Goal: Communication & Community: Share content

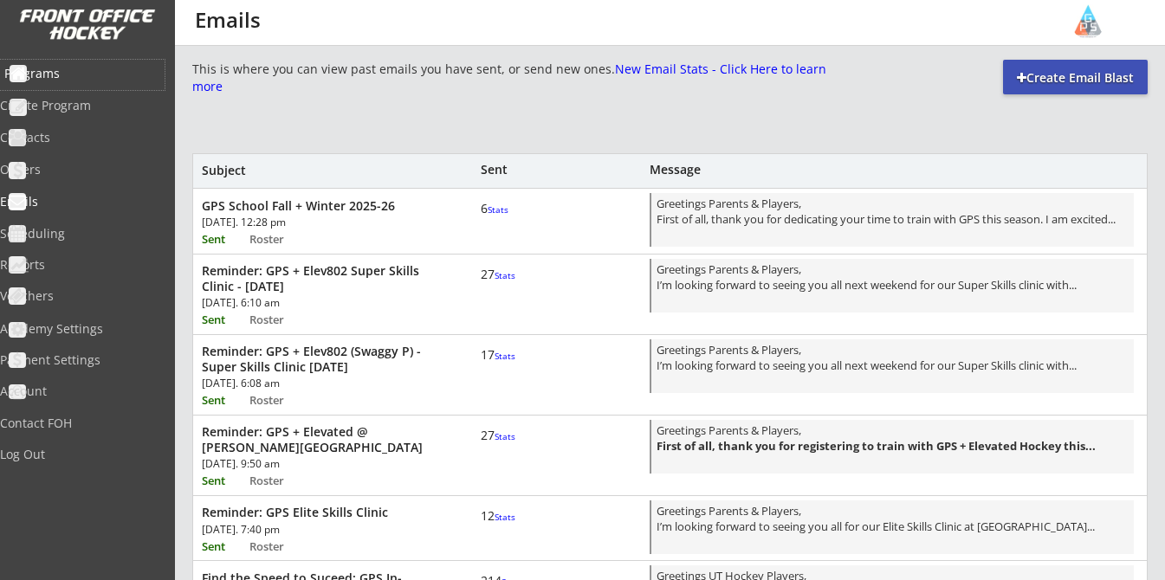
click at [83, 70] on div "Programs" at bounding box center [82, 74] width 156 height 12
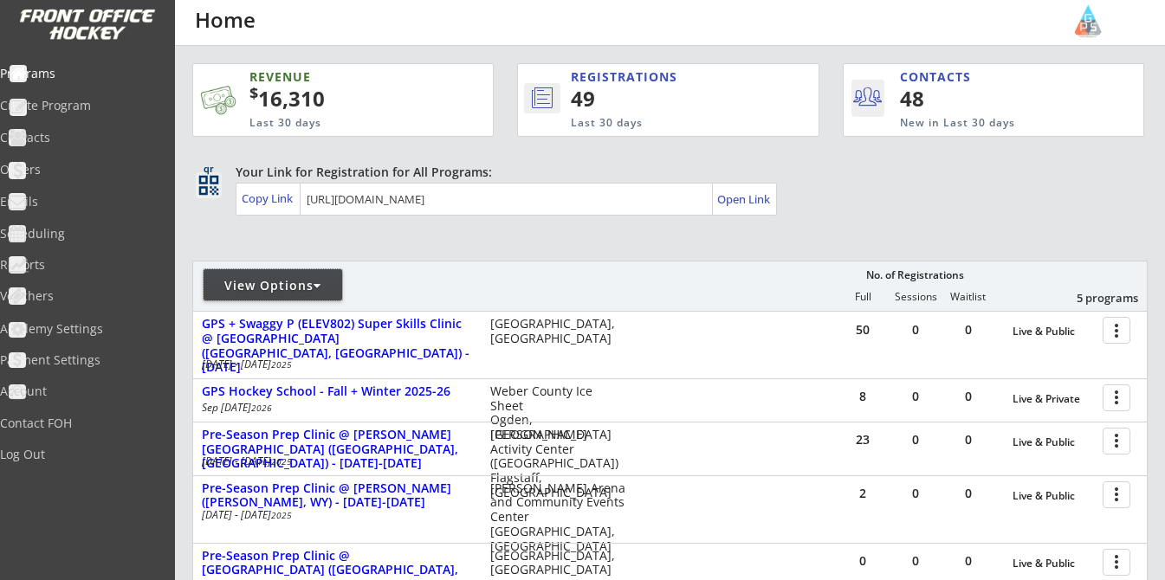
click at [306, 278] on div "View Options" at bounding box center [273, 285] width 139 height 17
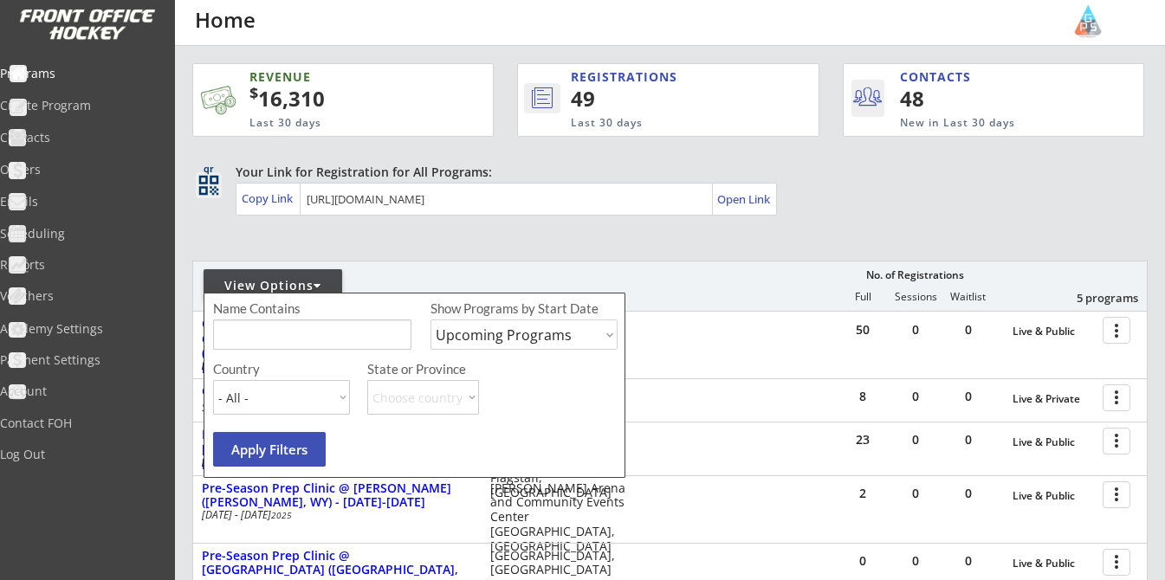
select select ""Past Programs""
type input "S"
type input "Howelsen"
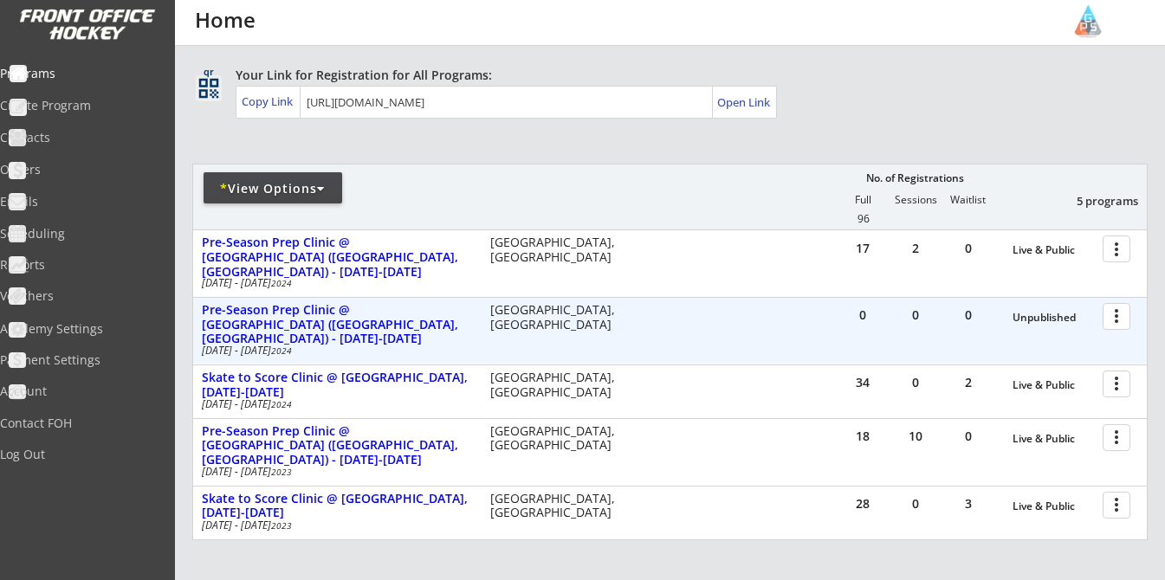
scroll to position [171, 0]
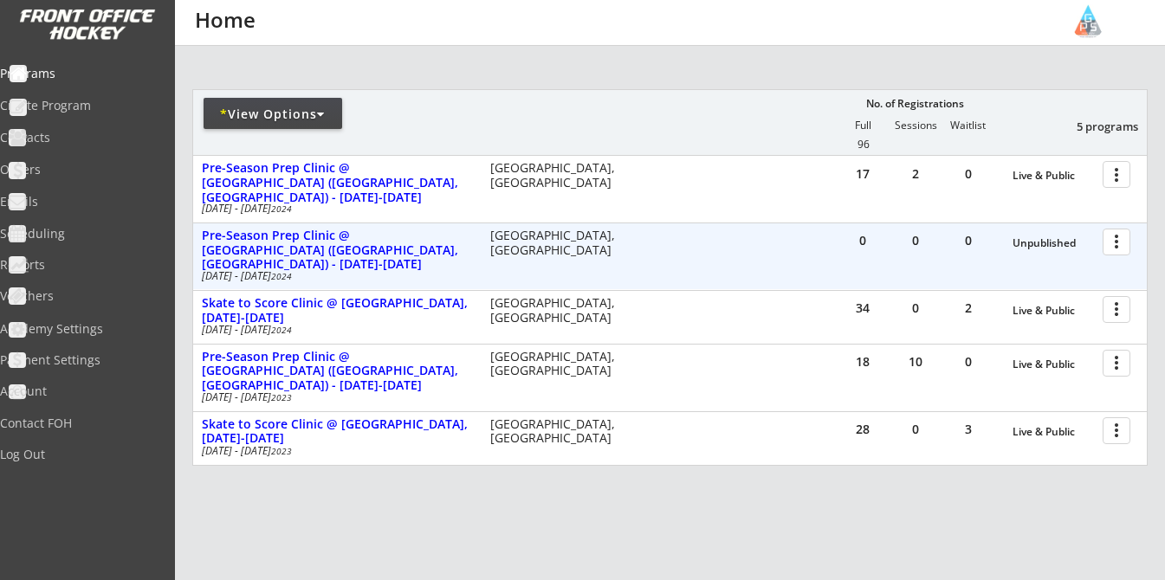
click at [1116, 241] on div at bounding box center [1119, 241] width 30 height 30
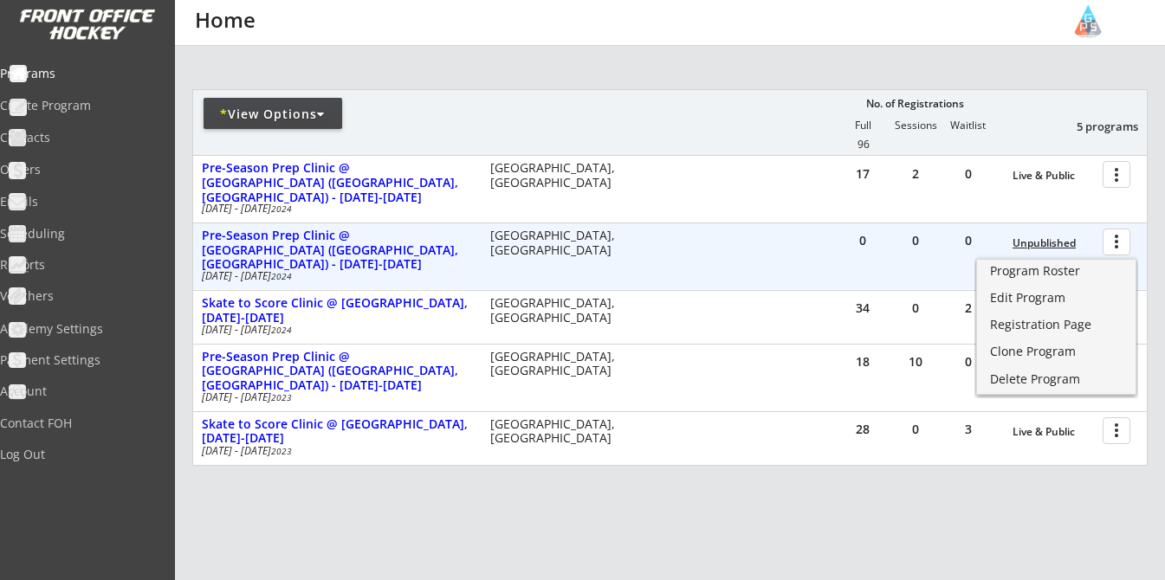
click at [1035, 246] on div "Unpublished" at bounding box center [1053, 243] width 81 height 12
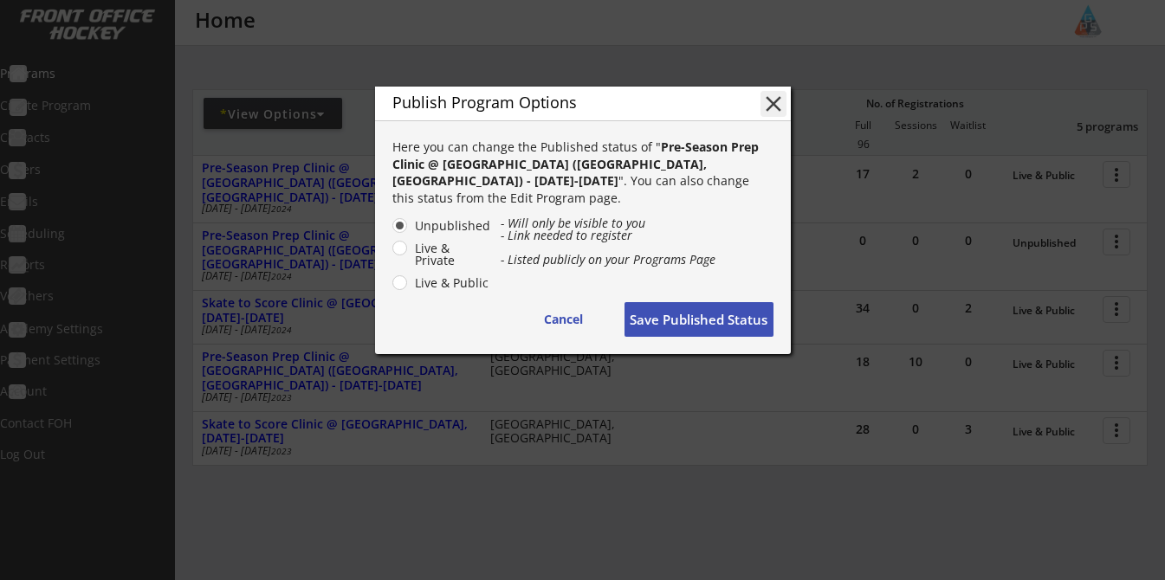
click at [417, 256] on label "Live & Private" at bounding box center [450, 255] width 81 height 24
click at [391, 231] on input "Live & Private" at bounding box center [384, 225] width 11 height 11
radio input "true"
click at [417, 282] on label "Live & Public" at bounding box center [450, 283] width 81 height 12
click at [391, 231] on input "Live & Public" at bounding box center [384, 225] width 11 height 11
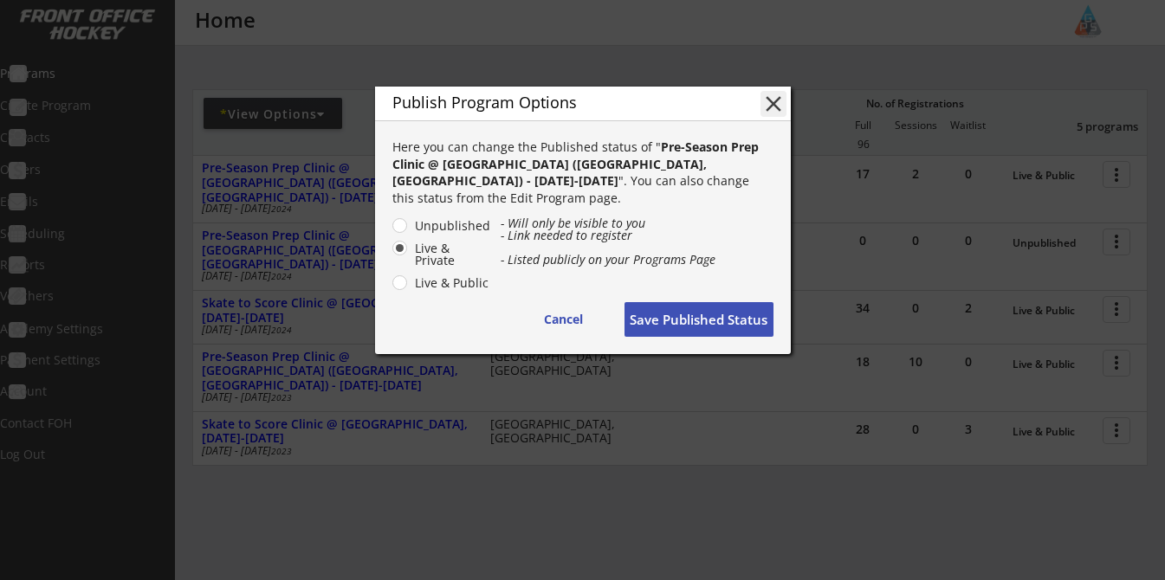
radio input "true"
click at [674, 314] on button "Save Published Status" at bounding box center [698, 319] width 149 height 35
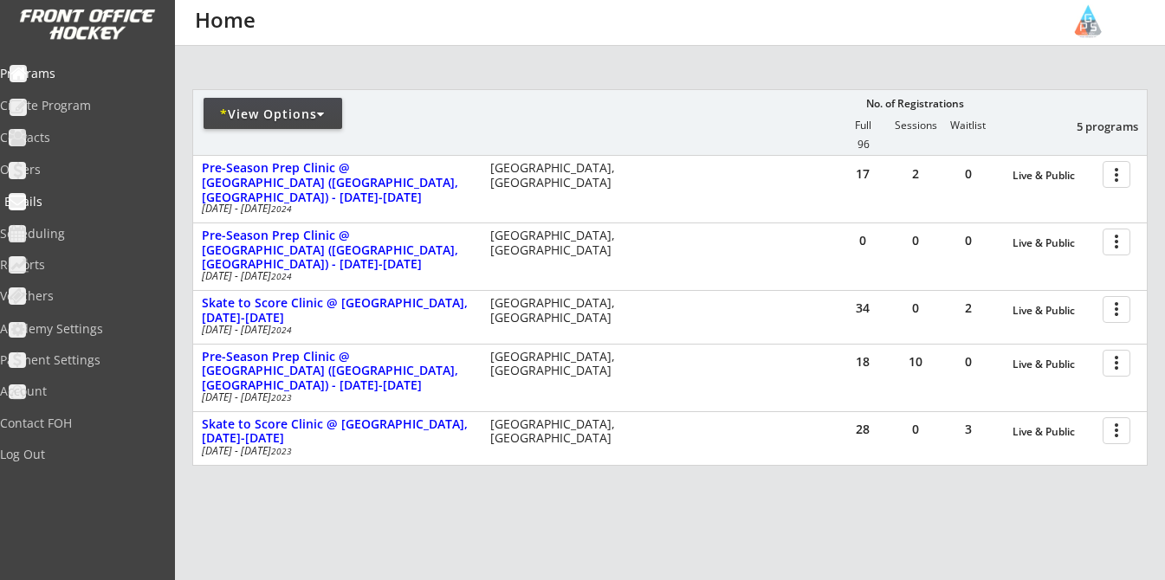
click at [60, 201] on div "Emails" at bounding box center [82, 202] width 156 height 12
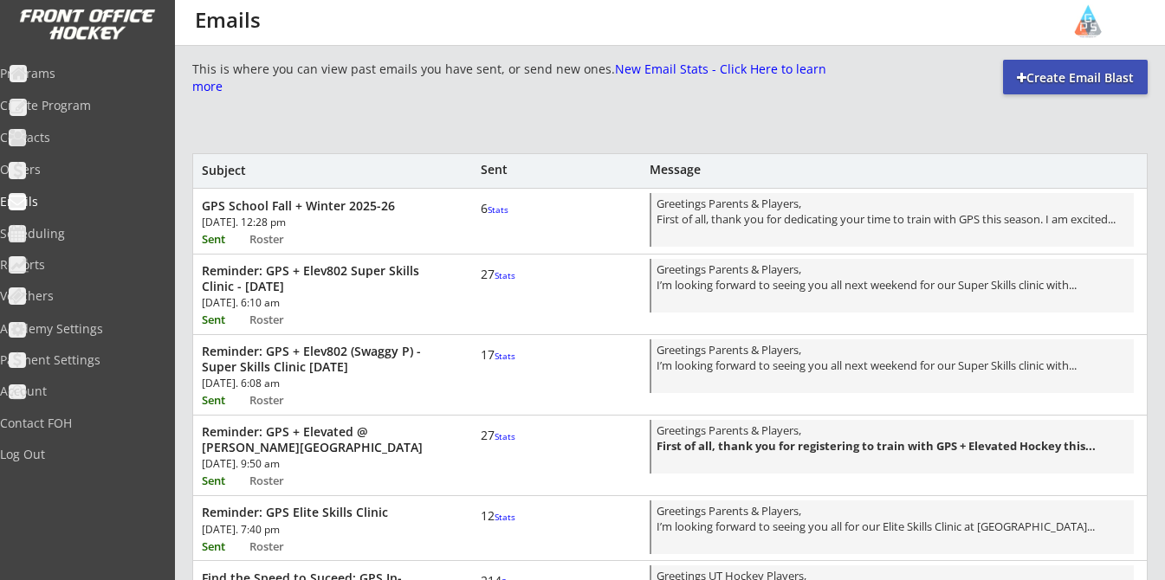
click at [1058, 87] on div "Create Email Blast" at bounding box center [1075, 77] width 145 height 35
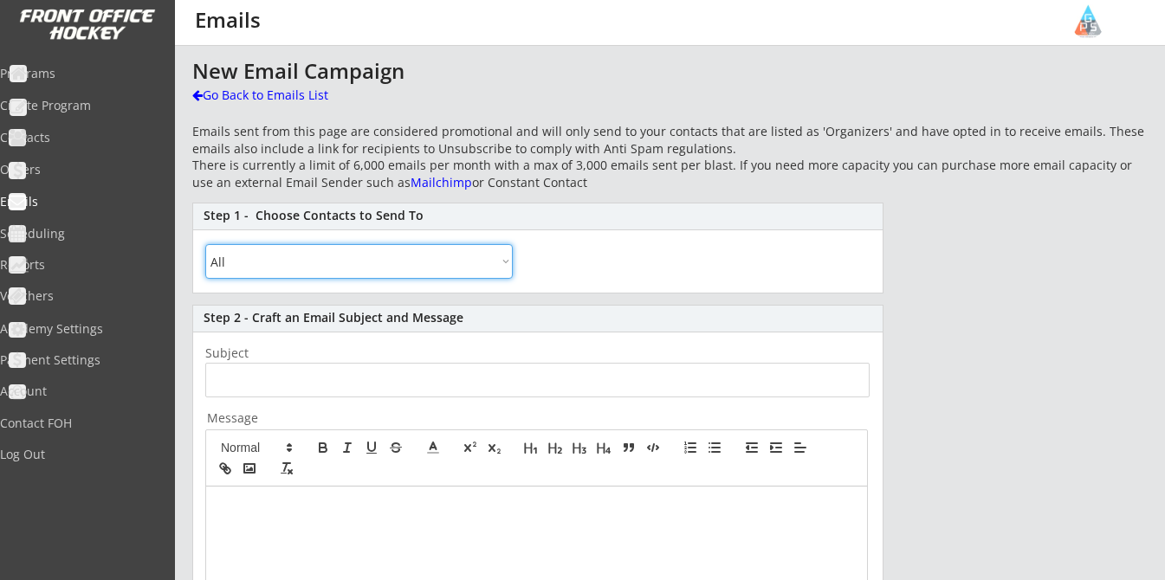
click at [468, 259] on select "All By Specific Programs Within Birth Year Range" at bounding box center [358, 261] width 307 height 35
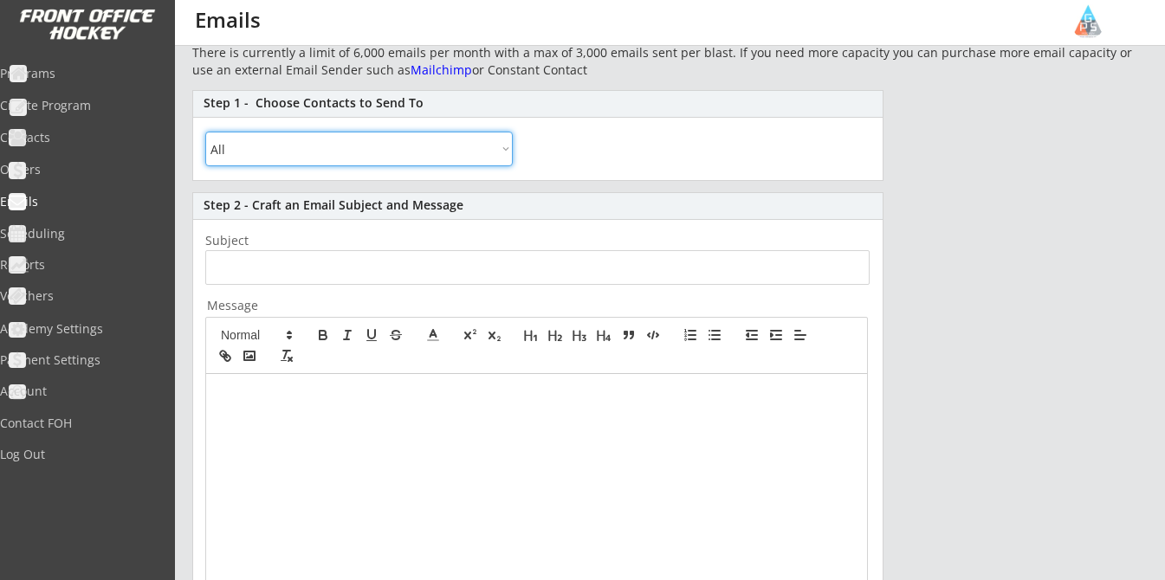
scroll to position [121, 0]
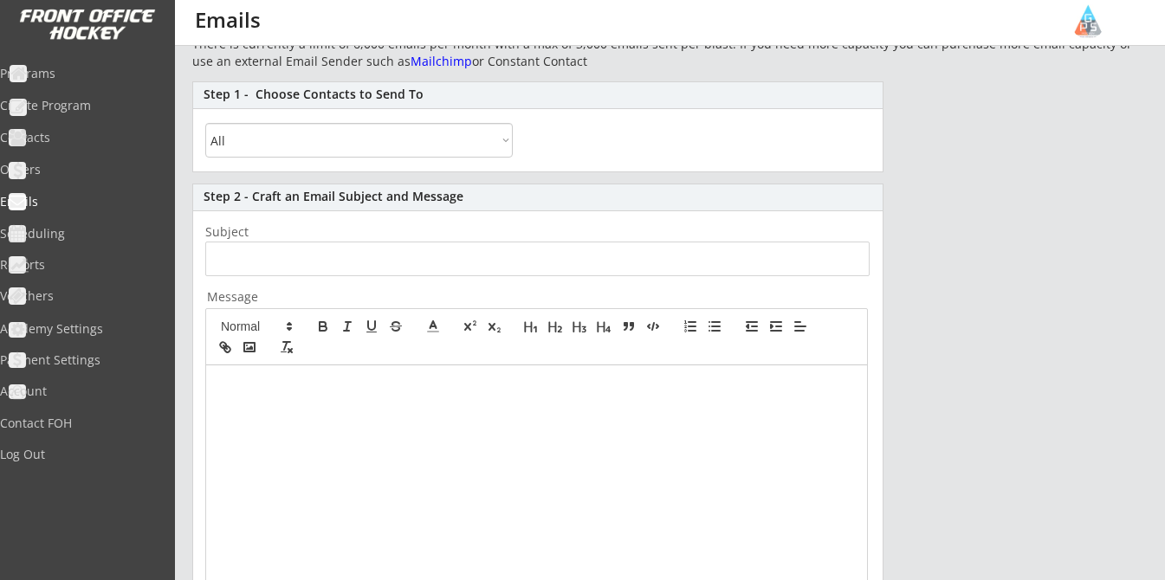
click at [350, 238] on div "Step 2 - Craft an Email Subject and Message Subject Message Preview Email in Po…" at bounding box center [537, 563] width 691 height 758
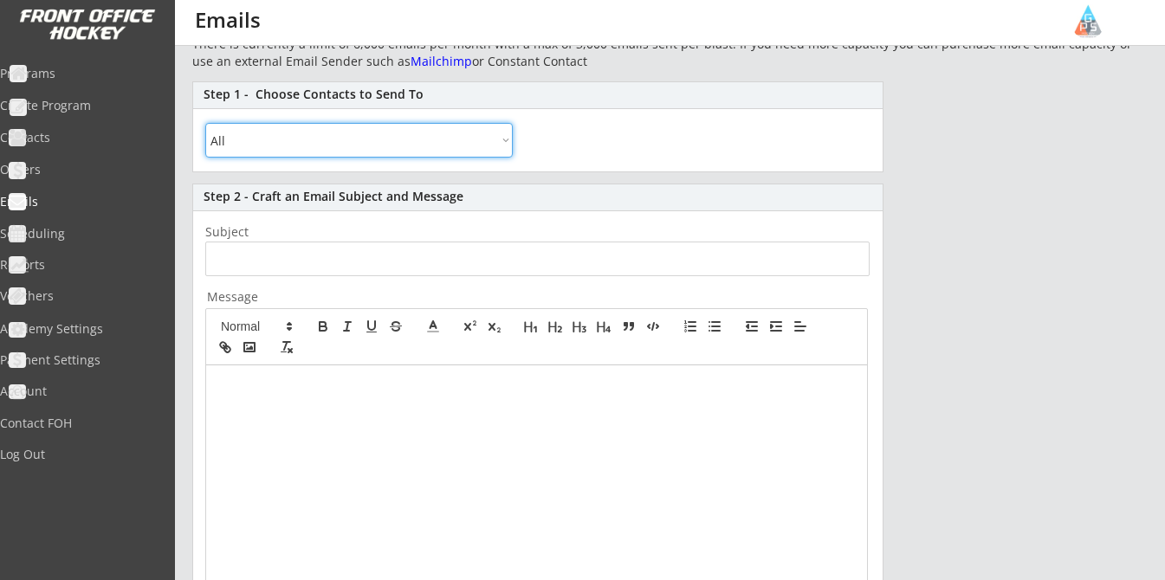
select select ""By Specific Programs""
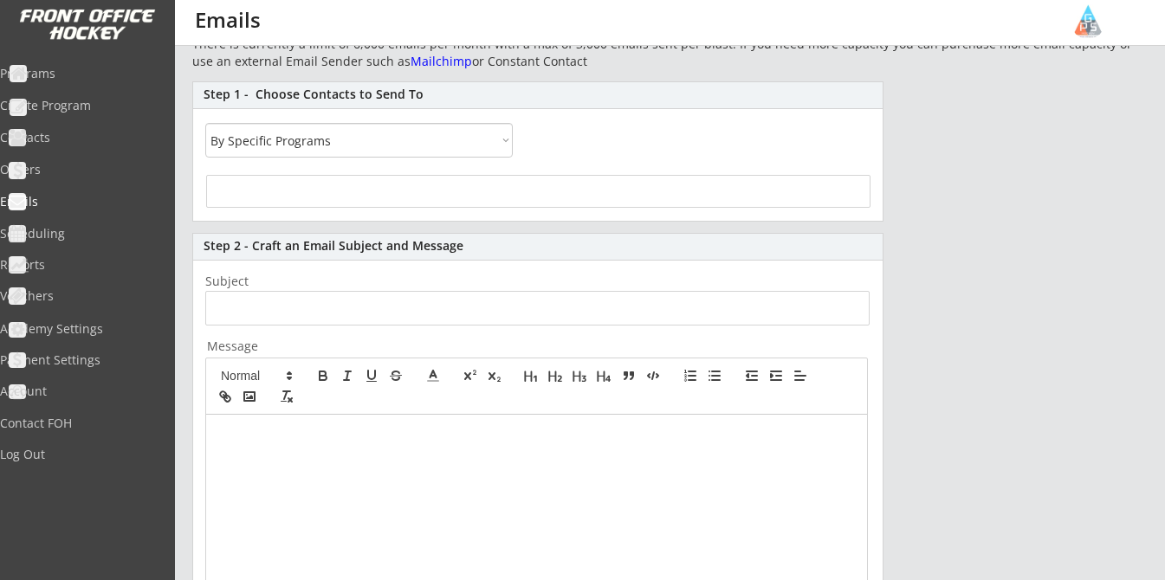
click at [346, 195] on div at bounding box center [538, 191] width 664 height 33
select select
click at [305, 192] on input "search" at bounding box center [538, 189] width 654 height 16
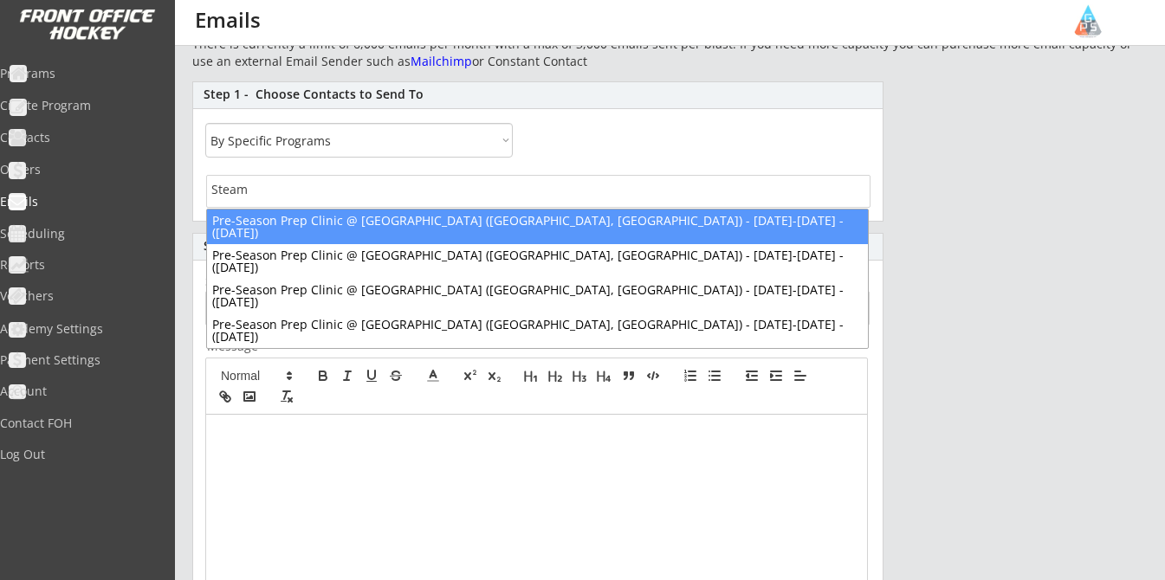
type input "Steam"
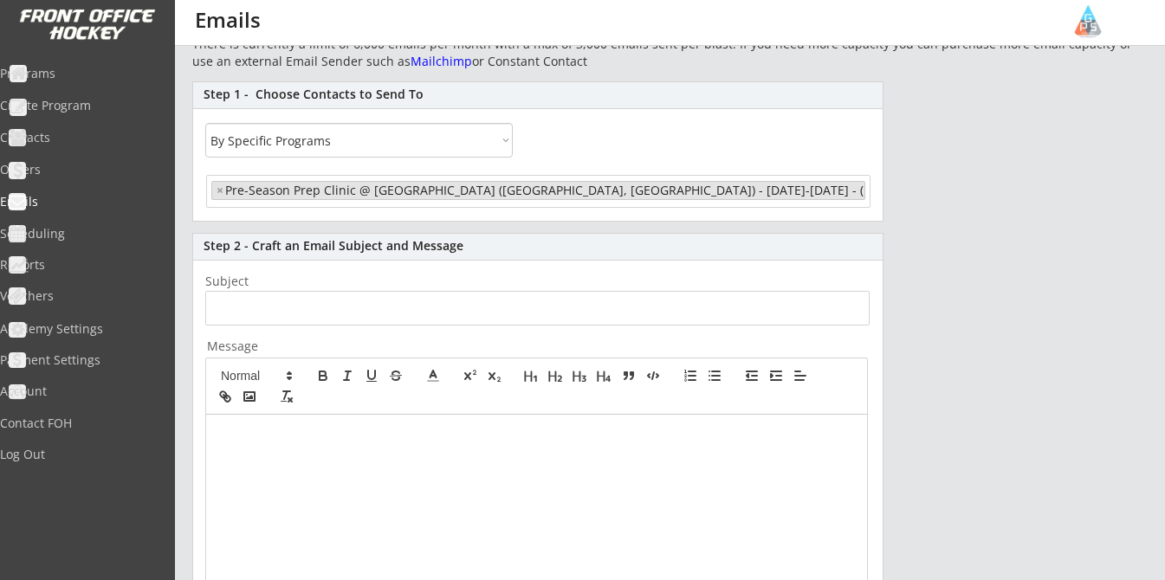
scroll to position [0, 0]
select select "1348695171700984260__LOOKUP__1691287846846x130939449006620670"
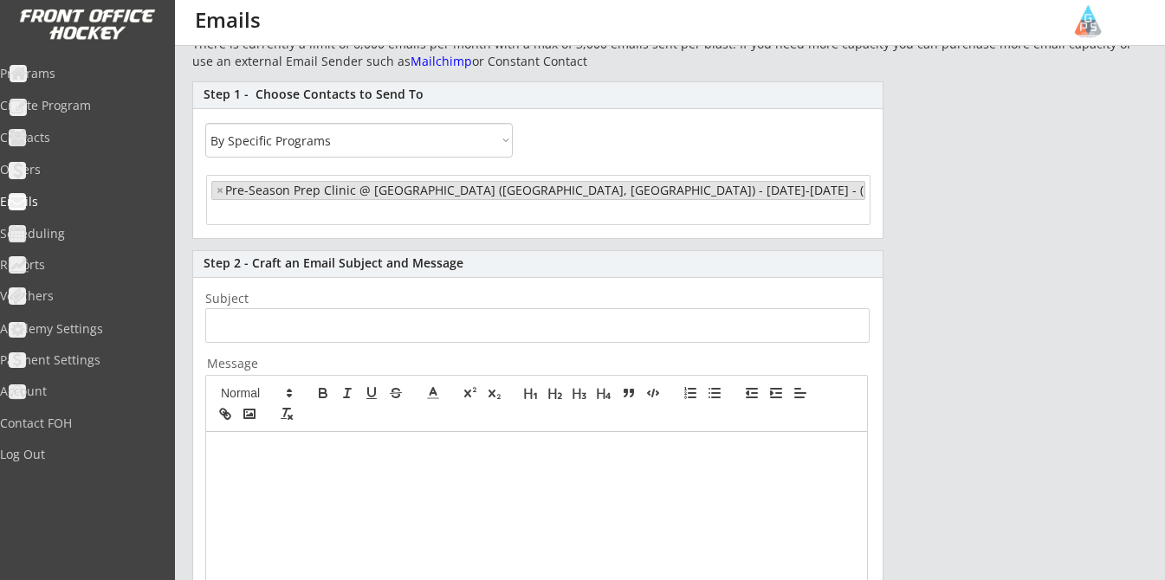
click at [323, 210] on input "search" at bounding box center [279, 212] width 136 height 16
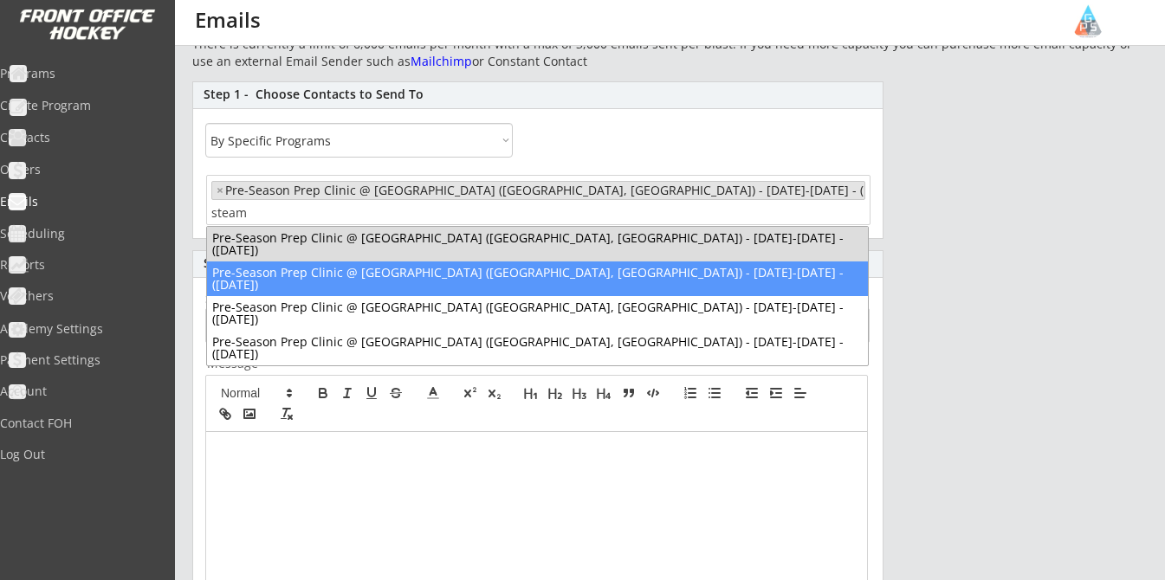
type input "steam"
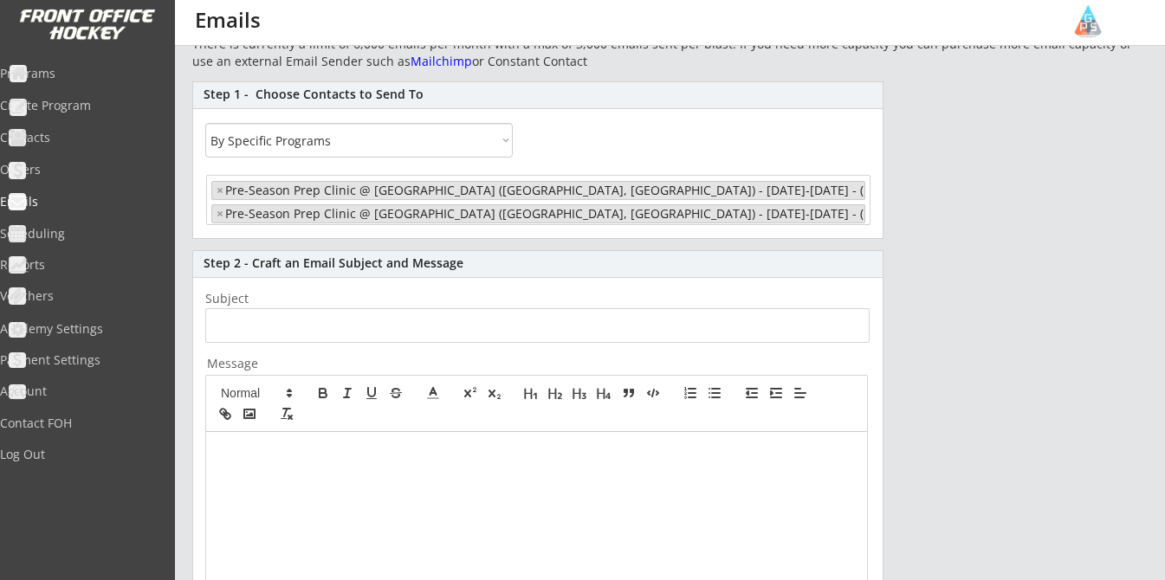
select select "1348695171700984260__LOOKUP__1691287846846x130939449006620670"
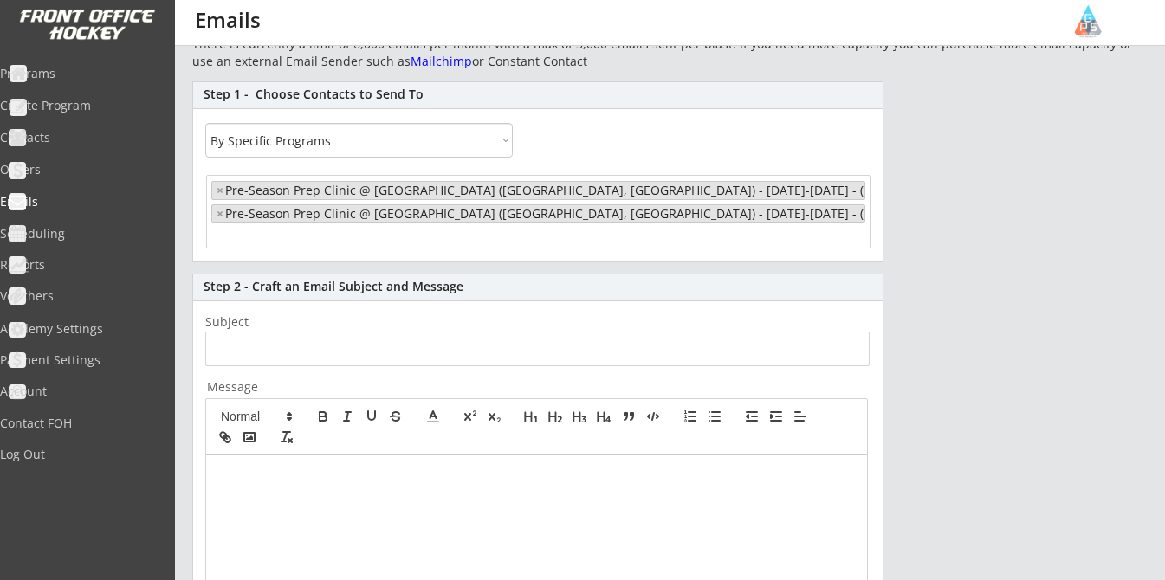
click at [309, 239] on input "search" at bounding box center [279, 236] width 136 height 16
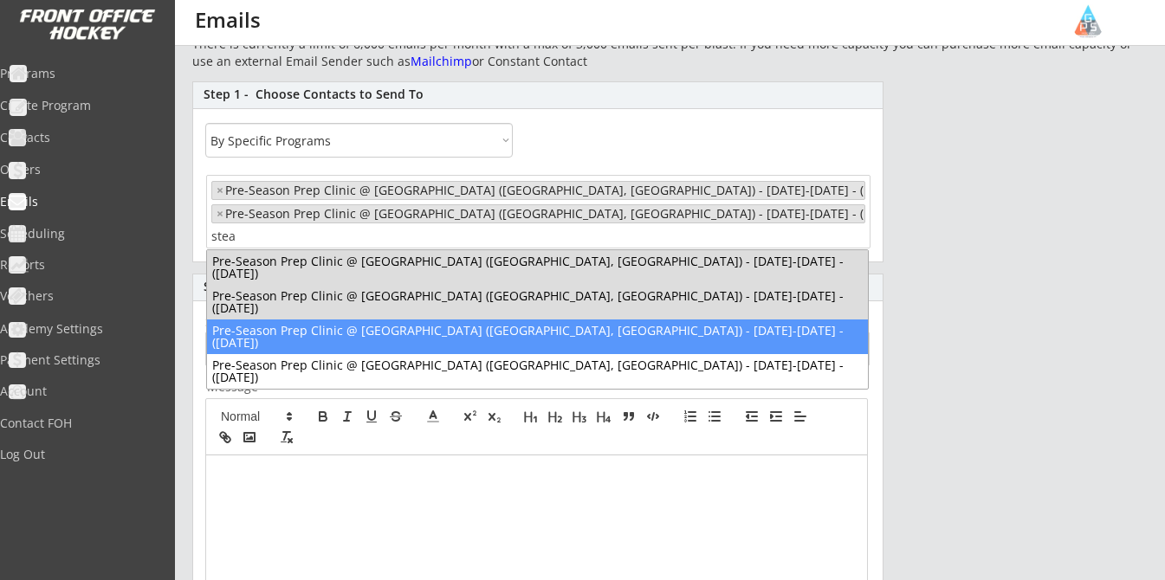
type input "stea"
select select "1348695171700984260__LOOKUP__1691287846846x130939449006620670"
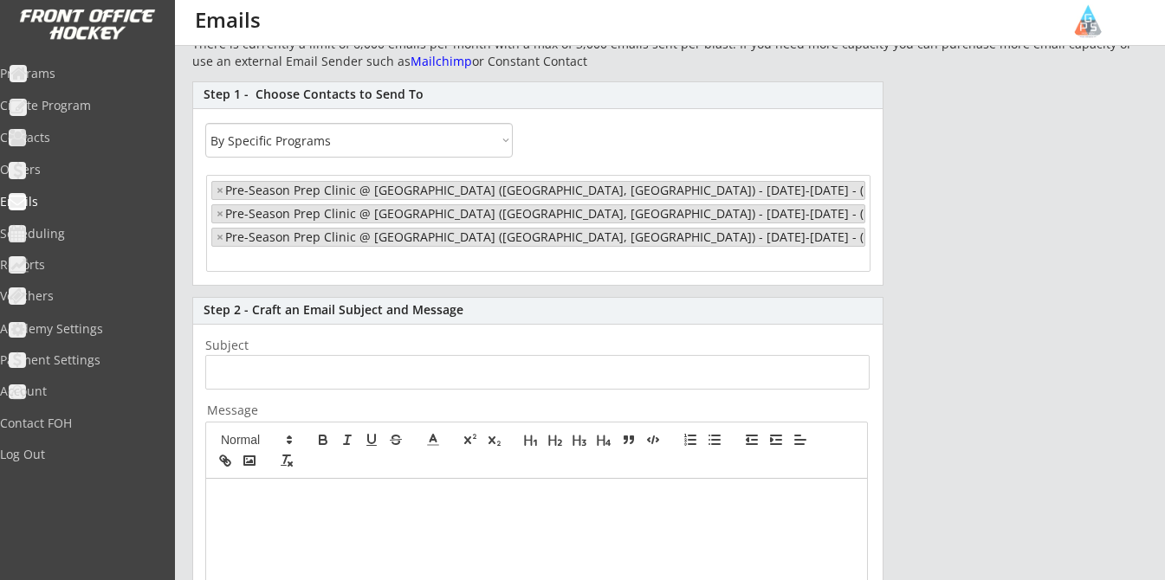
click at [322, 262] on input "search" at bounding box center [279, 259] width 136 height 16
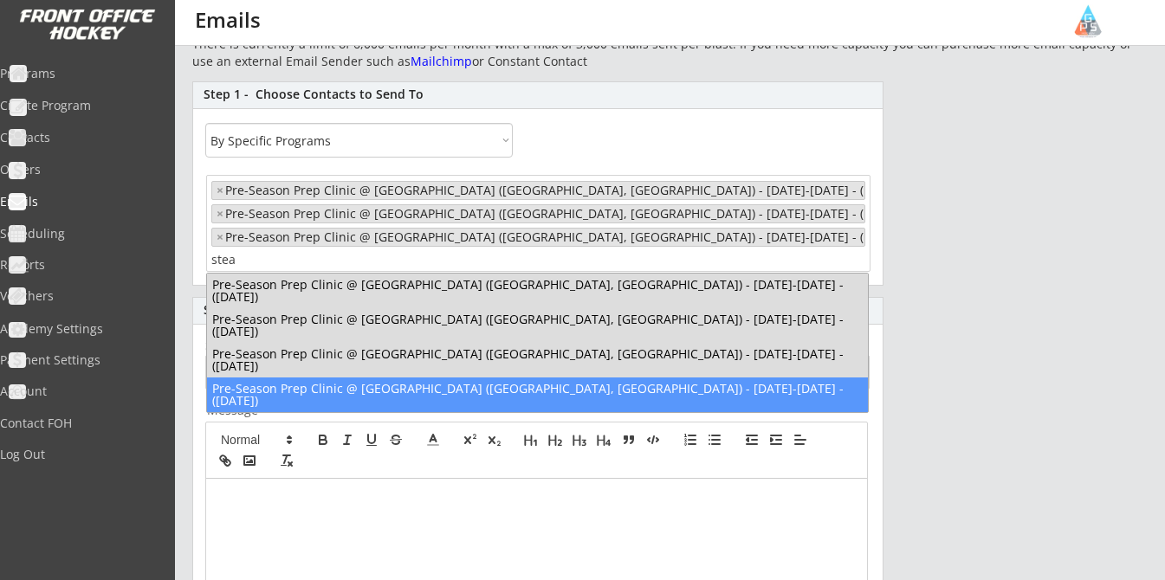
type input "stea"
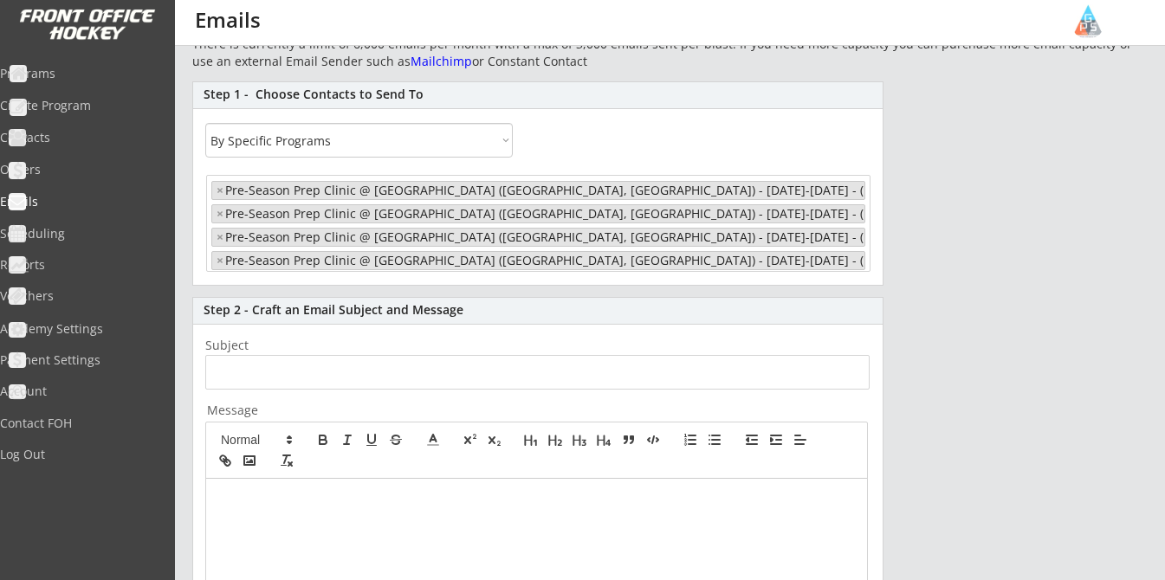
select select "1348695171700984260__LOOKUP__1691287846846x130939449006620670"
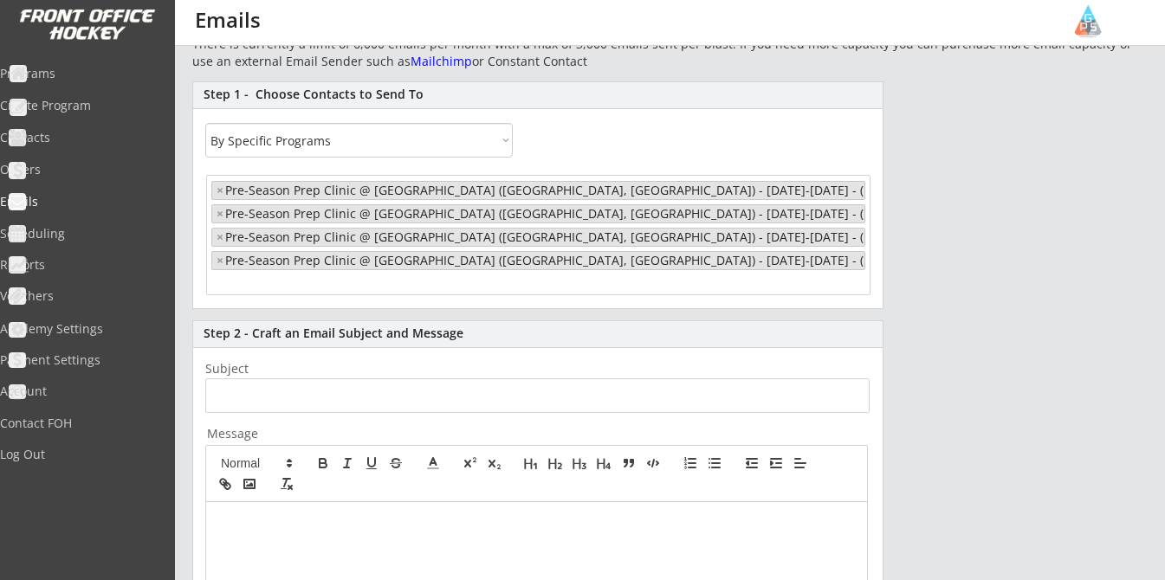
click at [302, 288] on input "search" at bounding box center [279, 283] width 136 height 16
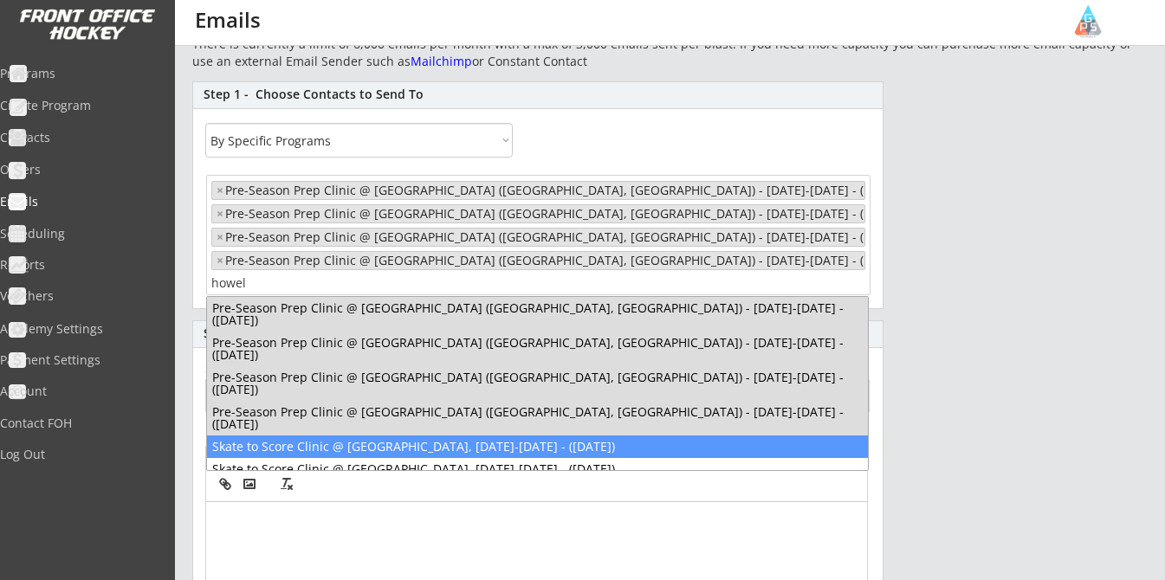
type input "howel"
select select "1348695171700984260__LOOKUP__1691287846846x130939449006620670"
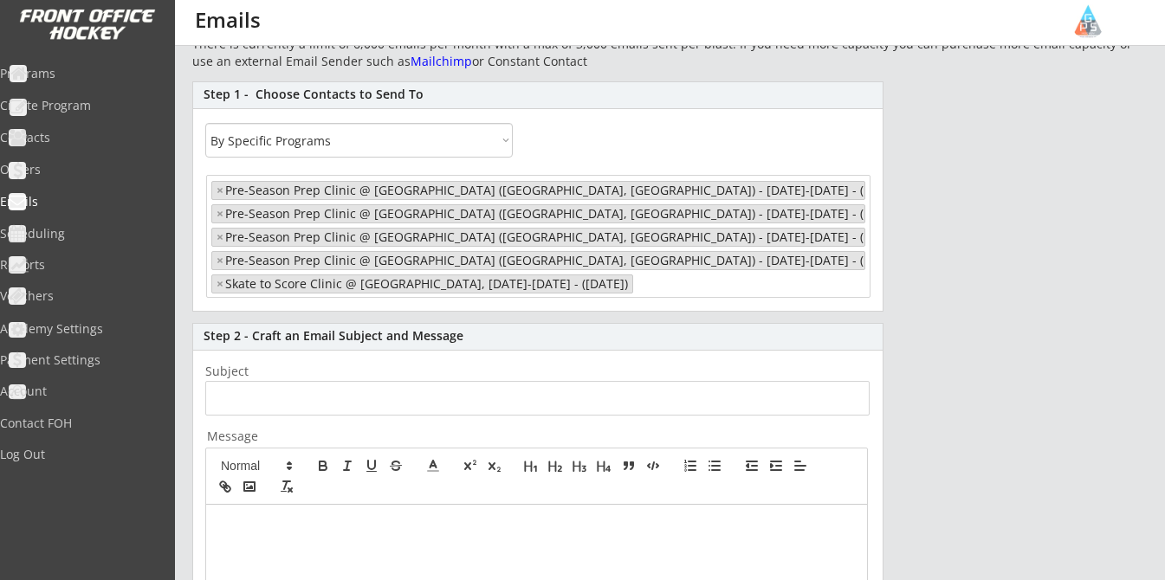
click at [768, 283] on input "search" at bounding box center [705, 283] width 136 height 16
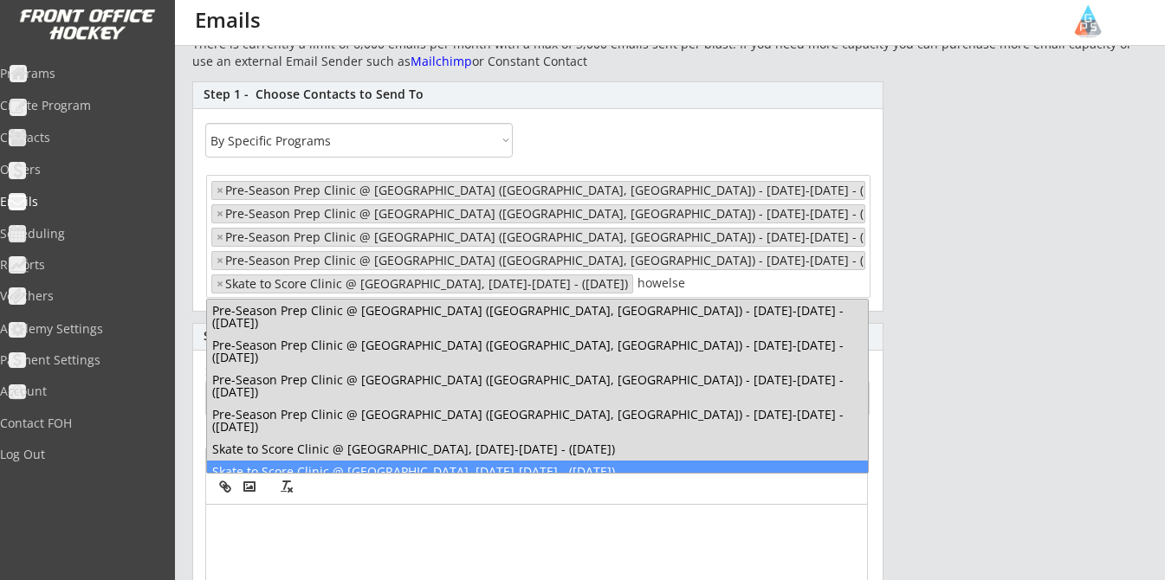
type input "howelse"
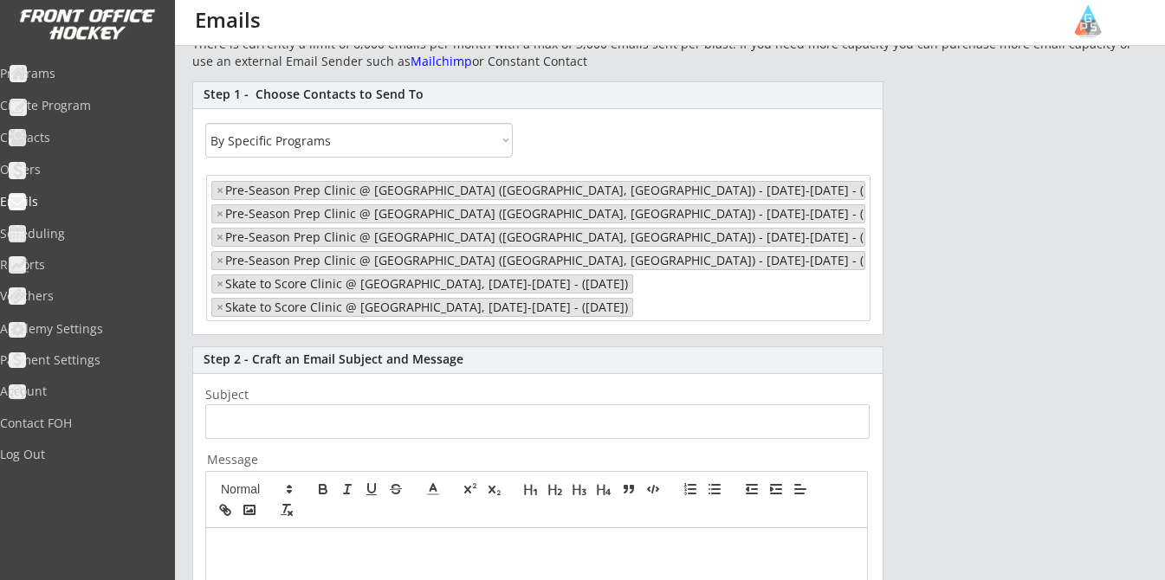
click at [812, 208] on li "× Pre-Season Prep Clinic @ [GEOGRAPHIC_DATA] ([GEOGRAPHIC_DATA], [GEOGRAPHIC_DA…" at bounding box center [538, 213] width 654 height 19
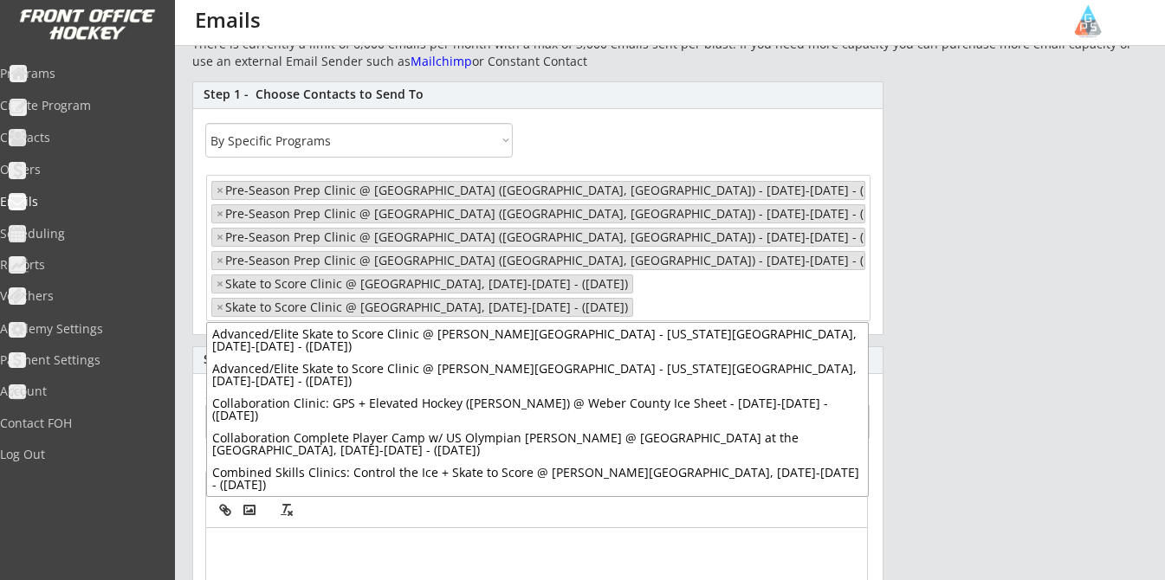
scroll to position [2768, 0]
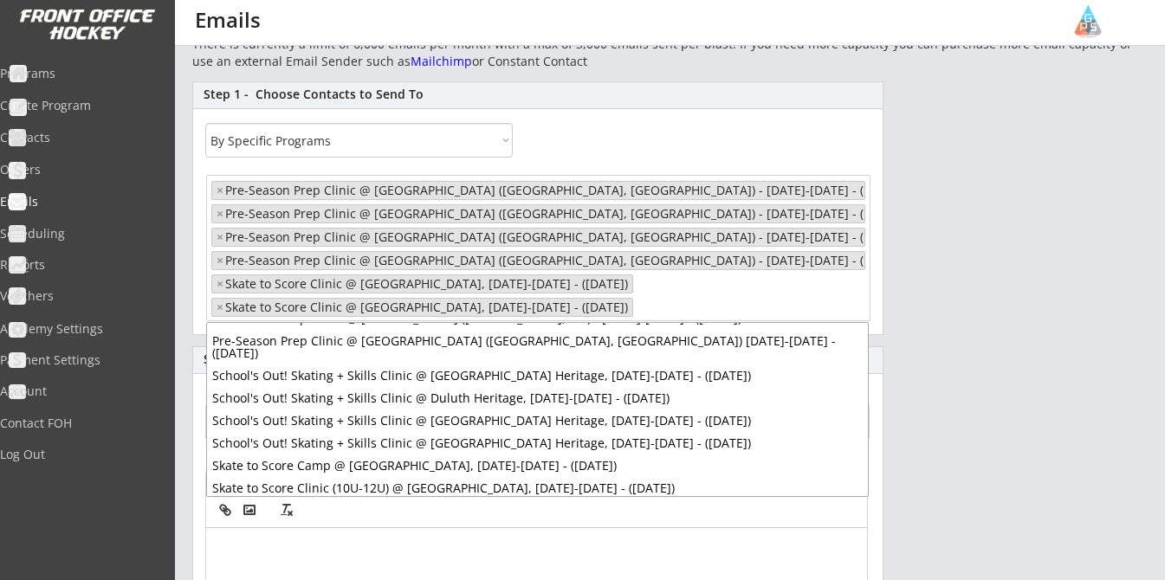
click at [220, 214] on span "×" at bounding box center [220, 214] width 7 height 12
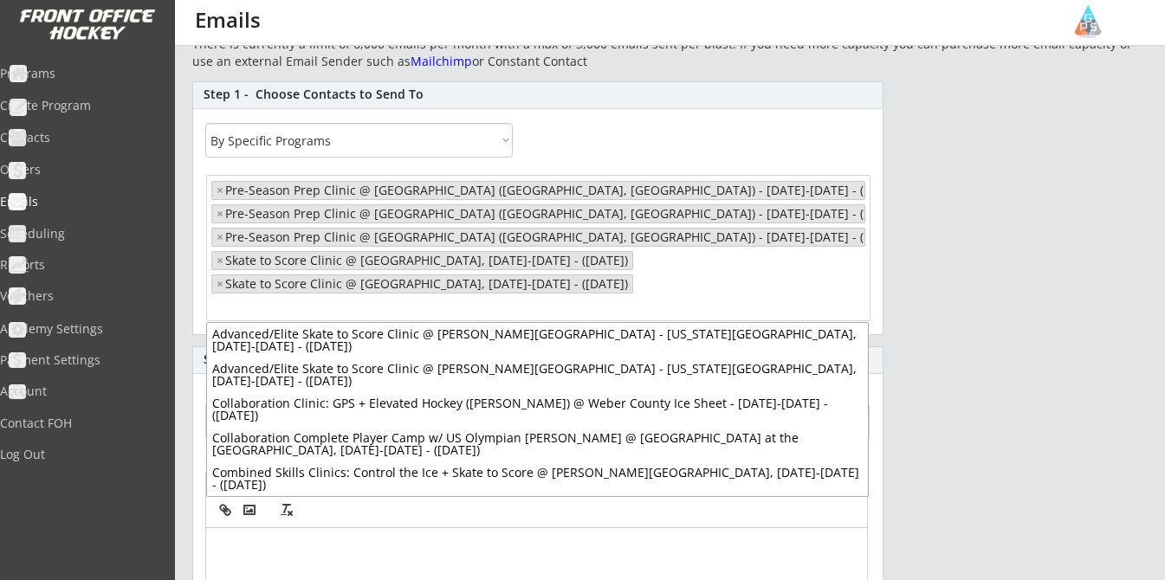
scroll to position [0, 0]
select select "1348695171700984260__LOOKUP__1691287846846x130939449006620670"
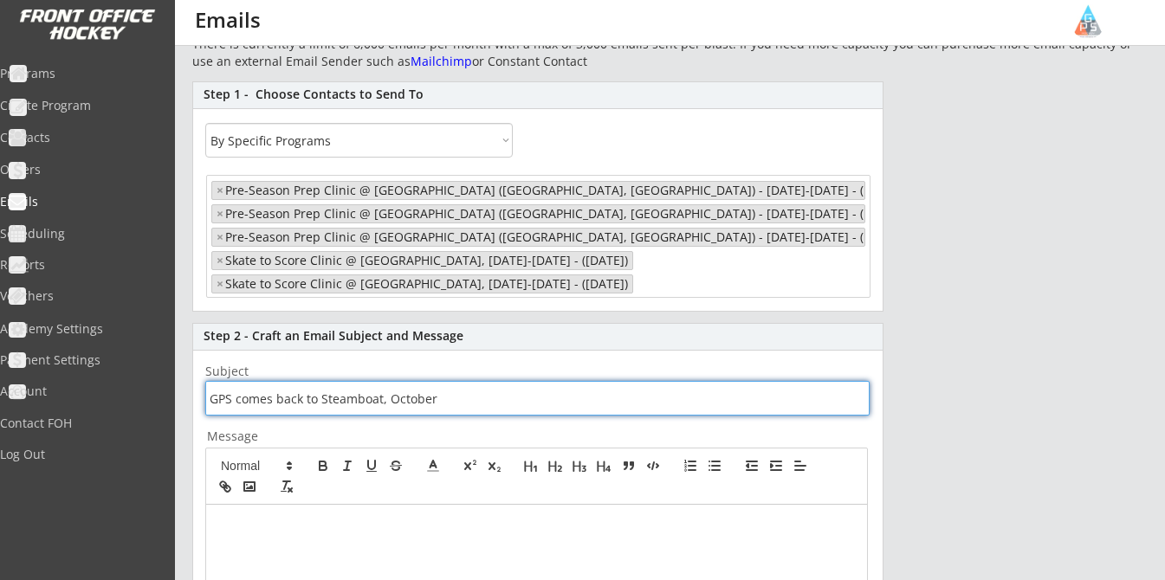
scroll to position [122, 0]
type input "GPS comes back to Steamboat, October"
click at [760, 287] on input "search" at bounding box center [705, 282] width 136 height 16
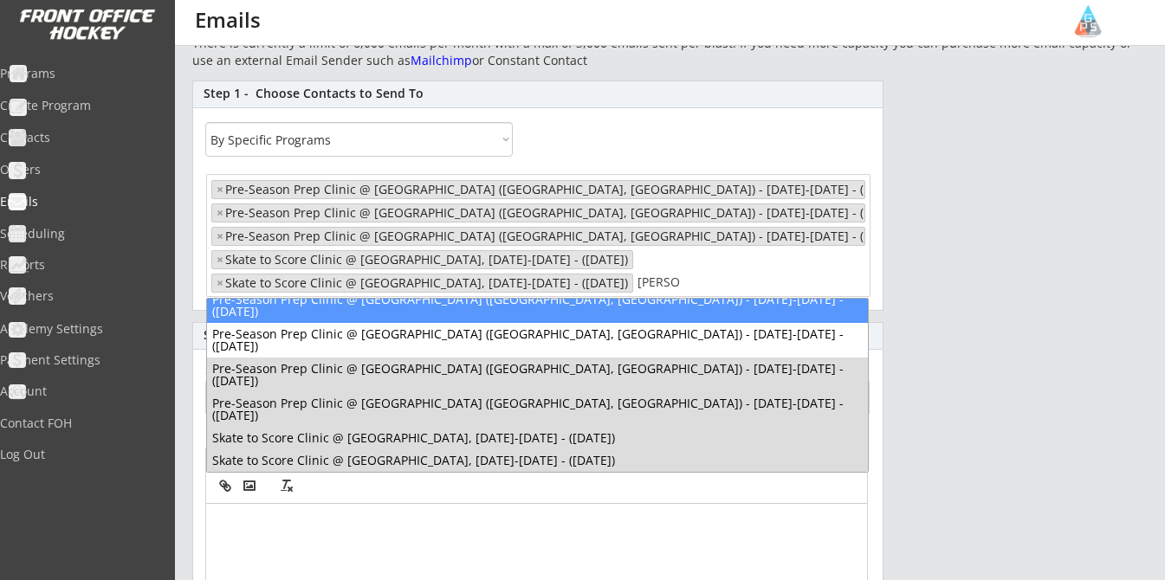
scroll to position [0, 0]
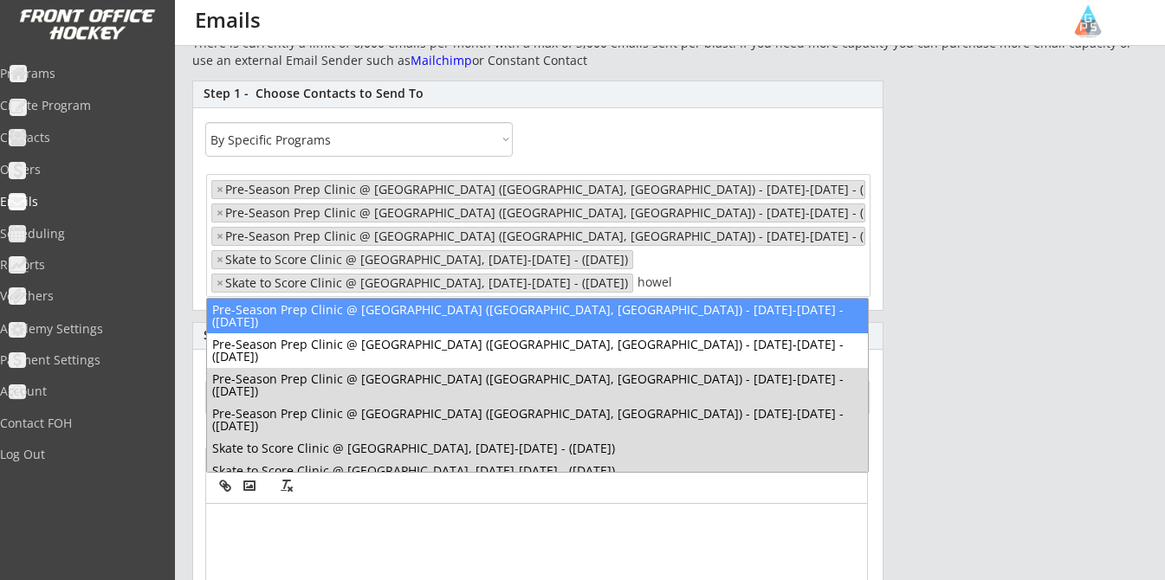
type input "howel"
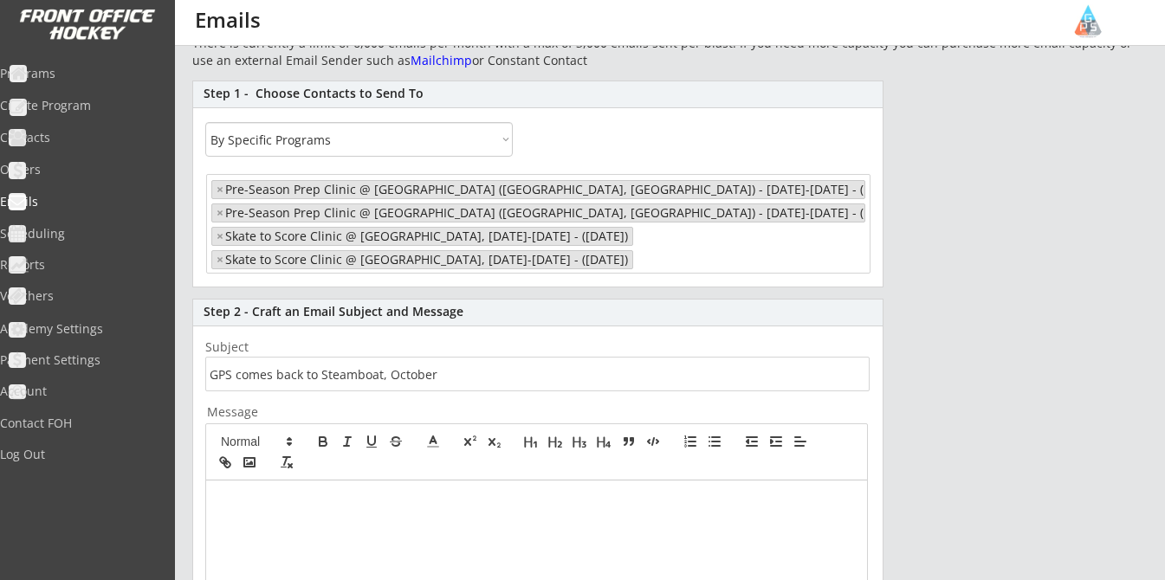
select select "1348695171700984260__LOOKUP__1751226625160x394733490156339200"
click at [757, 259] on input "search" at bounding box center [705, 258] width 136 height 16
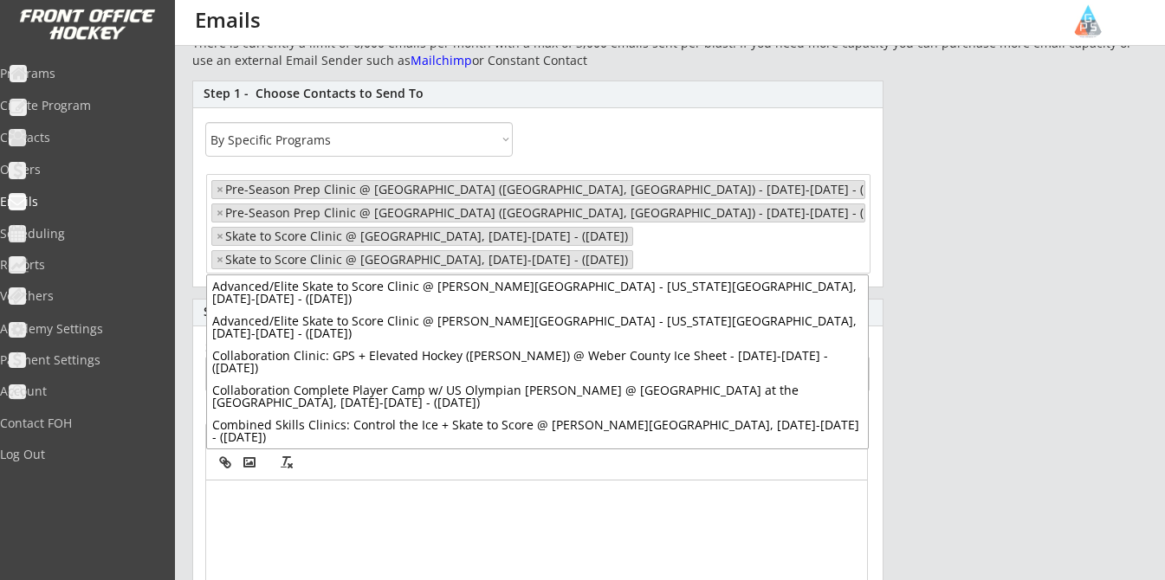
scroll to position [2844, 0]
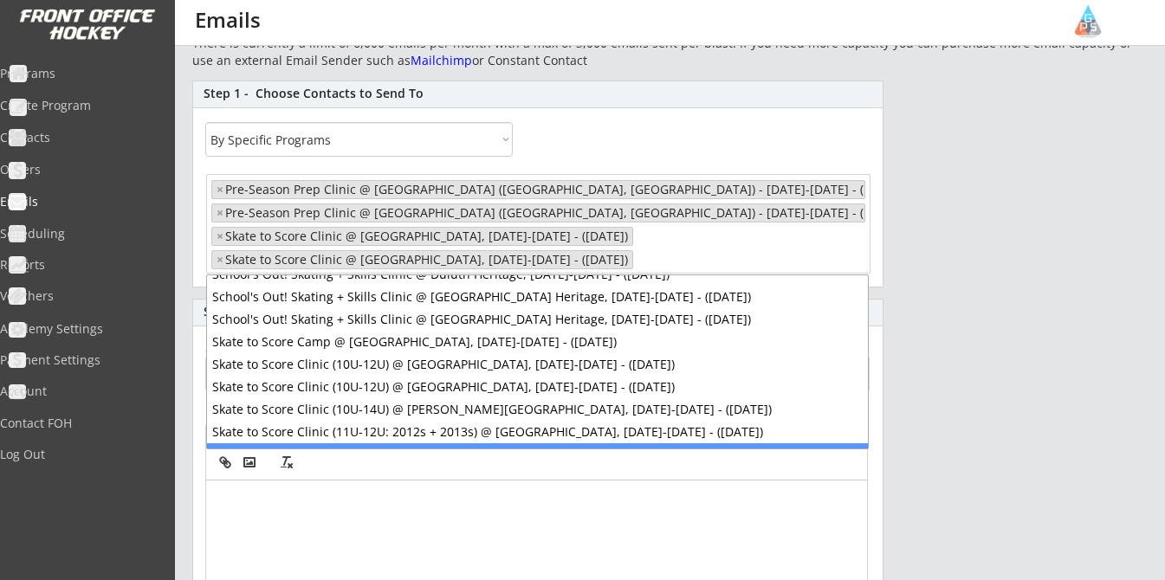
click at [773, 248] on li at bounding box center [705, 256] width 136 height 21
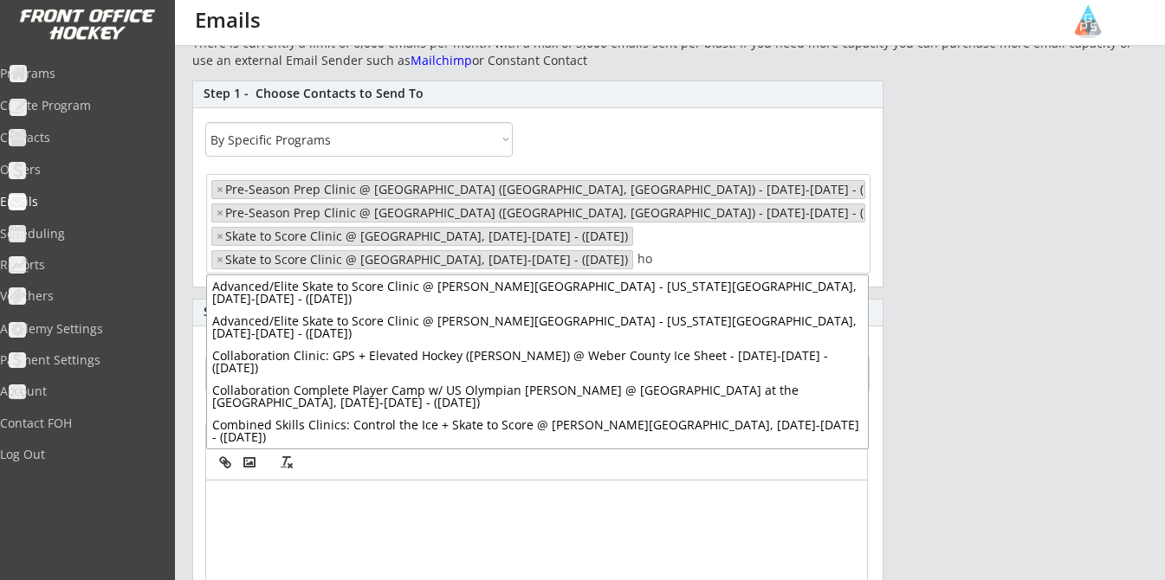
scroll to position [0, 0]
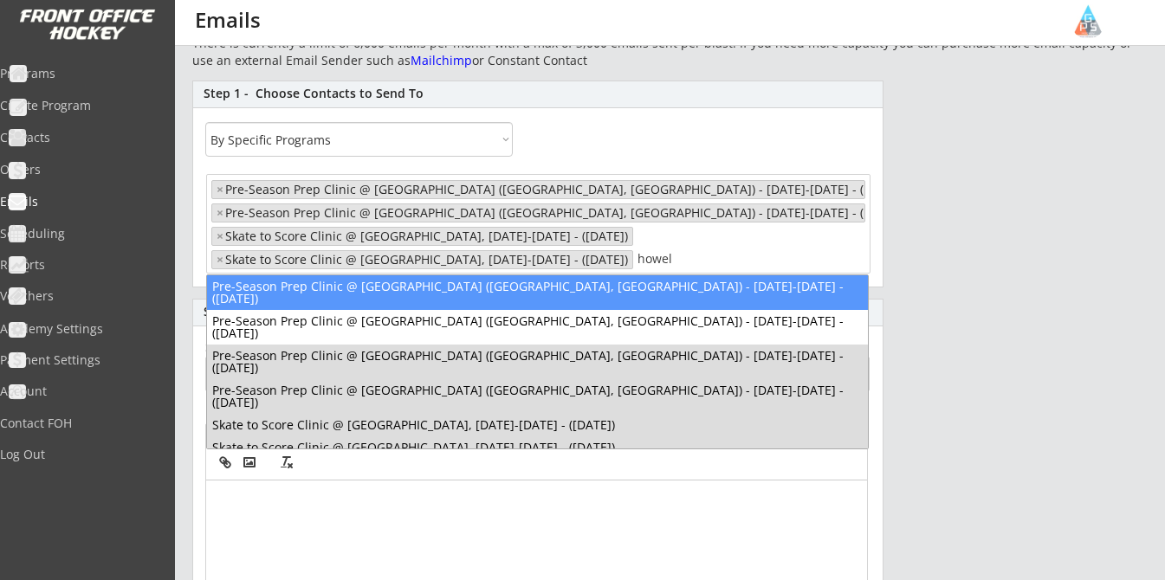
type input "howel"
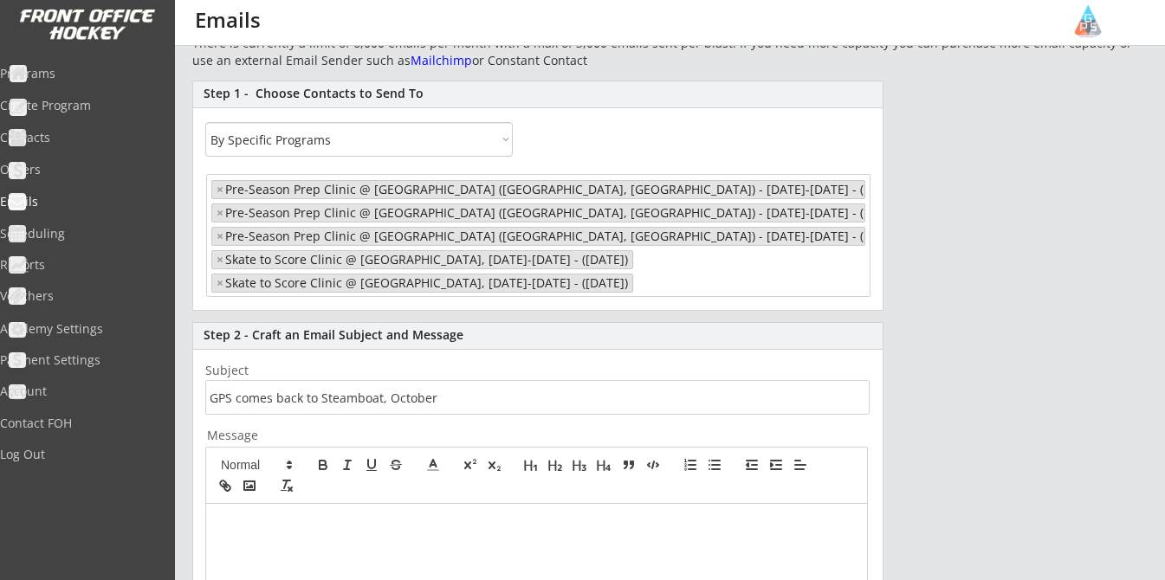
select select "1348695171700984260__LOOKUP__1691287846846x130939449006620670"
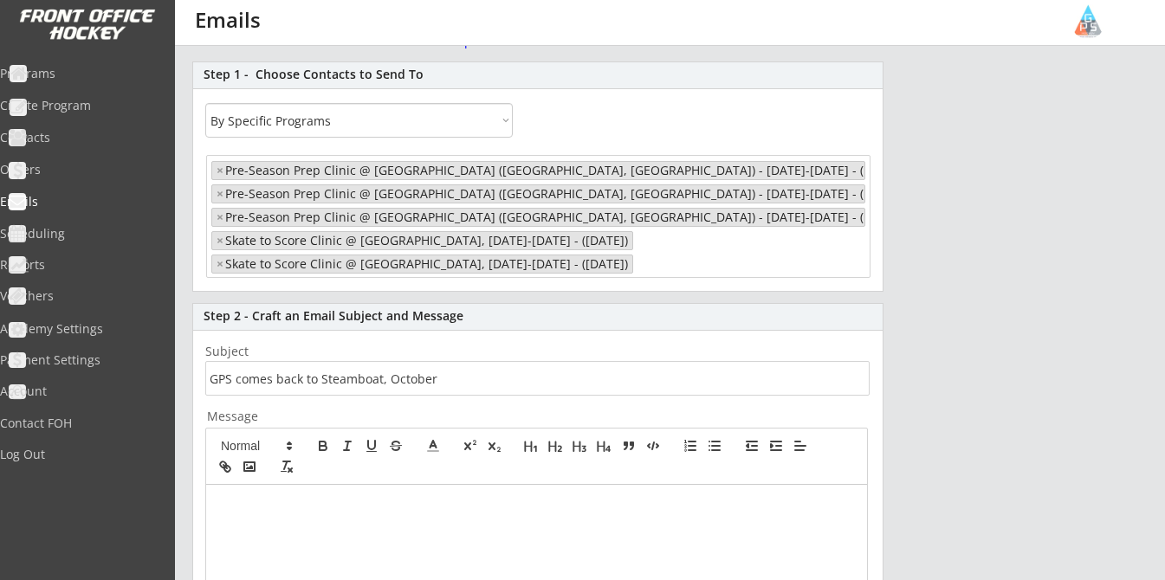
click at [771, 265] on input "search" at bounding box center [705, 263] width 136 height 16
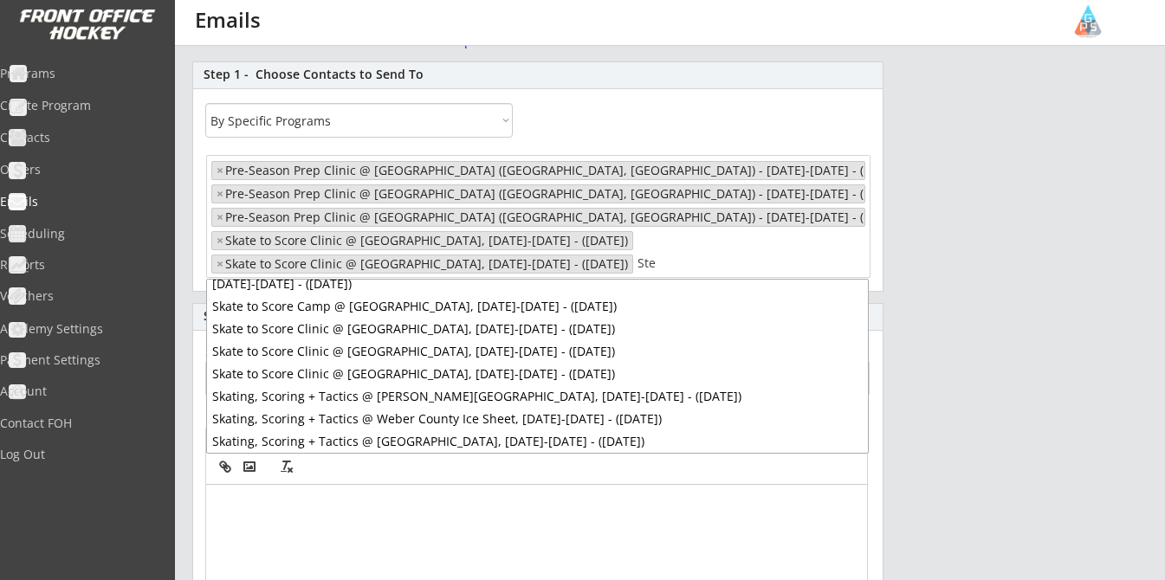
scroll to position [0, 0]
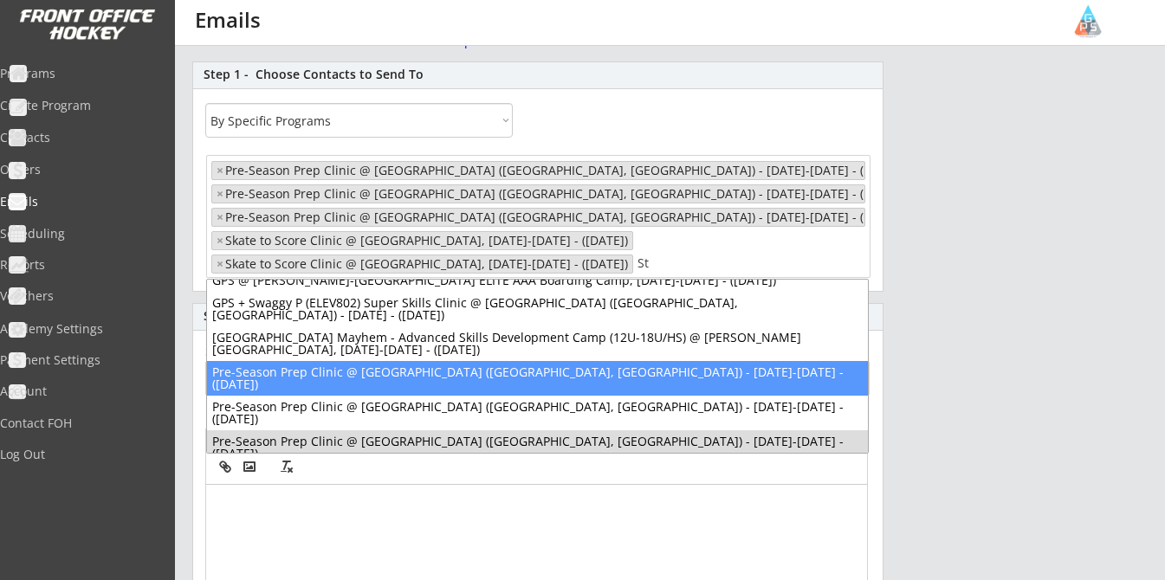
type input "S"
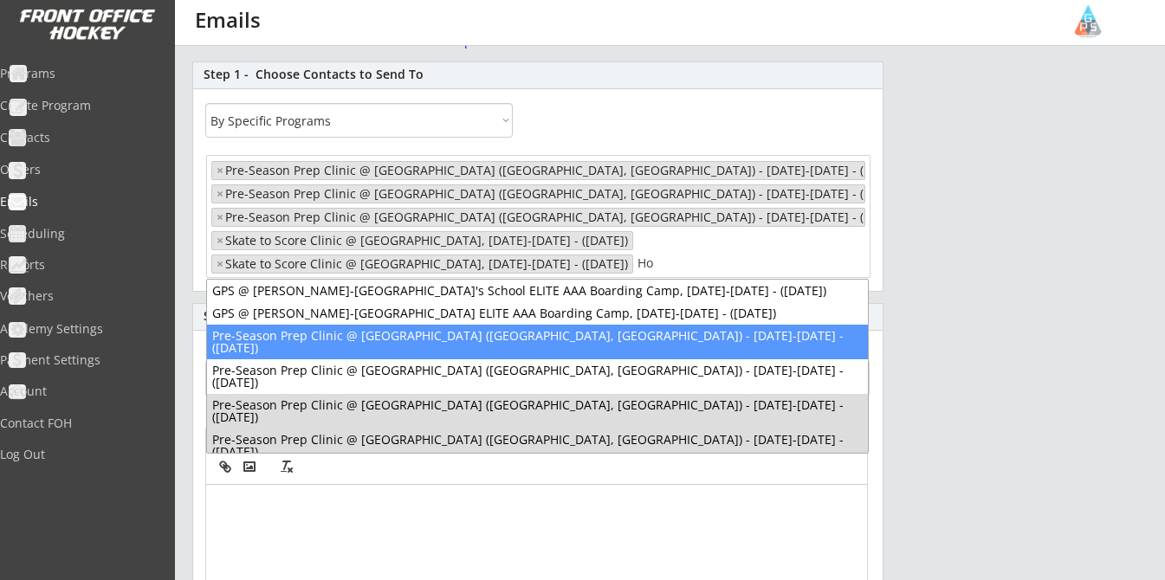
type input "H"
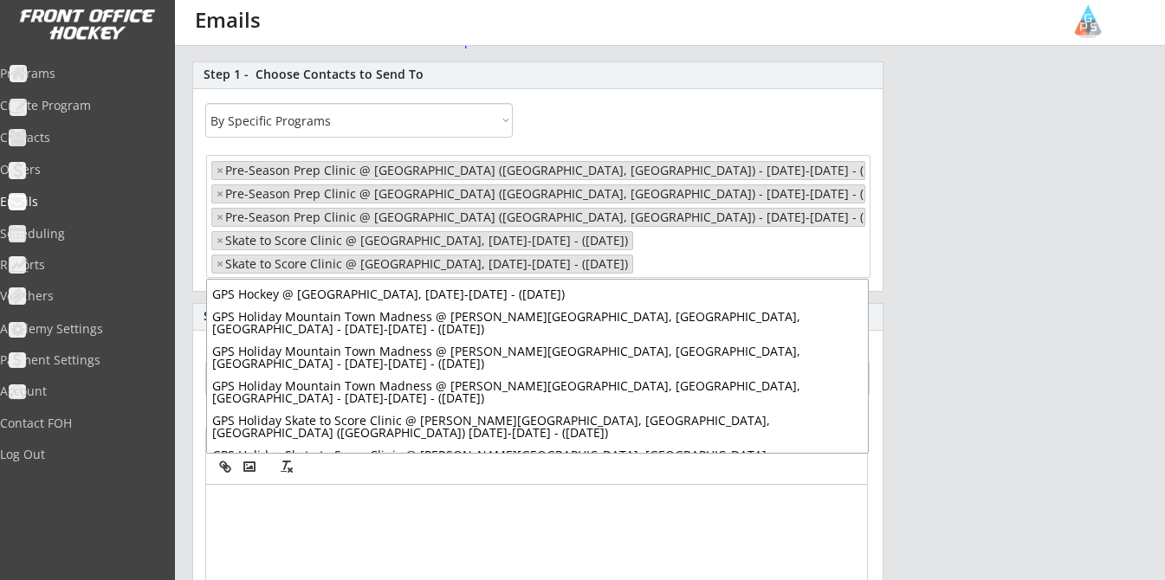
scroll to position [2403, 0]
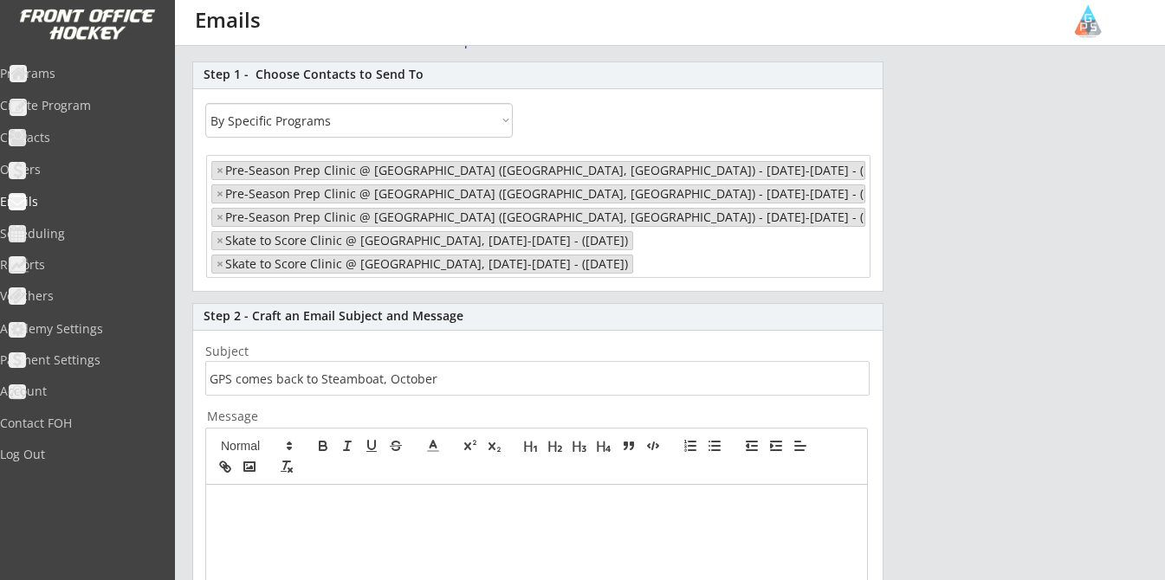
click at [964, 323] on div "New Email Campaign Go Back to Emails List Emails sent from this page are consid…" at bounding box center [669, 490] width 955 height 1142
click at [485, 380] on input "input" at bounding box center [537, 378] width 664 height 35
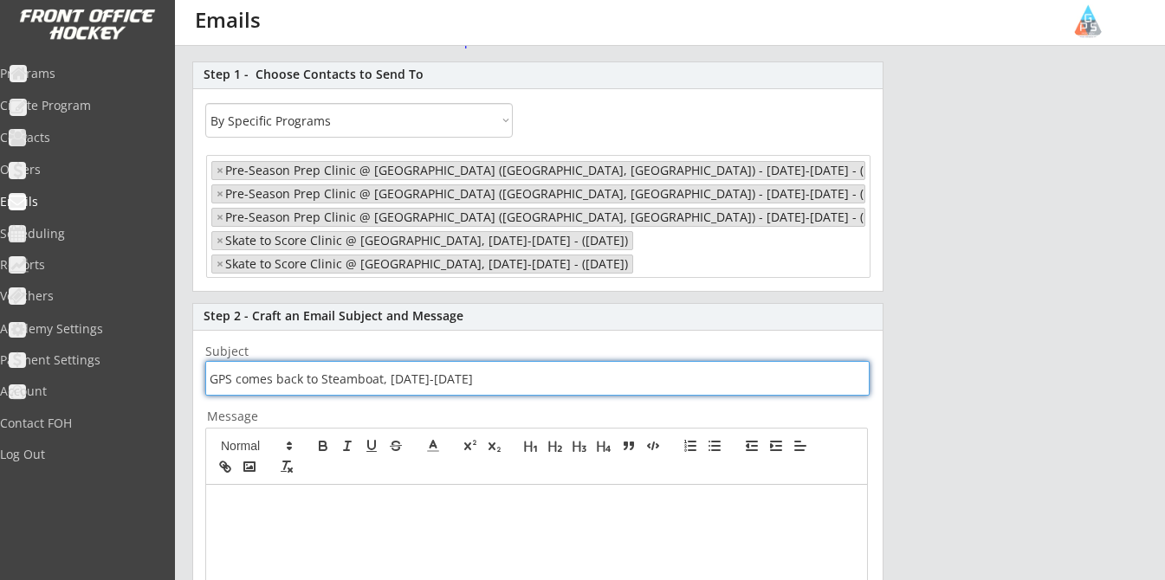
click at [385, 377] on input "input" at bounding box center [537, 378] width 664 height 35
click at [514, 380] on input "input" at bounding box center [537, 378] width 664 height 35
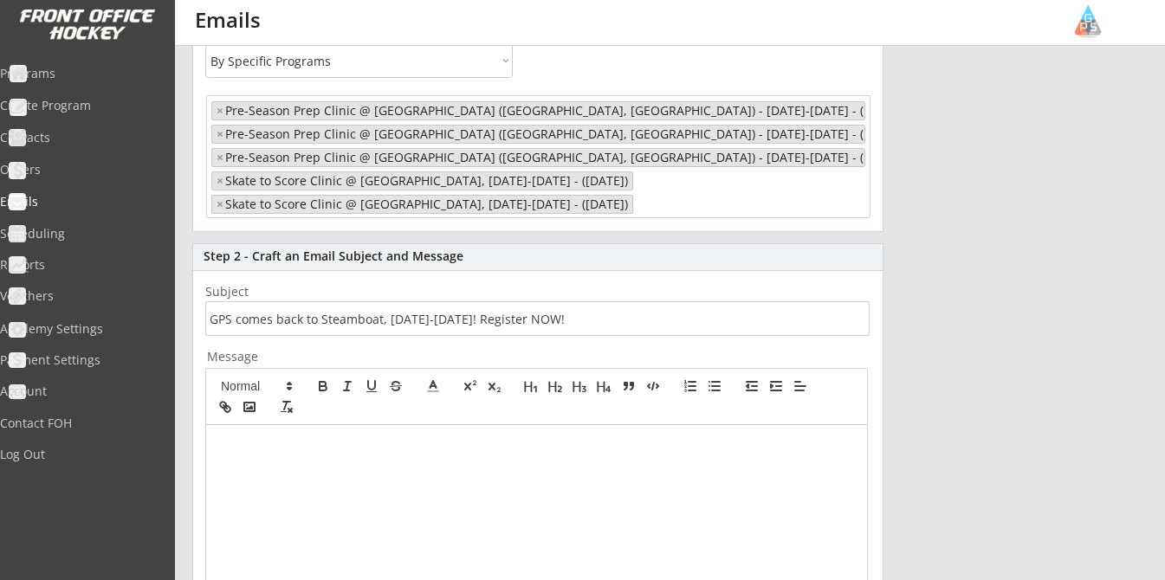
scroll to position [249, 0]
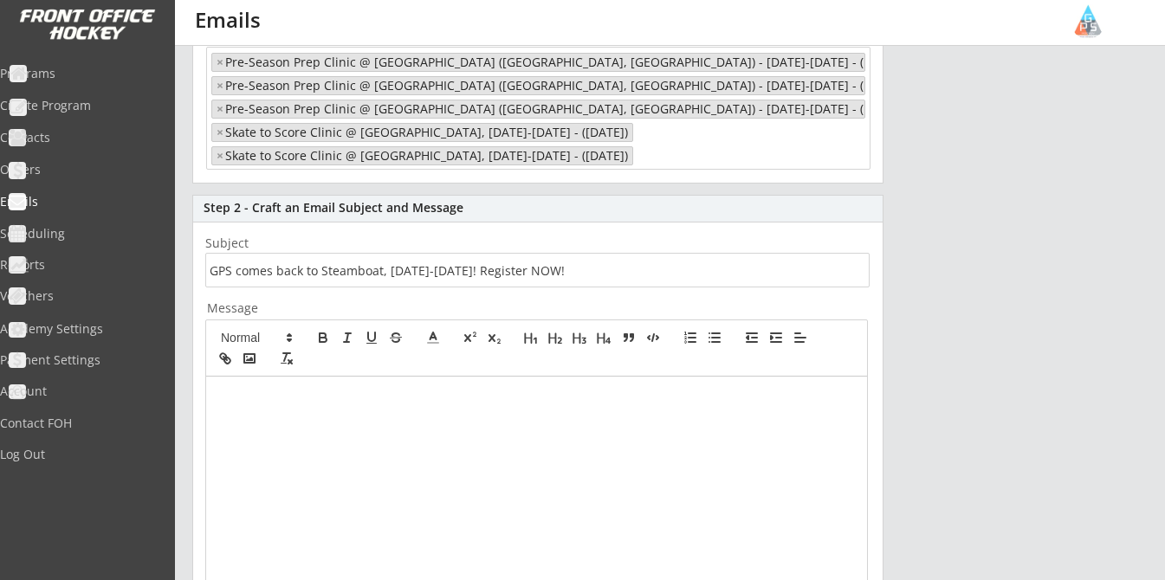
click at [387, 269] on input "input" at bounding box center [537, 270] width 664 height 35
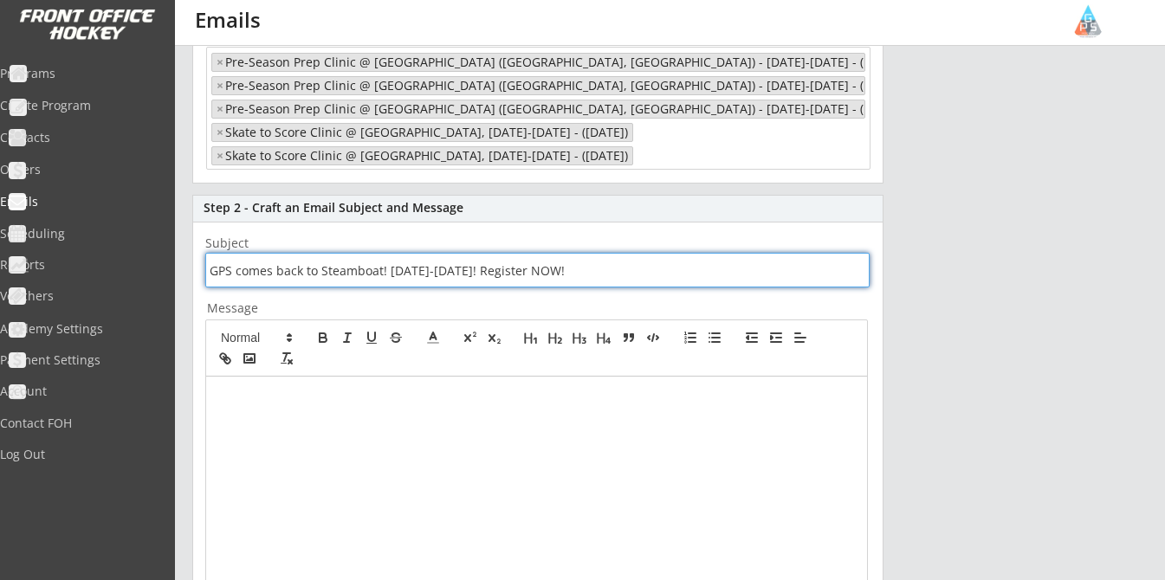
click at [505, 272] on input "input" at bounding box center [537, 270] width 664 height 35
type input "GPS comes back to Steamboat! [DATE]-[DATE] - Register NOW!"
click at [325, 400] on p at bounding box center [536, 395] width 635 height 16
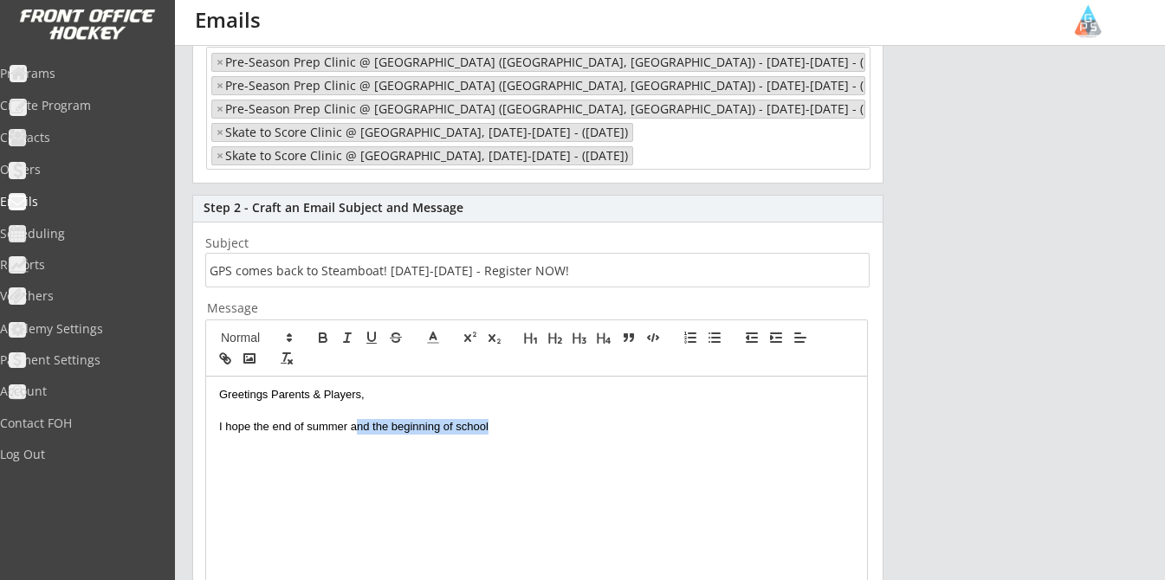
drag, startPoint x: 529, startPoint y: 428, endPoint x: 355, endPoint y: 422, distance: 174.2
click at [355, 422] on p "I hope the end of summer and the beginning of school" at bounding box center [536, 427] width 635 height 16
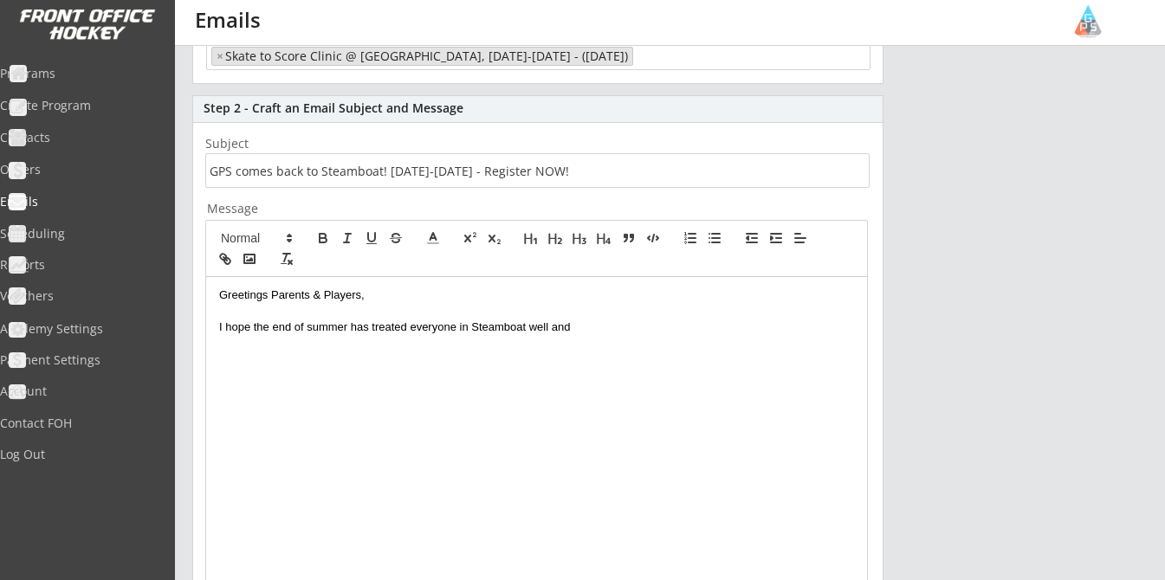
scroll to position [348, 0]
click at [434, 328] on p "I hope the end of summer has treated everyone in Steamboat well and" at bounding box center [536, 328] width 635 height 16
click at [527, 335] on div "Greetings Parents & Players, I hope the end of summer has treated everyone in S…" at bounding box center [536, 440] width 661 height 325
drag, startPoint x: 526, startPoint y: 328, endPoint x: 409, endPoint y: 327, distance: 116.9
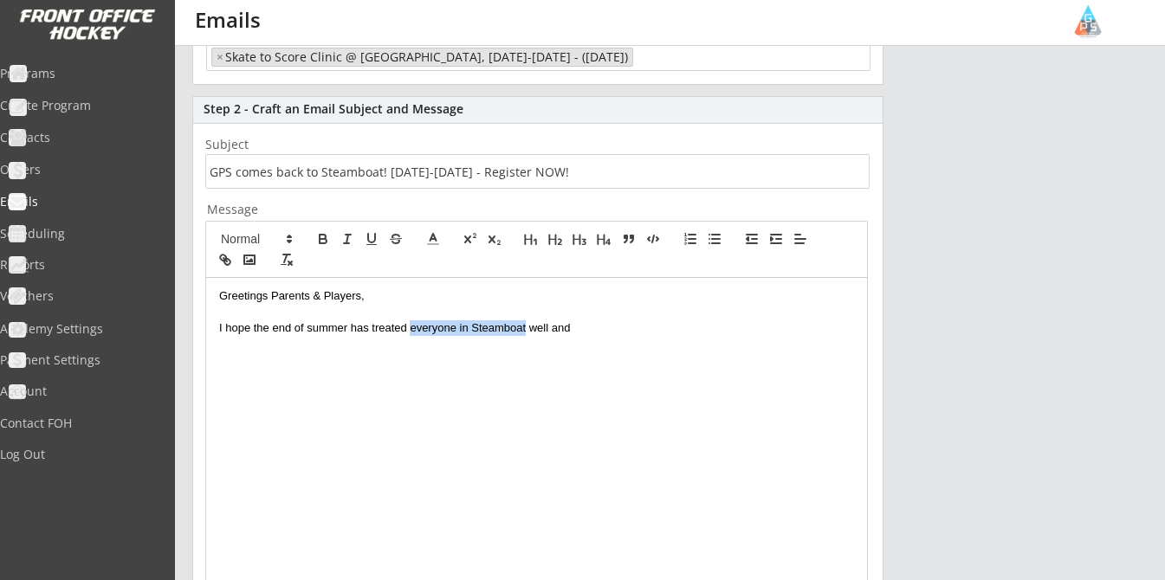
click at [409, 327] on p "I hope the end of summer has treated everyone in Steamboat well and" at bounding box center [536, 328] width 635 height 16
click at [547, 327] on p "I hope the end of summer has treated you all well and" at bounding box center [536, 328] width 635 height 16
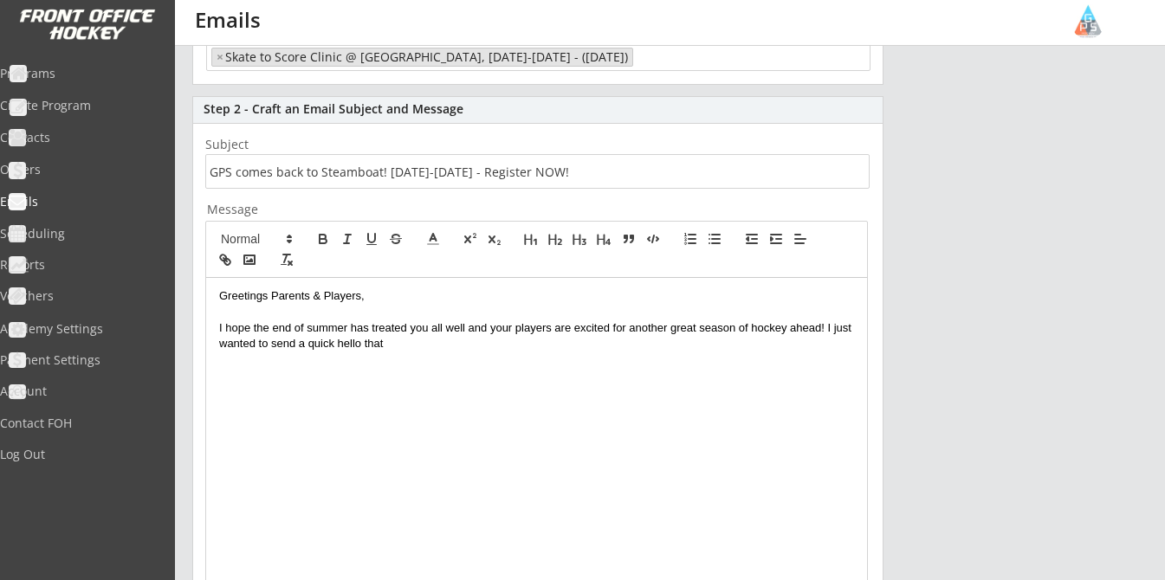
drag, startPoint x: 431, startPoint y: 342, endPoint x: 340, endPoint y: 344, distance: 91.8
click at [340, 344] on p "I hope the end of summer has treated you all well and your players are excited …" at bounding box center [536, 336] width 635 height 32
click at [497, 346] on p "I hope the end of summer has treated you all well and your players are excited …" at bounding box center [536, 336] width 635 height 32
click at [722, 344] on p "I hope the end of summer has treated you all well and your players are excited …" at bounding box center [536, 336] width 635 height 32
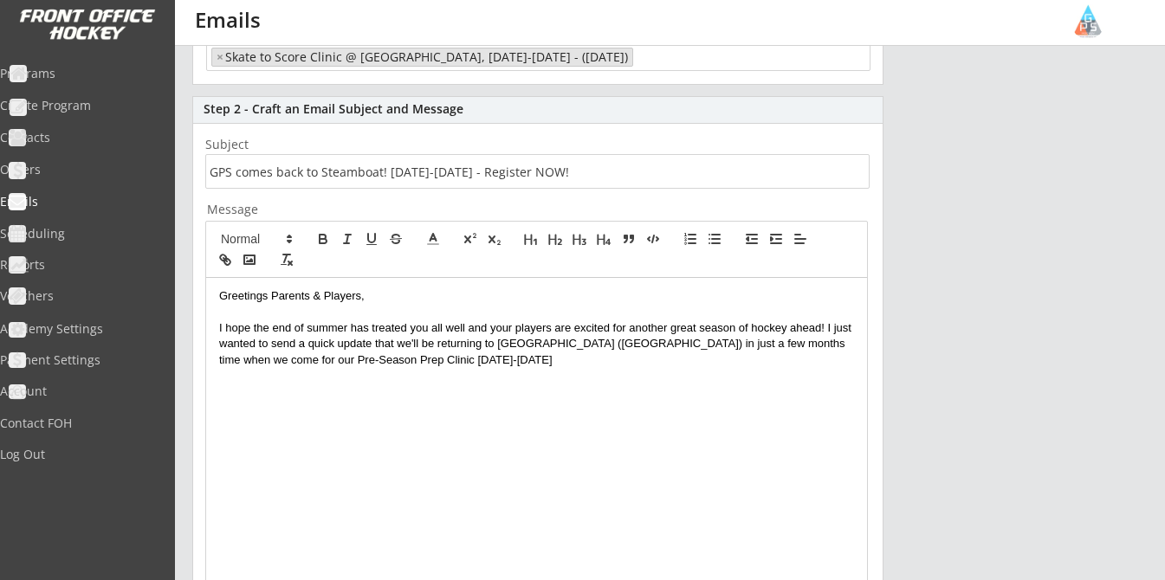
click at [328, 355] on p "I hope the end of summer has treated you all well and your players are excited …" at bounding box center [536, 344] width 635 height 48
click at [613, 363] on p "I hope the end of summer has treated you all well and your players are excited …" at bounding box center [536, 344] width 635 height 48
drag, startPoint x: 619, startPoint y: 374, endPoint x: 759, endPoint y: 353, distance: 141.0
click at [759, 353] on p "I hope the end of summer has treated you all well and your players are excited …" at bounding box center [536, 352] width 635 height 64
click at [624, 372] on p "I hope the end of summer has treated you all well and your players are excited …" at bounding box center [536, 352] width 635 height 64
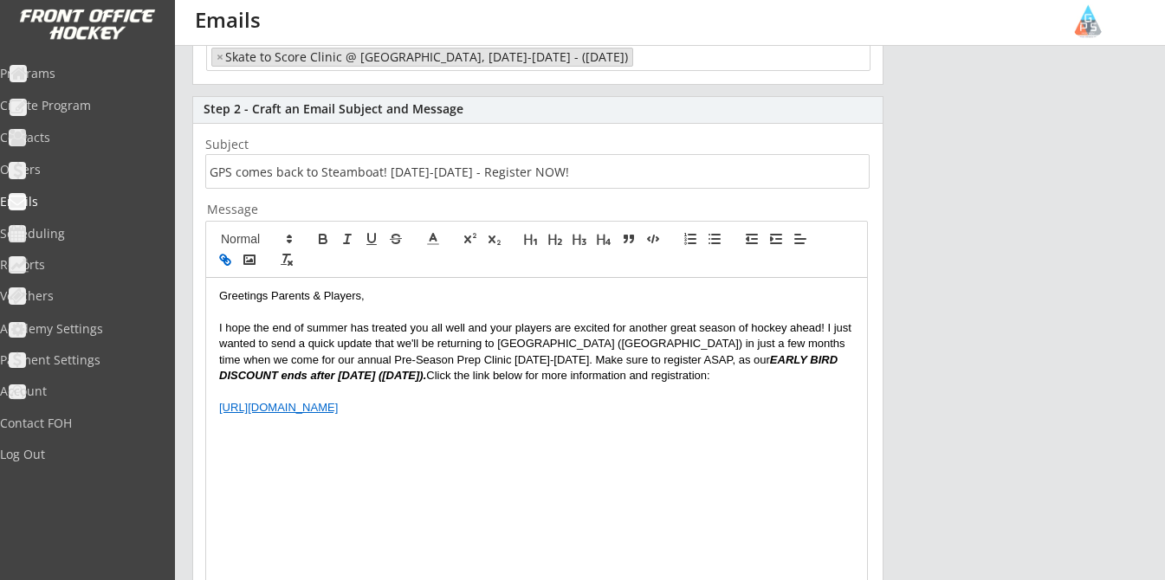
drag, startPoint x: 723, startPoint y: 407, endPoint x: 163, endPoint y: 404, distance: 560.4
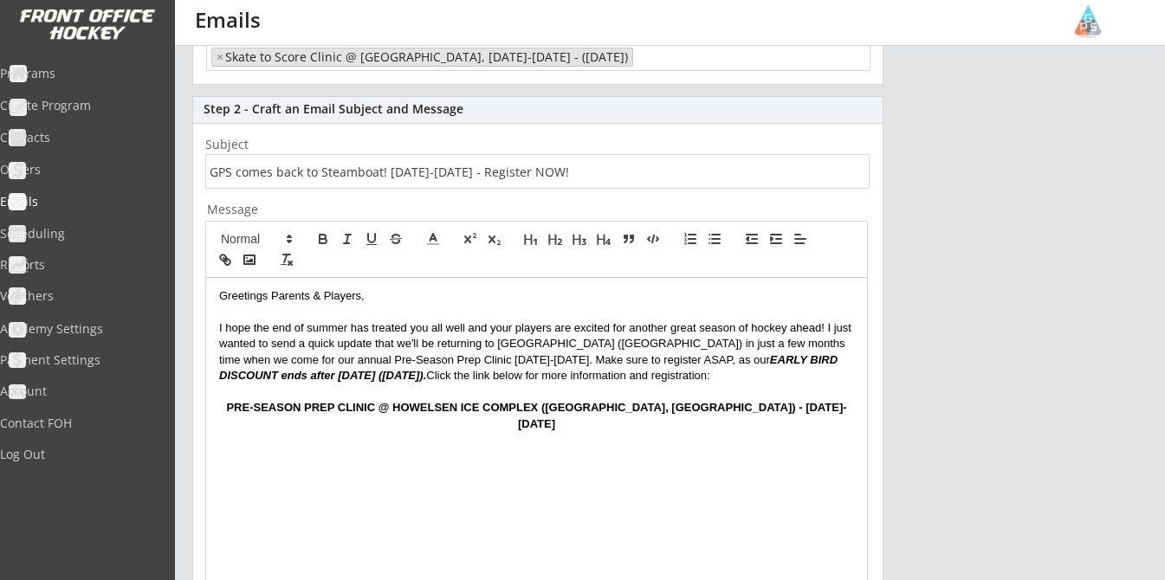
scroll to position [10, 1]
click at [488, 405] on strong "PRE-SEASON PREP CLINIC @ HOWELSEN ICE COMPLEX ([GEOGRAPHIC_DATA], [GEOGRAPHIC_D…" at bounding box center [536, 415] width 620 height 29
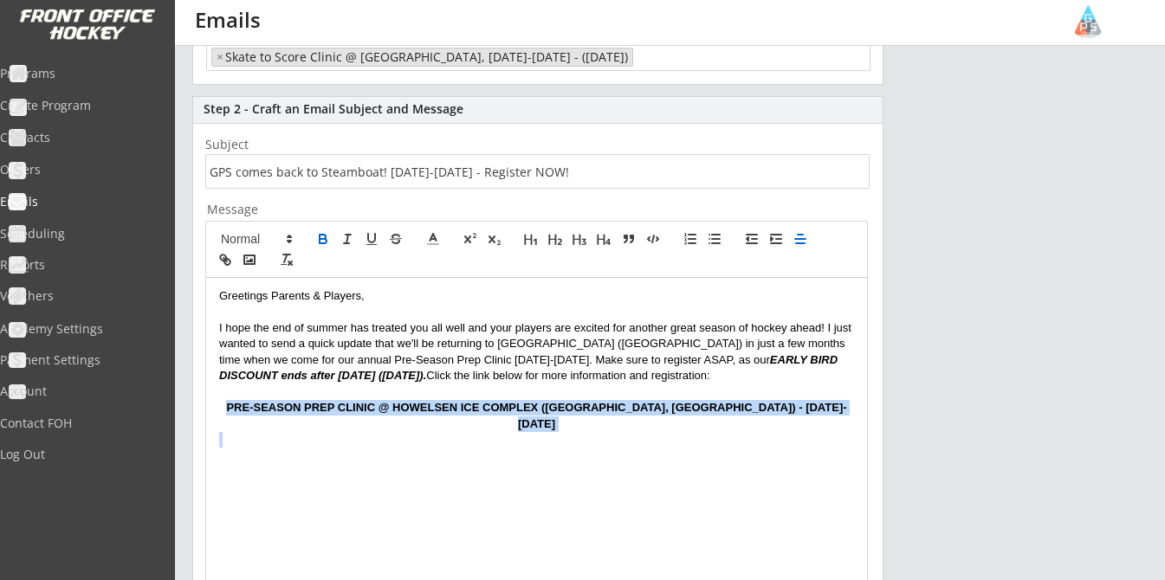
click at [488, 405] on strong "PRE-SEASON PREP CLINIC @ HOWELSEN ICE COMPLEX ([GEOGRAPHIC_DATA], [GEOGRAPHIC_D…" at bounding box center [536, 415] width 620 height 29
click at [227, 255] on icon "button" at bounding box center [225, 260] width 16 height 16
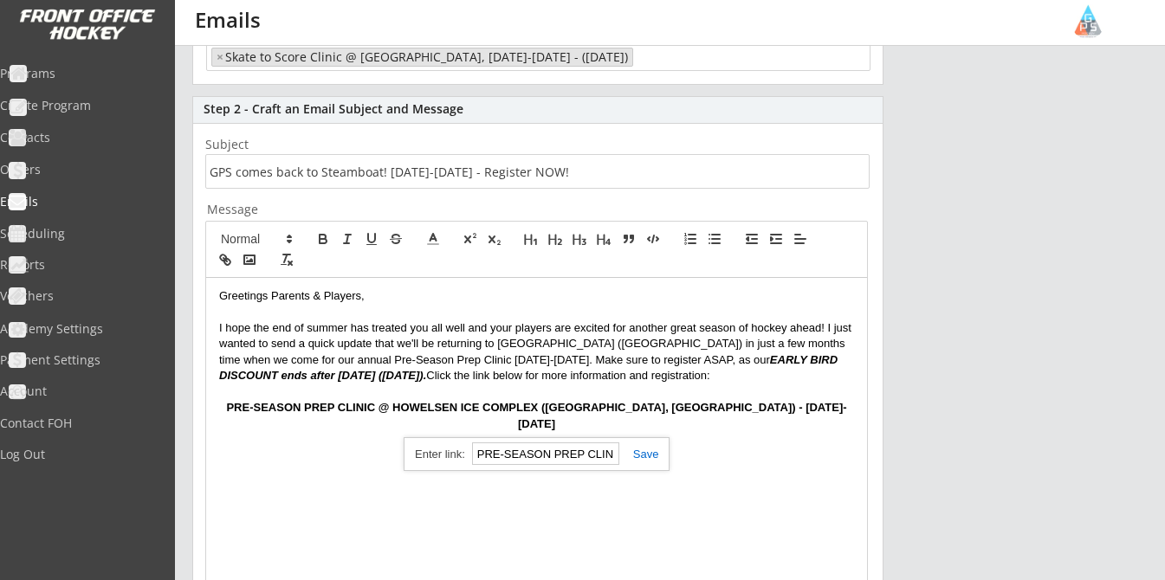
paste input "[URL][DOMAIN_NAME]"
type input "[URL][DOMAIN_NAME]"
click at [647, 453] on link at bounding box center [639, 454] width 40 height 13
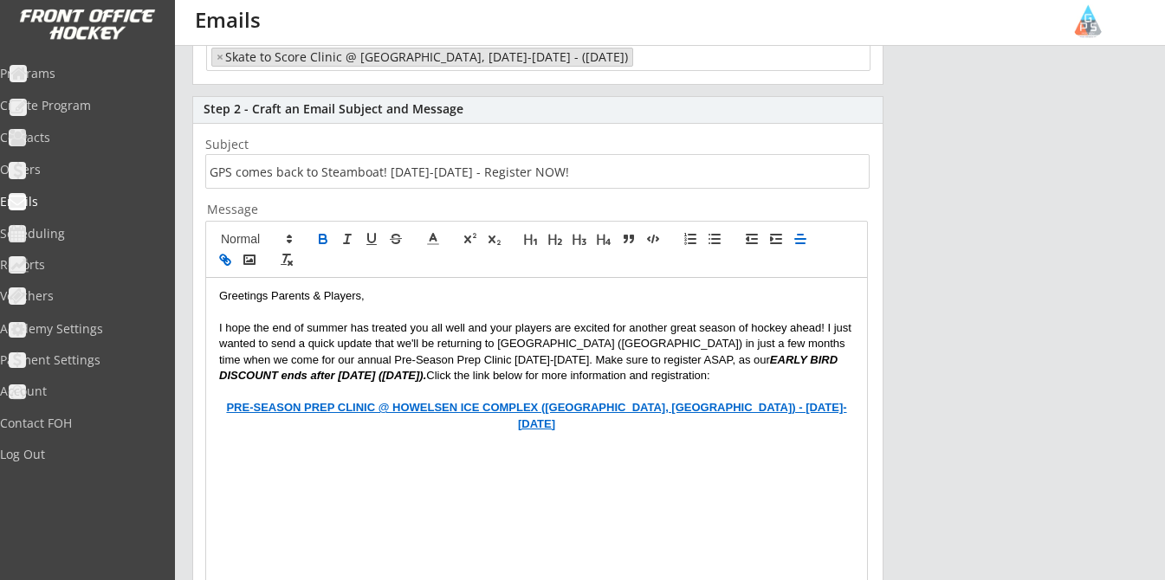
click at [644, 448] on div "Greetings Parents & Players, I hope the end of summer has treated you all well …" at bounding box center [536, 440] width 661 height 325
drag, startPoint x: 848, startPoint y: 410, endPoint x: 355, endPoint y: 431, distance: 493.3
click at [353, 423] on div "Greetings Parents & Players, I hope the end of summer has treated you all well …" at bounding box center [536, 440] width 661 height 325
click at [850, 402] on p "PRE-SEASON PREP CLINIC @ HOWELSEN ICE COMPLEX ([GEOGRAPHIC_DATA], [GEOGRAPHIC_D…" at bounding box center [536, 416] width 635 height 32
click at [683, 469] on div "Greetings Parents & Players, I hope the end of summer has treated you all well …" at bounding box center [536, 440] width 661 height 325
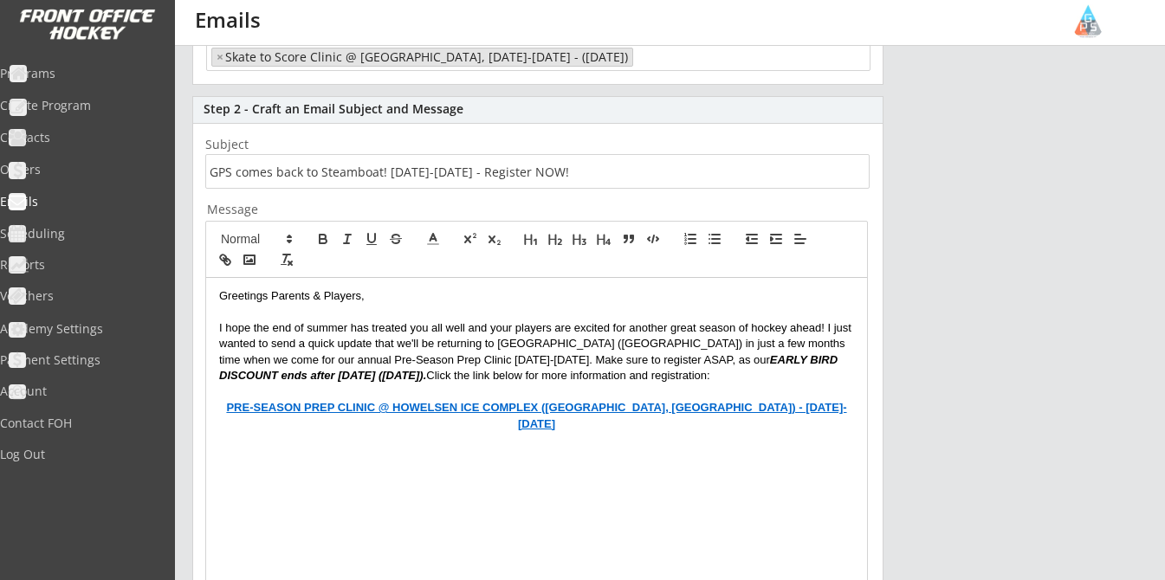
click at [253, 405] on strong "PRE-SEASON PREP CLINIC @ HOWELSEN ICE COMPLEX ([GEOGRAPHIC_DATA], [GEOGRAPHIC_D…" at bounding box center [536, 415] width 620 height 29
click at [249, 430] on div "Greetings Parents & Players, I hope the end of summer has treated you all well …" at bounding box center [536, 440] width 661 height 325
click at [234, 407] on p "PRE-SEASON PREP CLINIC @ HOWELSEN ICE COMPLEX ([GEOGRAPHIC_DATA], [GEOGRAPHIC_D…" at bounding box center [536, 416] width 635 height 32
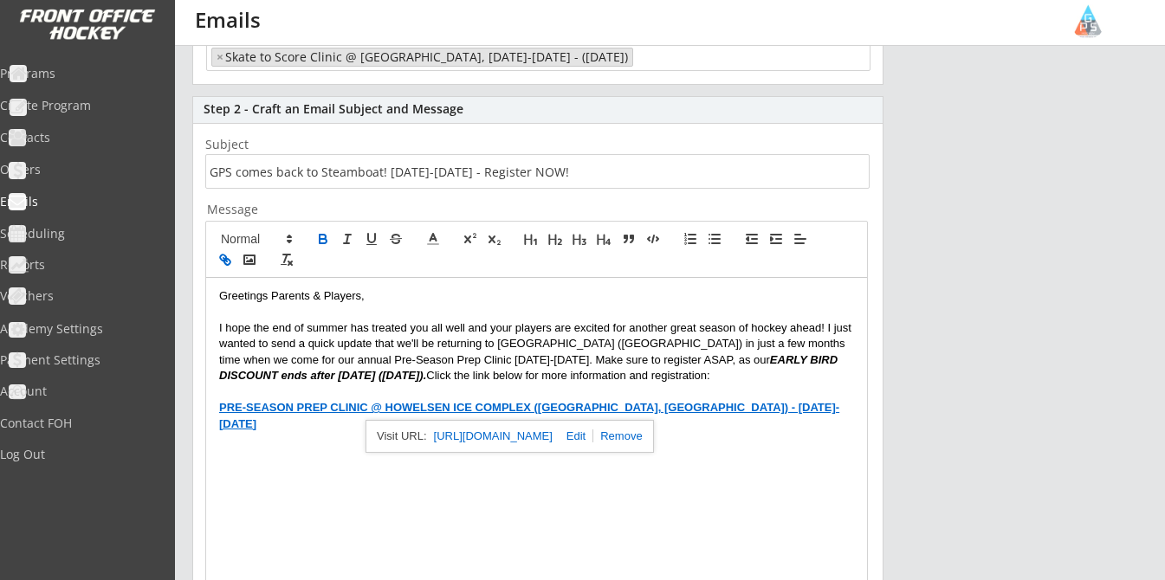
click at [780, 516] on div "Greetings Parents & Players, I hope the end of summer has treated you all well …" at bounding box center [536, 440] width 661 height 325
click at [488, 379] on p "I hope the end of summer has treated you all well and your players are excited …" at bounding box center [536, 352] width 635 height 64
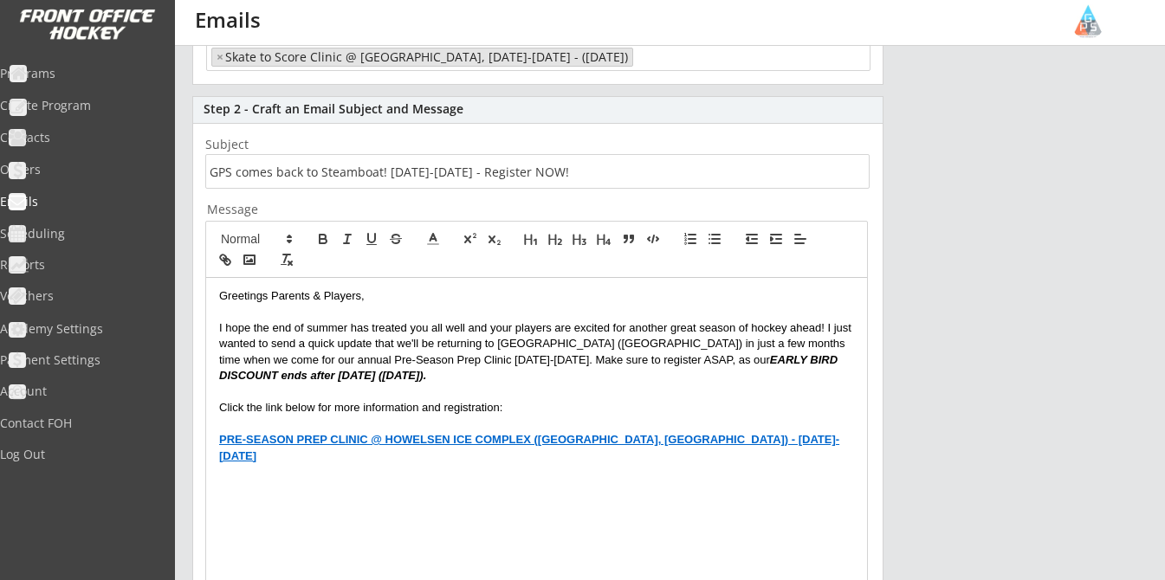
click at [482, 483] on div "Greetings Parents & Players, I hope the end of summer has treated you all well …" at bounding box center [536, 440] width 661 height 325
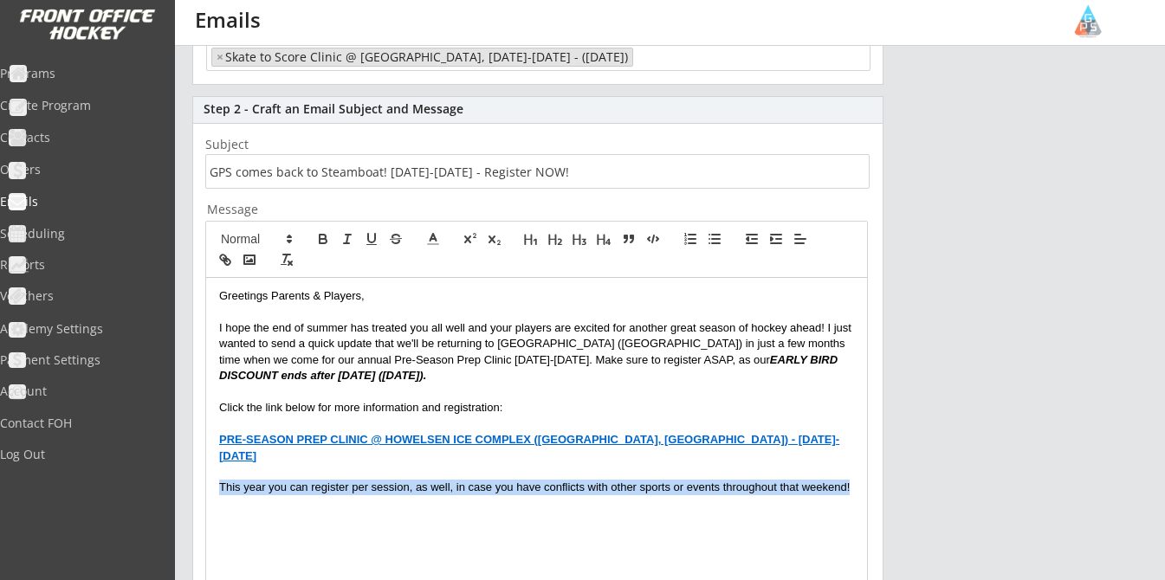
drag, startPoint x: 220, startPoint y: 469, endPoint x: 856, endPoint y: 469, distance: 635.7
click at [856, 469] on div "Greetings Parents & Players, I hope the end of summer has treated you all well …" at bounding box center [536, 440] width 661 height 325
copy p "This year you can register per session, as well, in case you have conflicts wit…"
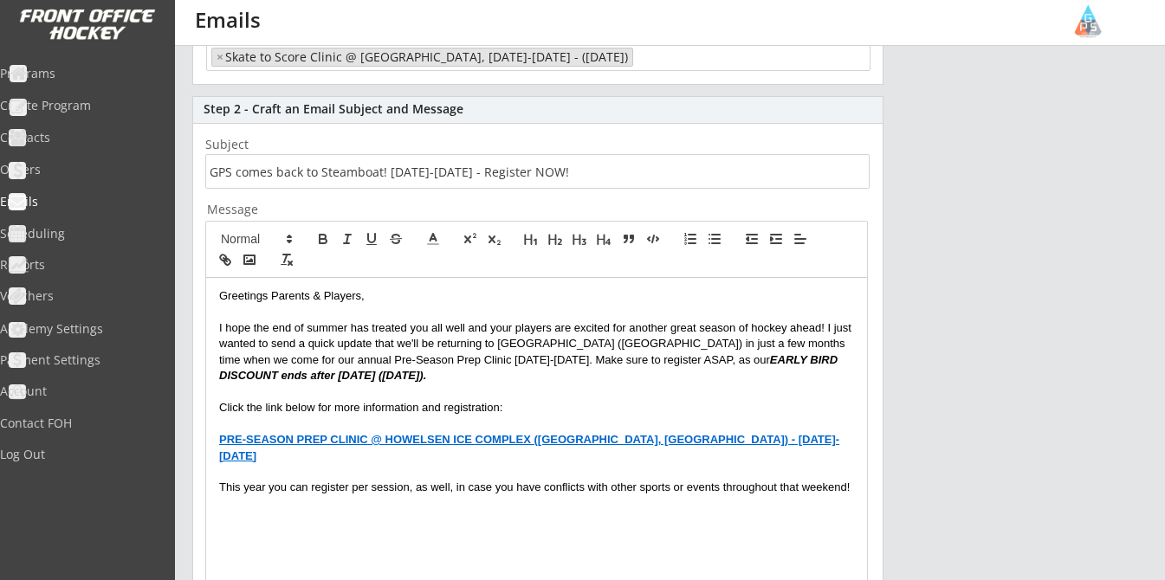
click at [658, 375] on p "I hope the end of summer has treated you all well and your players are excited …" at bounding box center [536, 352] width 635 height 64
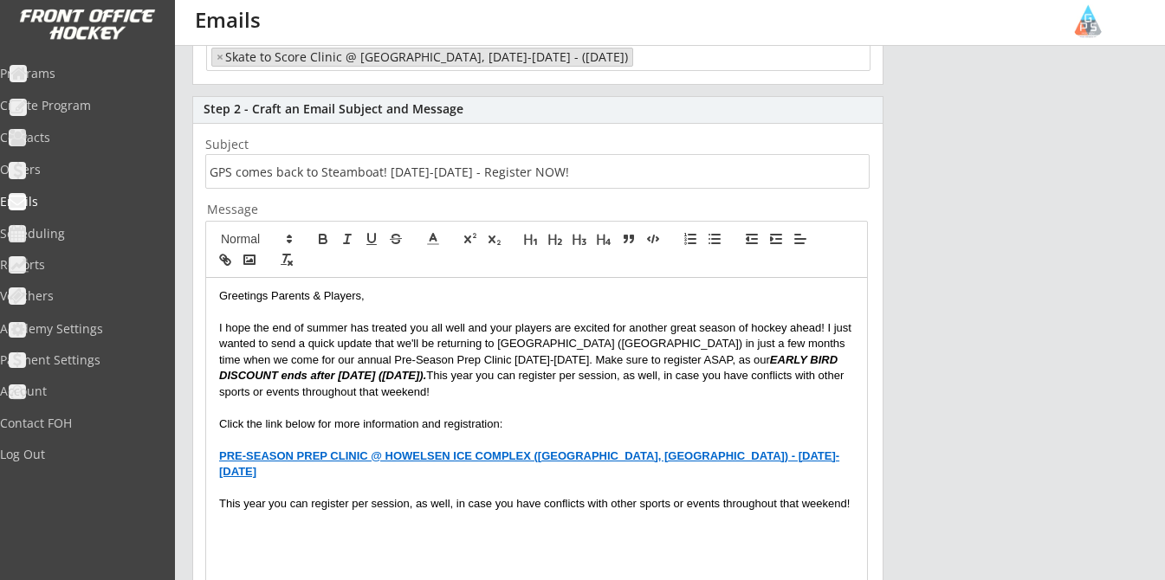
click at [802, 496] on p "This year you can register per session, as well, in case you have conflicts wit…" at bounding box center [536, 504] width 635 height 16
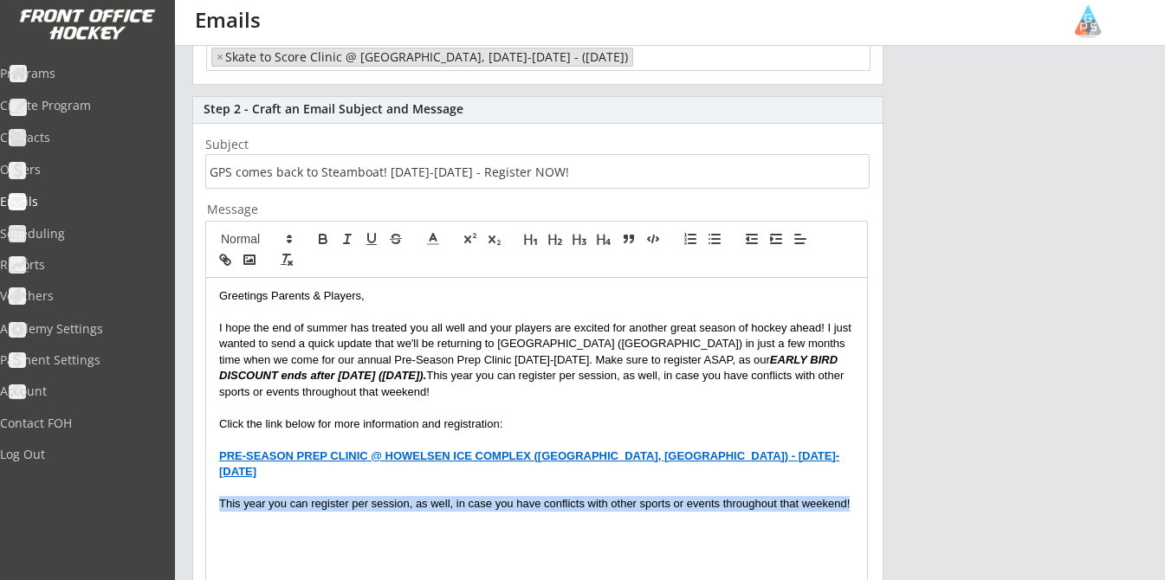
click at [802, 496] on p "This year you can register per session, as well, in case you have conflicts wit…" at bounding box center [536, 504] width 635 height 16
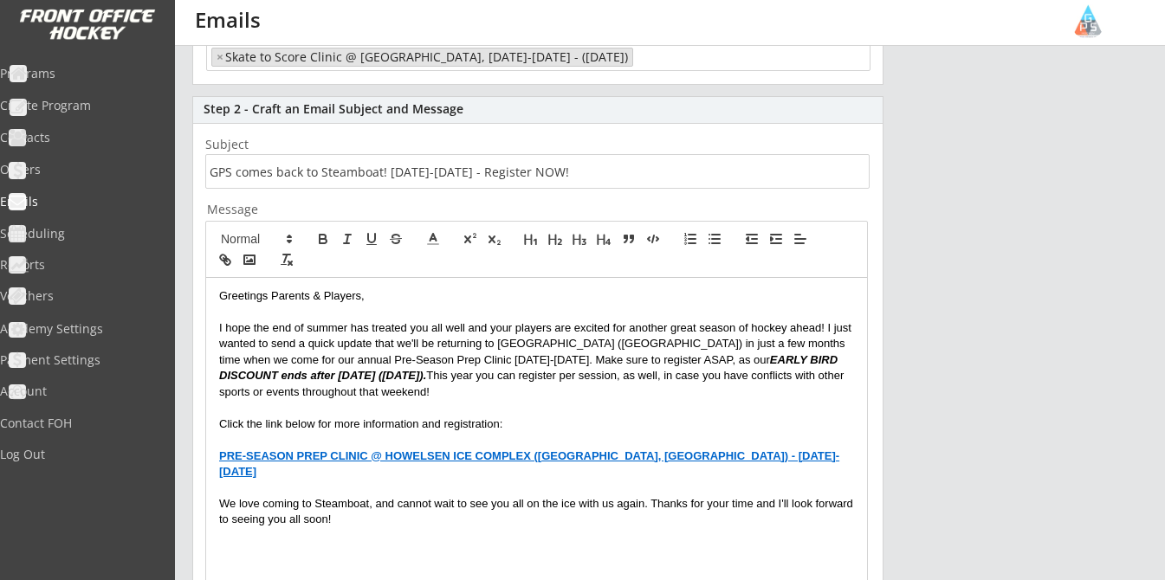
click at [650, 496] on p "We love coming to Steamboat, and cannot wait to see you all on the ice with us …" at bounding box center [536, 512] width 635 height 32
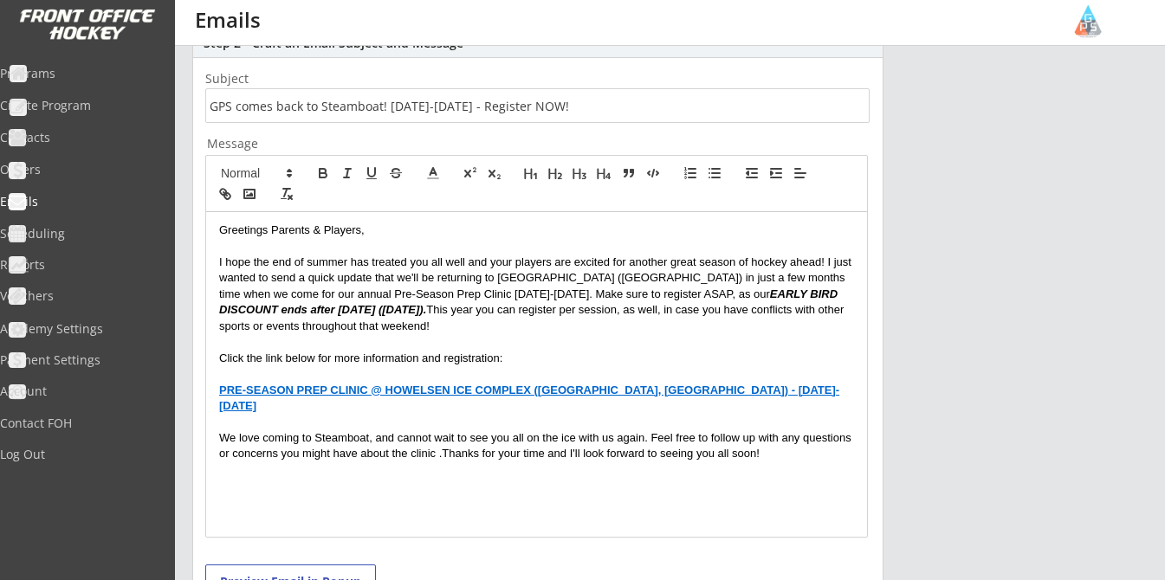
scroll to position [436, 0]
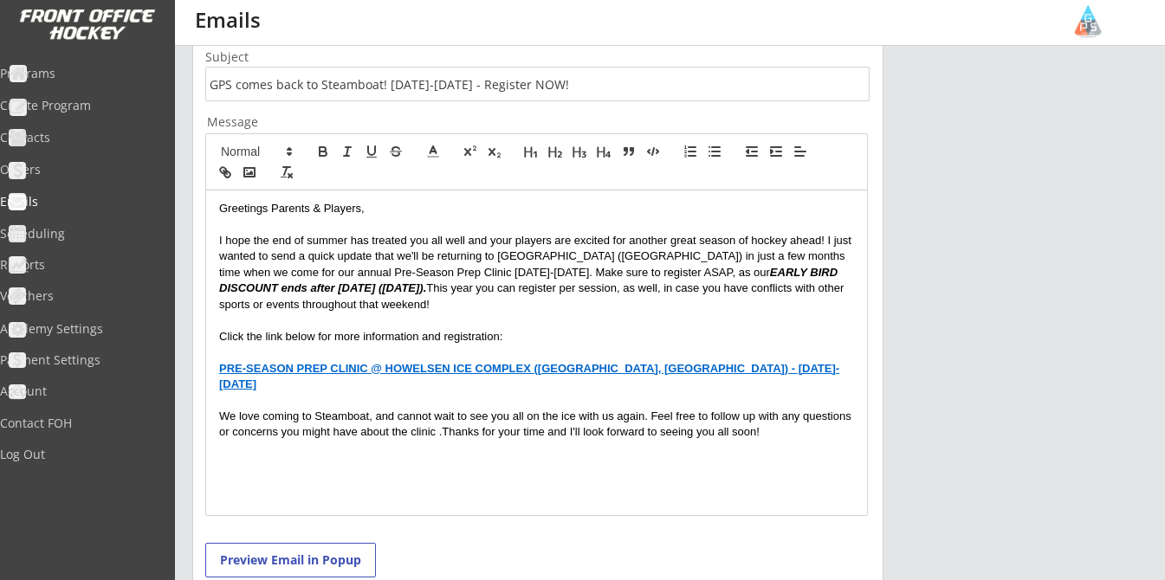
click at [757, 441] on div "Greetings Parents & Players, I hope the end of summer has treated you all well …" at bounding box center [536, 353] width 661 height 325
click at [396, 489] on p "[PERSON_NAME]" at bounding box center [536, 497] width 635 height 16
click at [935, 404] on div "New Email Campaign Go Back to Emails List Emails sent from this page are consid…" at bounding box center [669, 195] width 955 height 1142
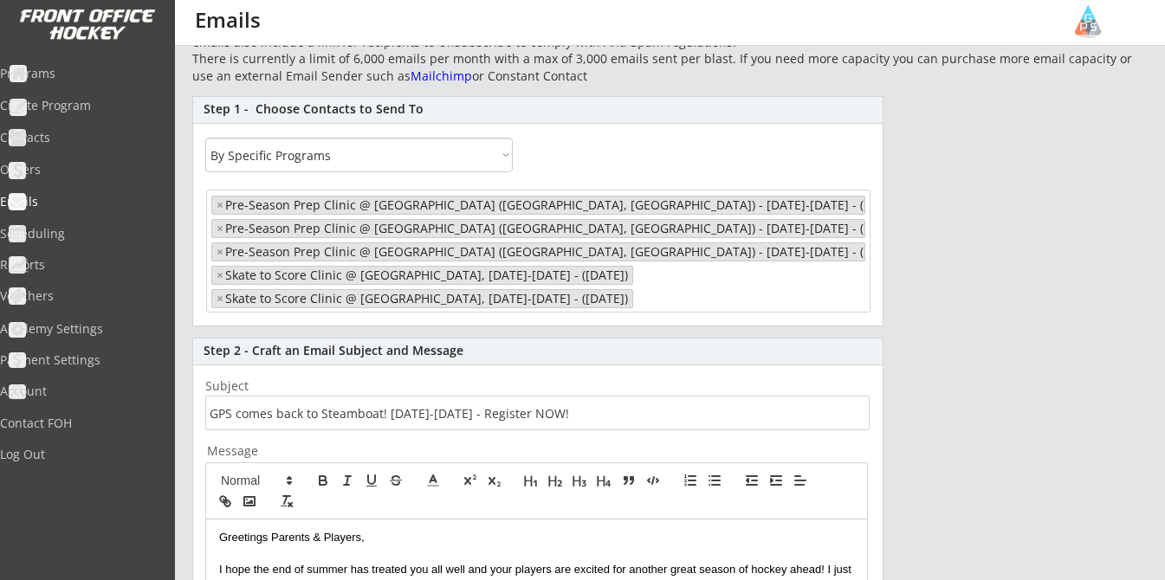
scroll to position [105, 0]
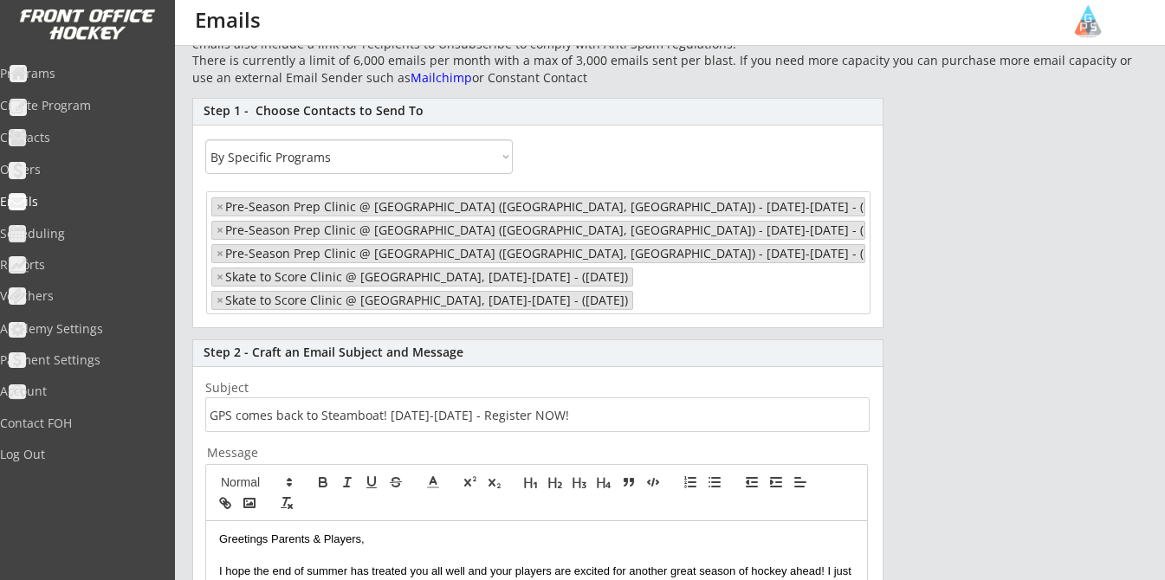
click at [743, 309] on ul "× Pre-Season Prep Clinic @ [GEOGRAPHIC_DATA] ([GEOGRAPHIC_DATA], [GEOGRAPHIC_DA…" at bounding box center [538, 251] width 663 height 117
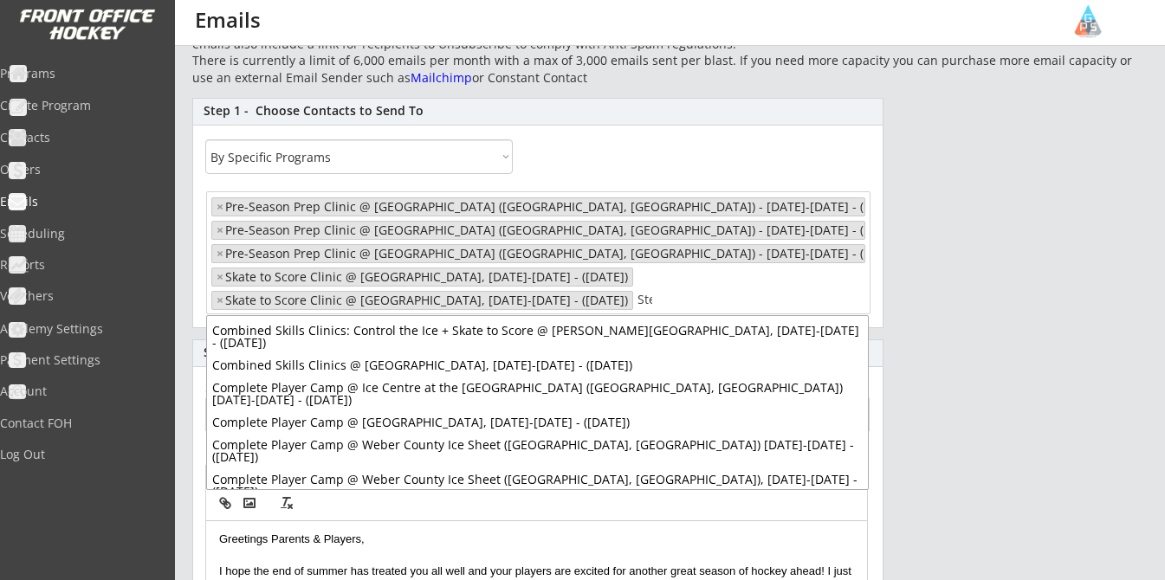
scroll to position [0, 0]
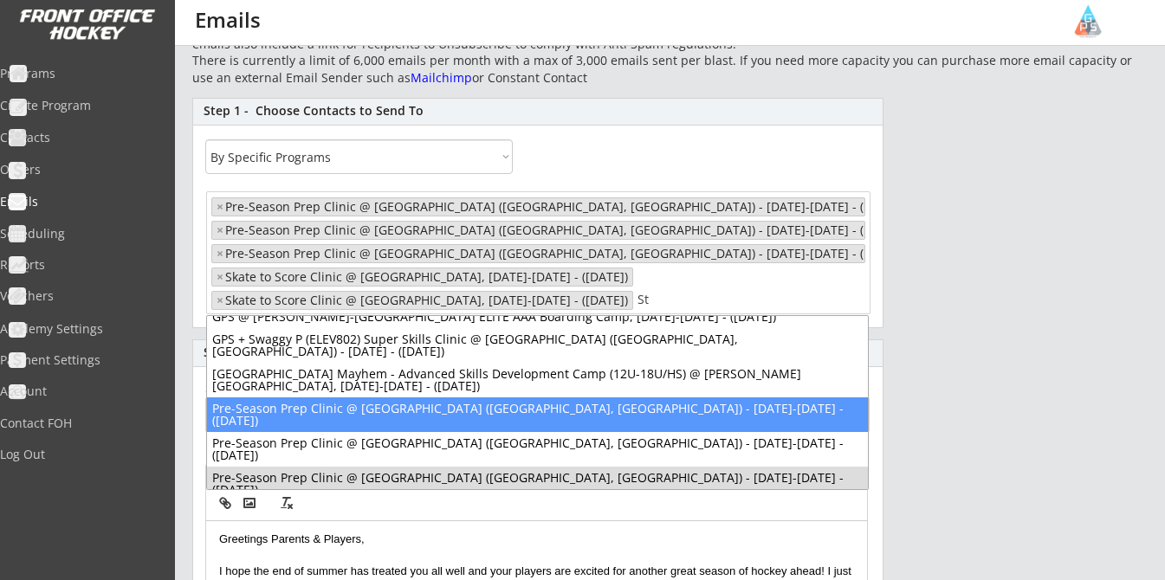
type input "S"
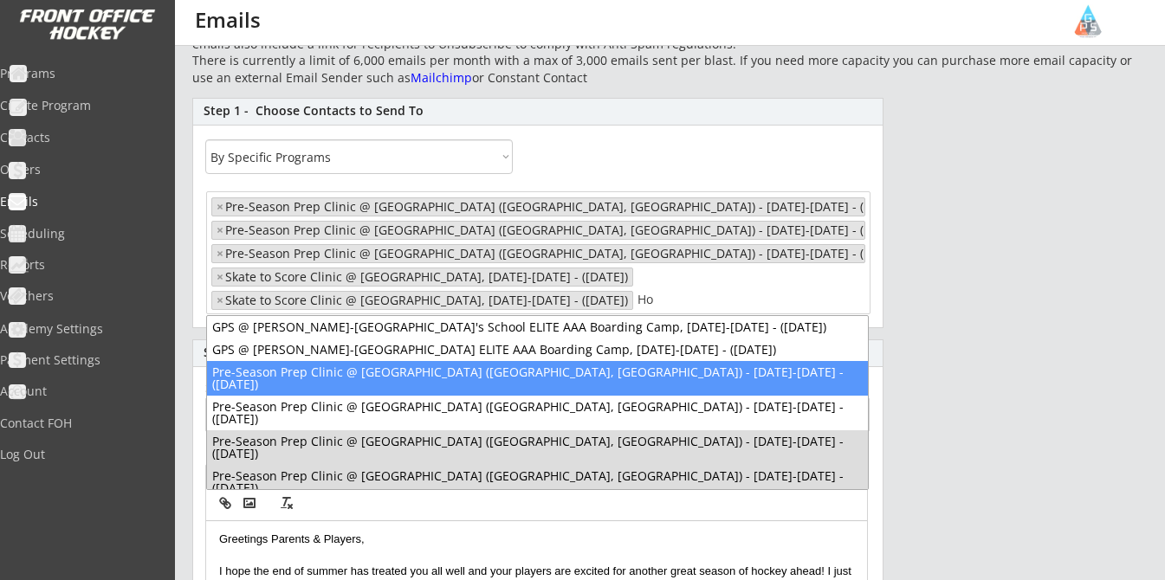
type input "H"
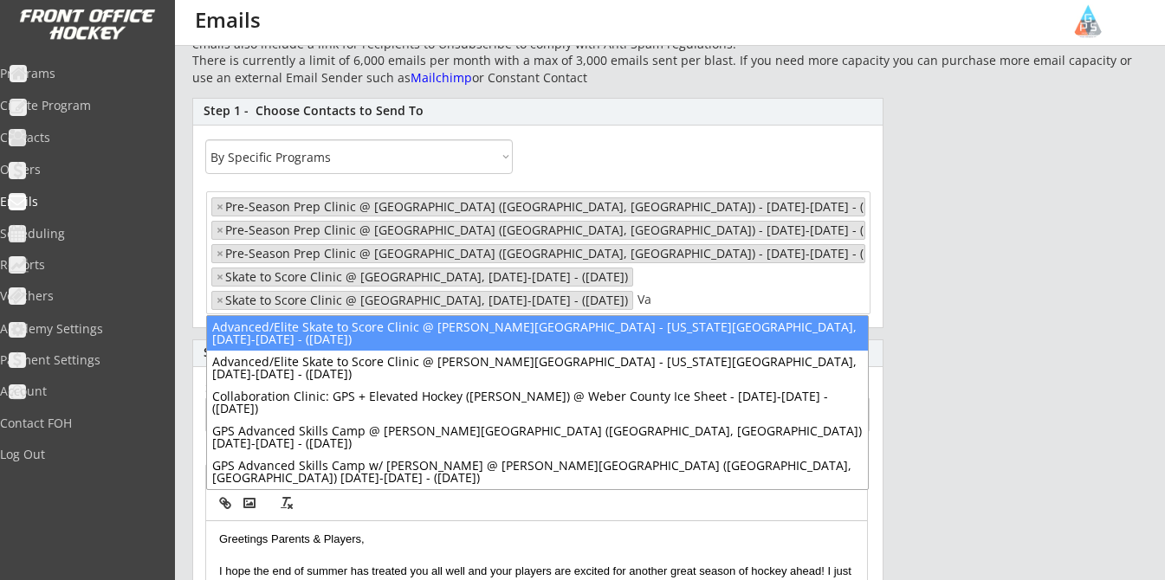
type input "V"
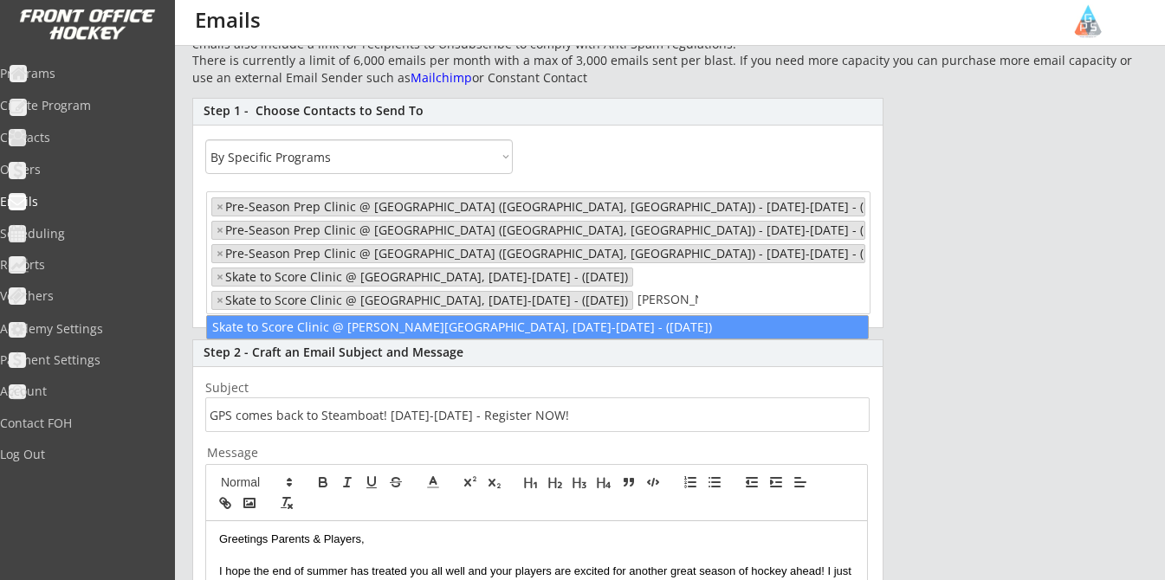
type input "[PERSON_NAME]"
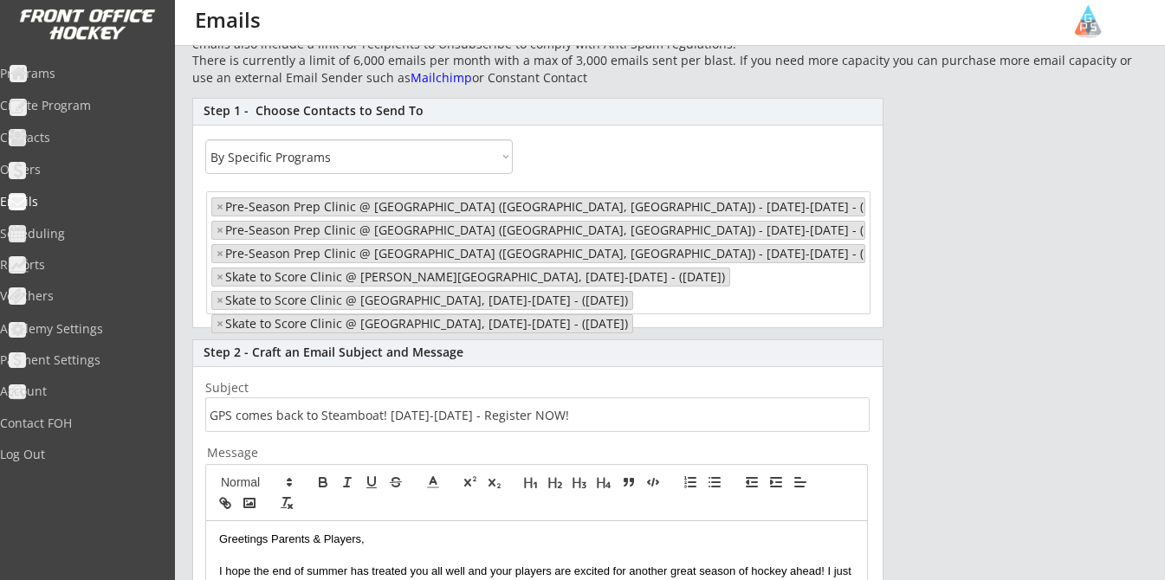
select select "1348695171700984260__LOOKUP__1691287846846x130939449006620670"
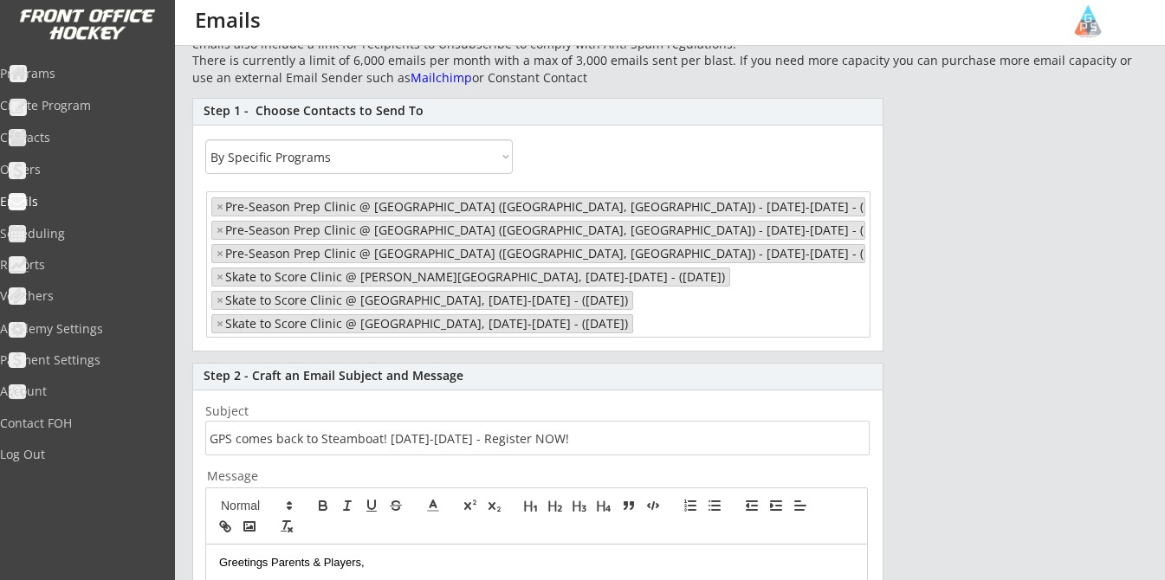
click at [773, 320] on input "search" at bounding box center [705, 322] width 136 height 16
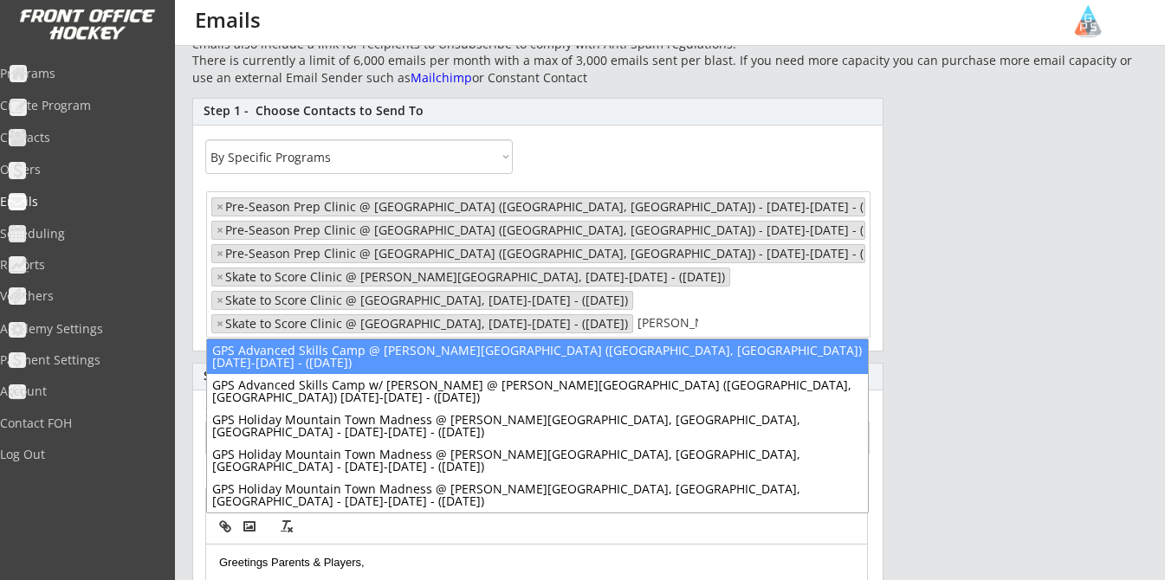
type input "[PERSON_NAME]"
select select "1348695171700984260__LOOKUP__1699165032752x944082585641287700"
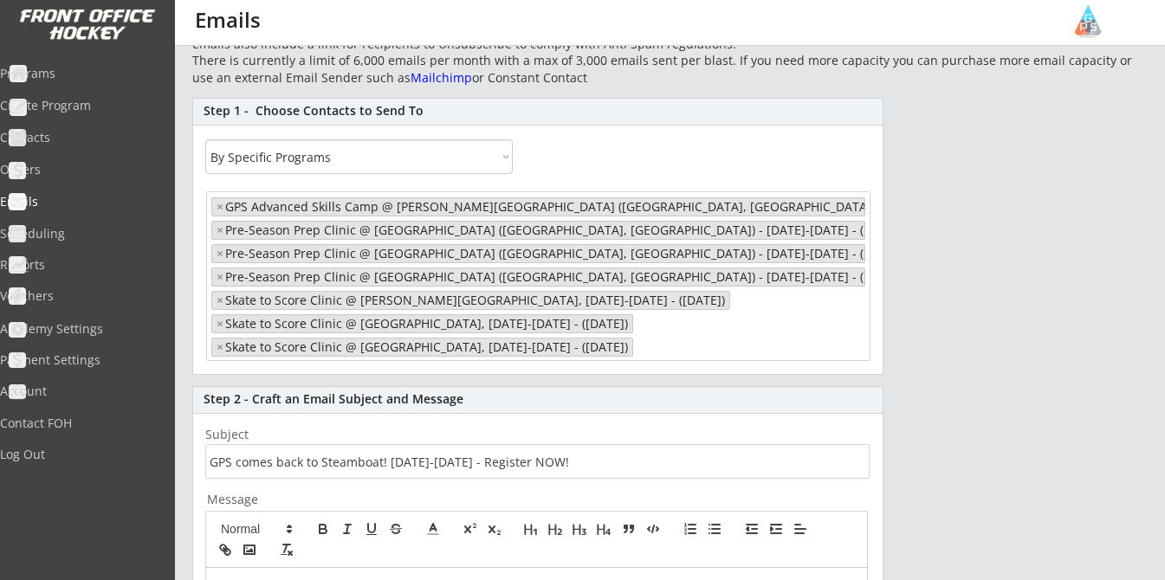
click at [741, 353] on input "search" at bounding box center [705, 346] width 136 height 16
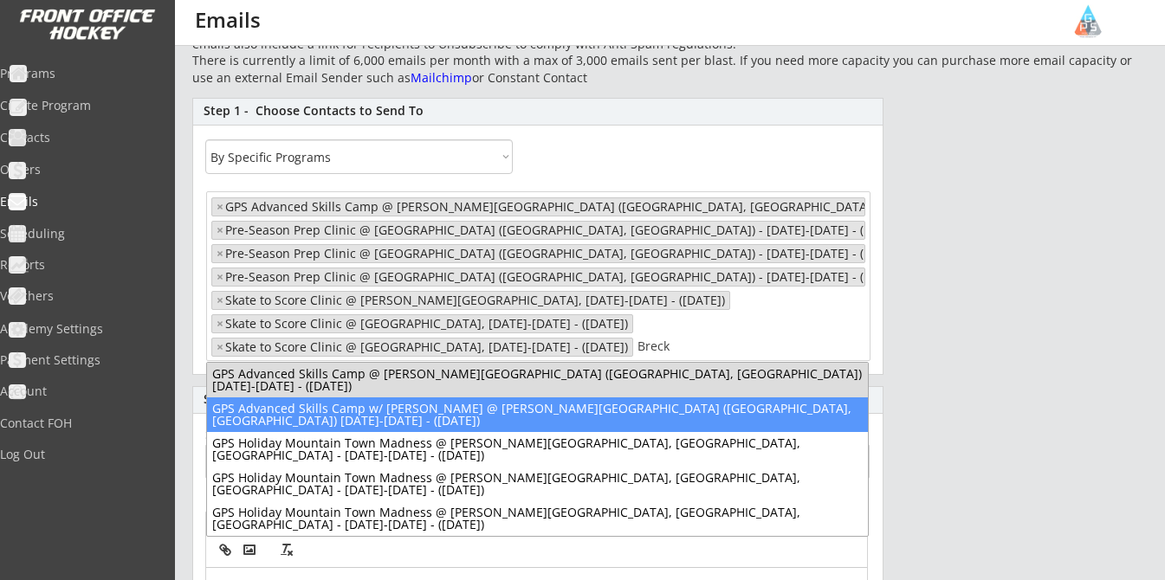
type input "Breck"
select select "1348695171700984260__LOOKUP__1699165032752x944082585641287700"
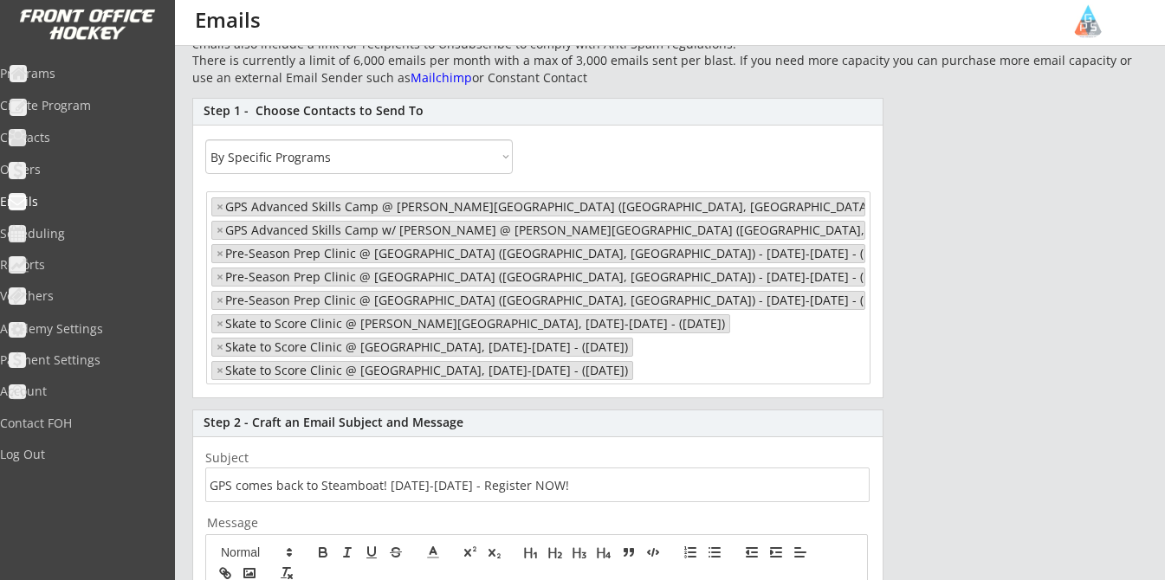
click at [688, 370] on input "search" at bounding box center [705, 369] width 136 height 16
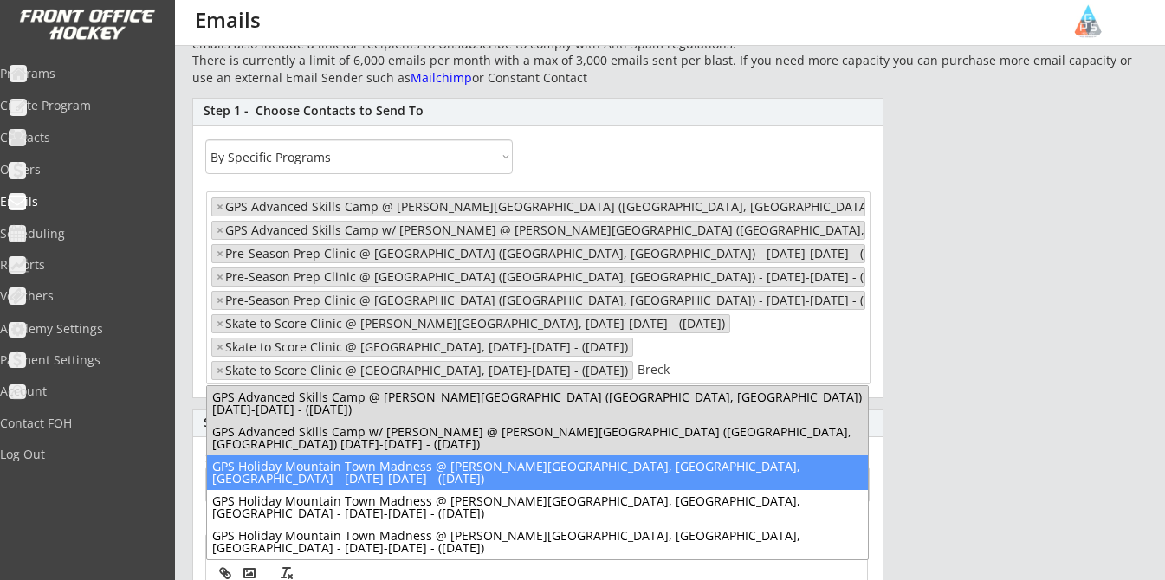
type input "Breck"
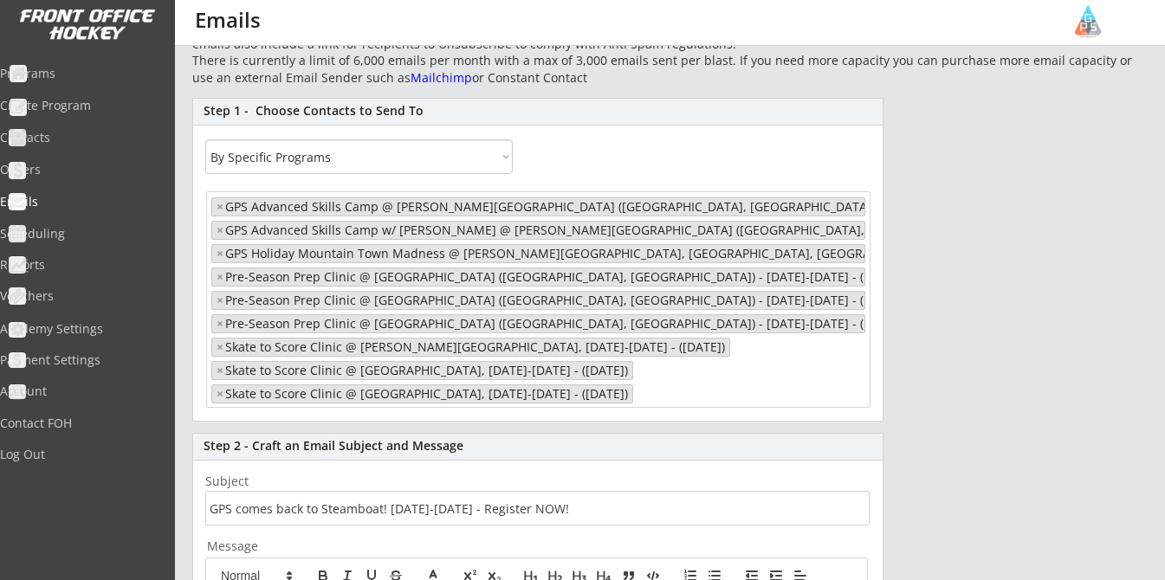
scroll to position [133, 0]
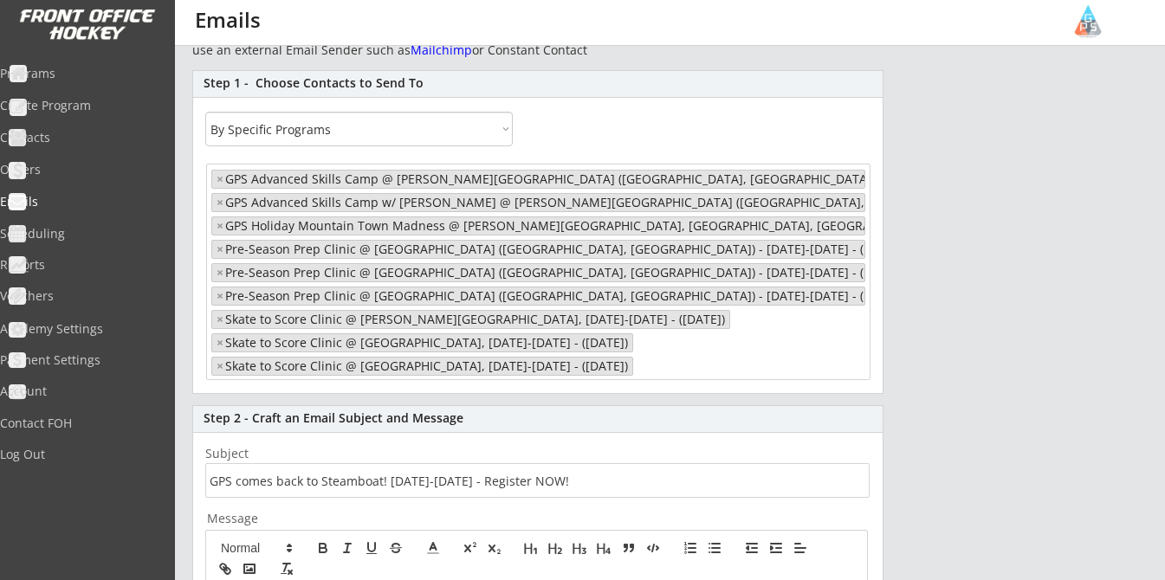
click at [736, 371] on input "search" at bounding box center [705, 365] width 136 height 16
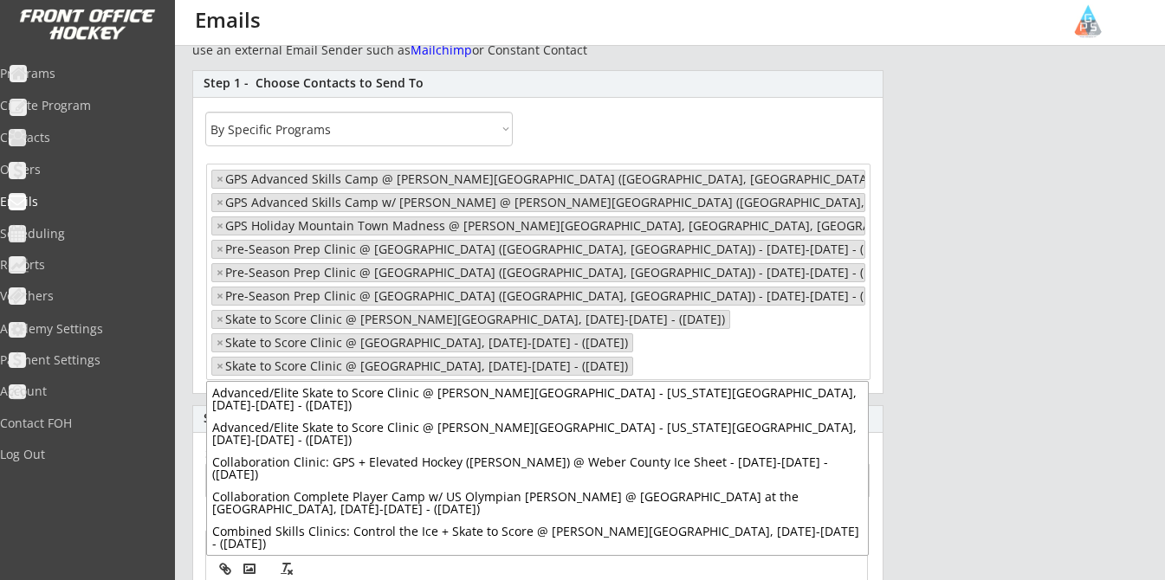
scroll to position [1379, 0]
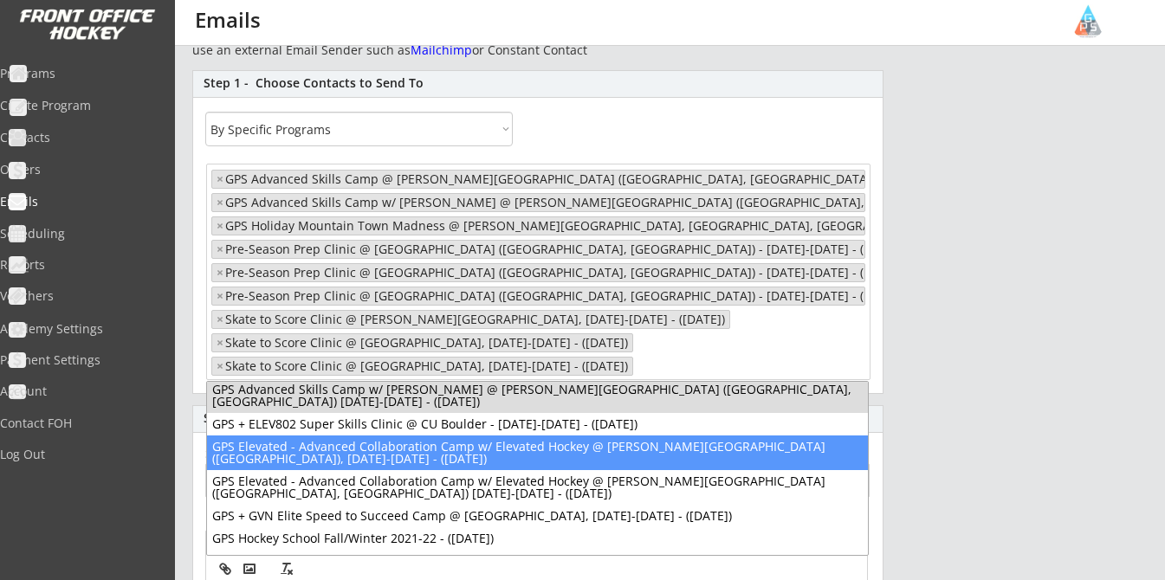
click at [217, 177] on span "×" at bounding box center [220, 179] width 7 height 12
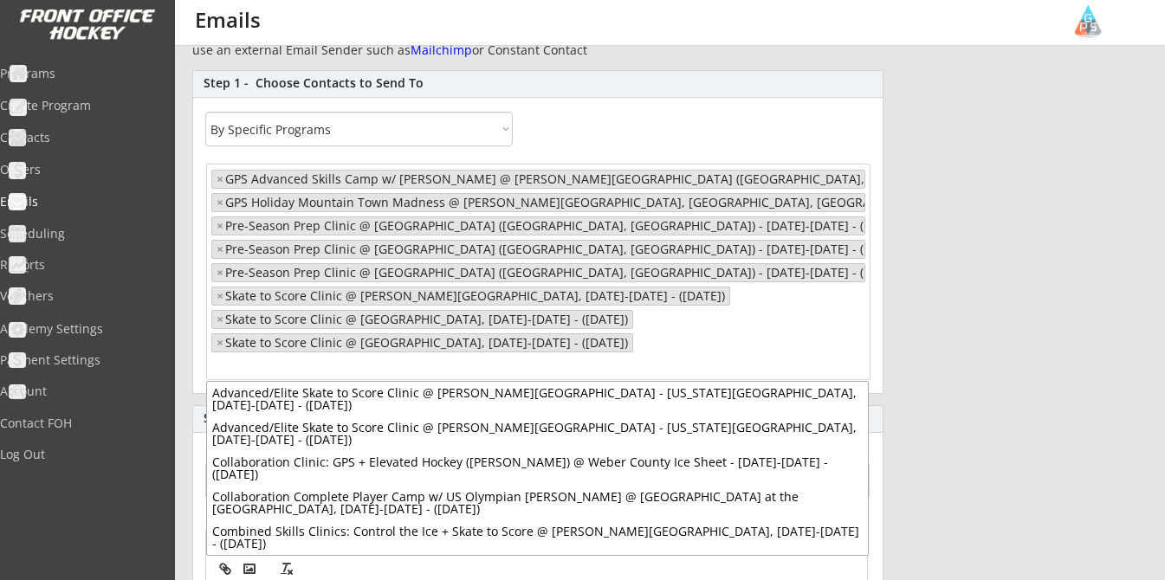
scroll to position [0, 0]
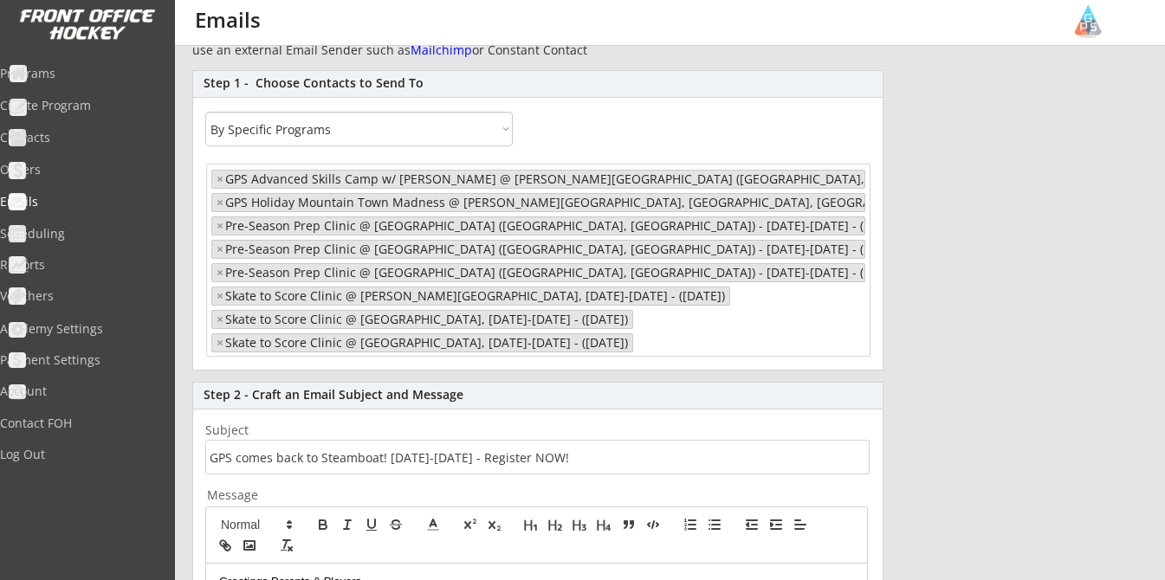
click at [217, 177] on span "×" at bounding box center [220, 179] width 7 height 12
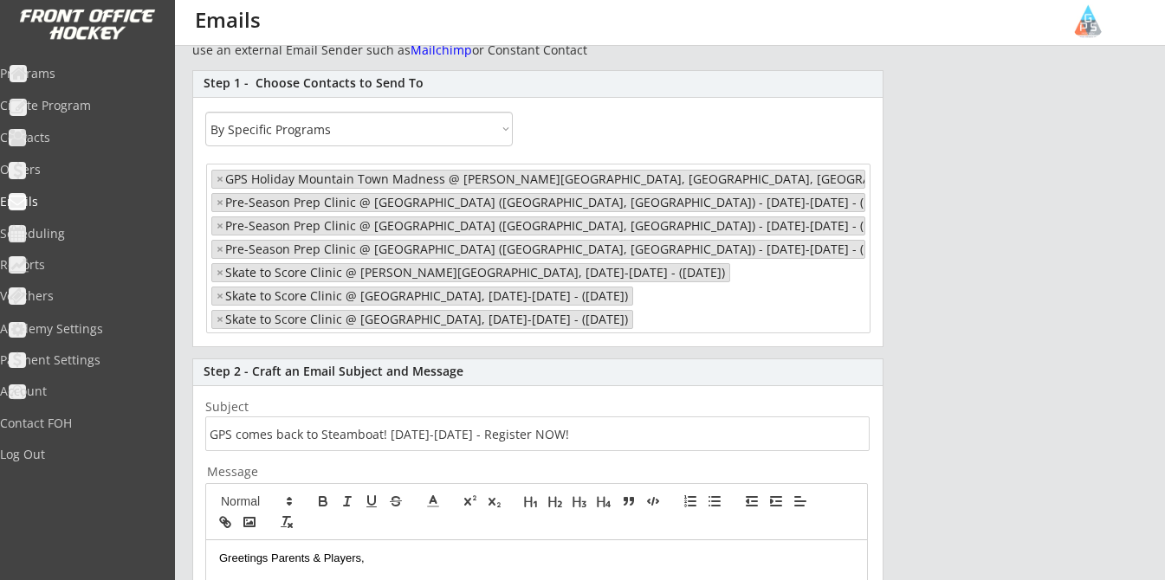
click at [217, 177] on span "×" at bounding box center [220, 179] width 7 height 12
select select "1348695171700984260__LOOKUP__1691287846846x130939449006620670"
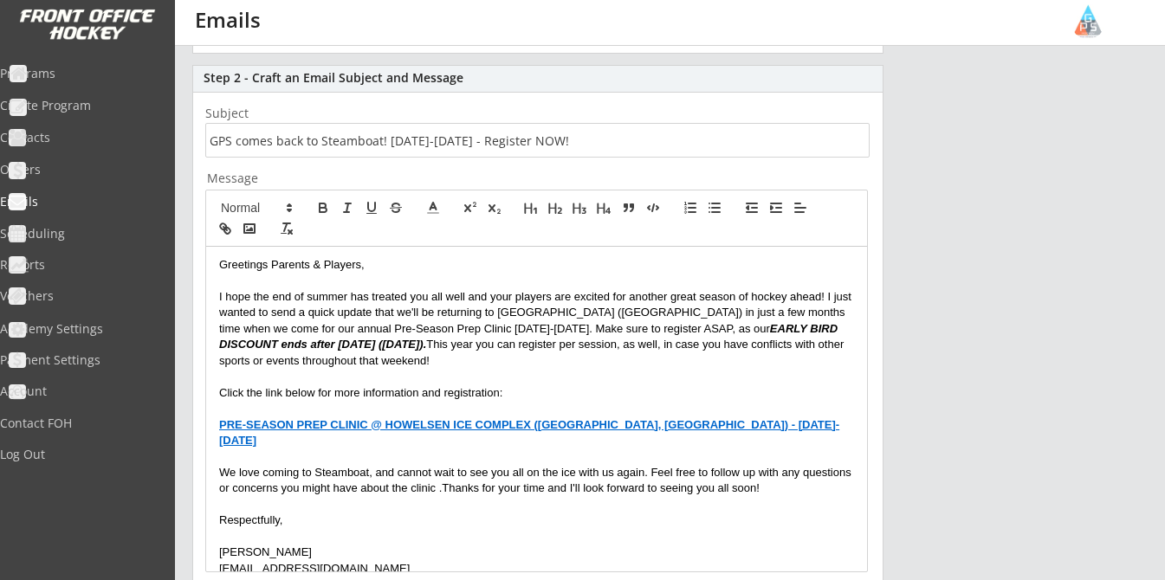
scroll to position [453, 0]
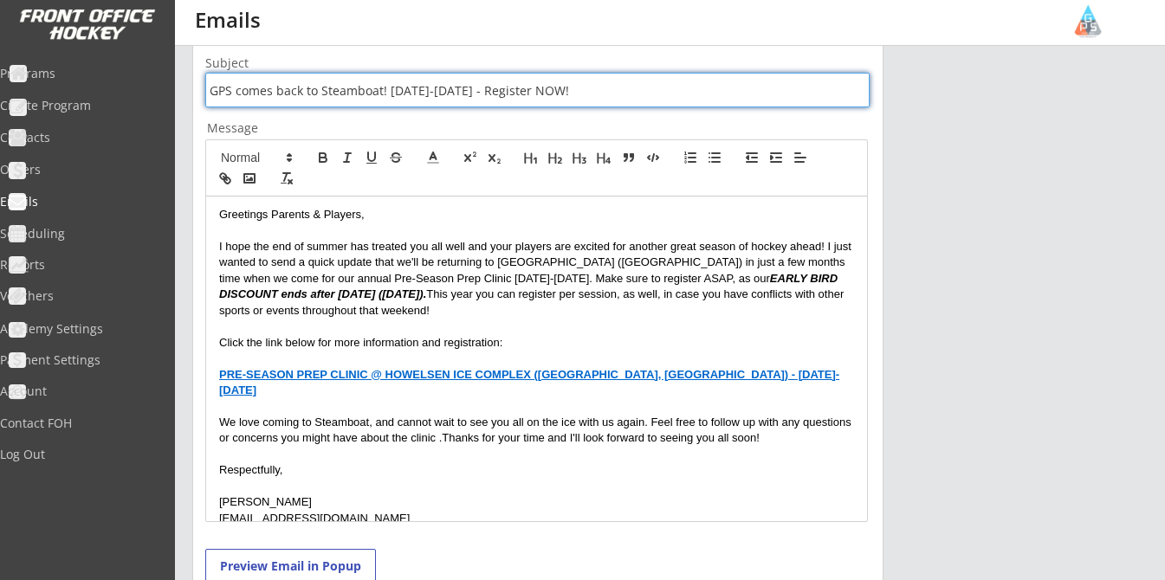
drag, startPoint x: 299, startPoint y: 94, endPoint x: 236, endPoint y: 92, distance: 63.3
click at [236, 92] on input "input" at bounding box center [537, 90] width 664 height 35
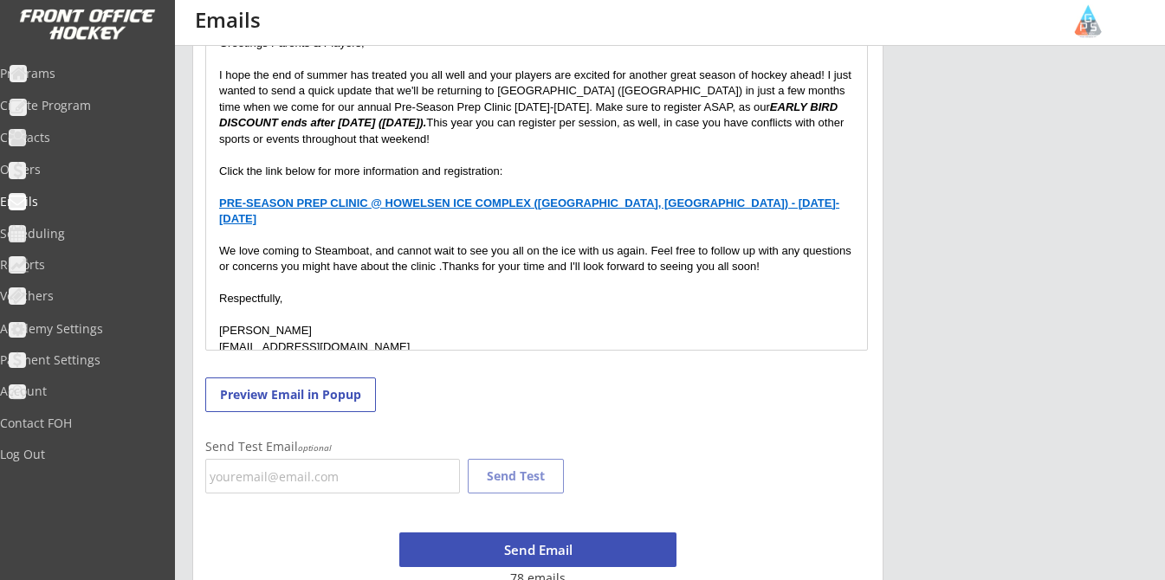
scroll to position [648, 0]
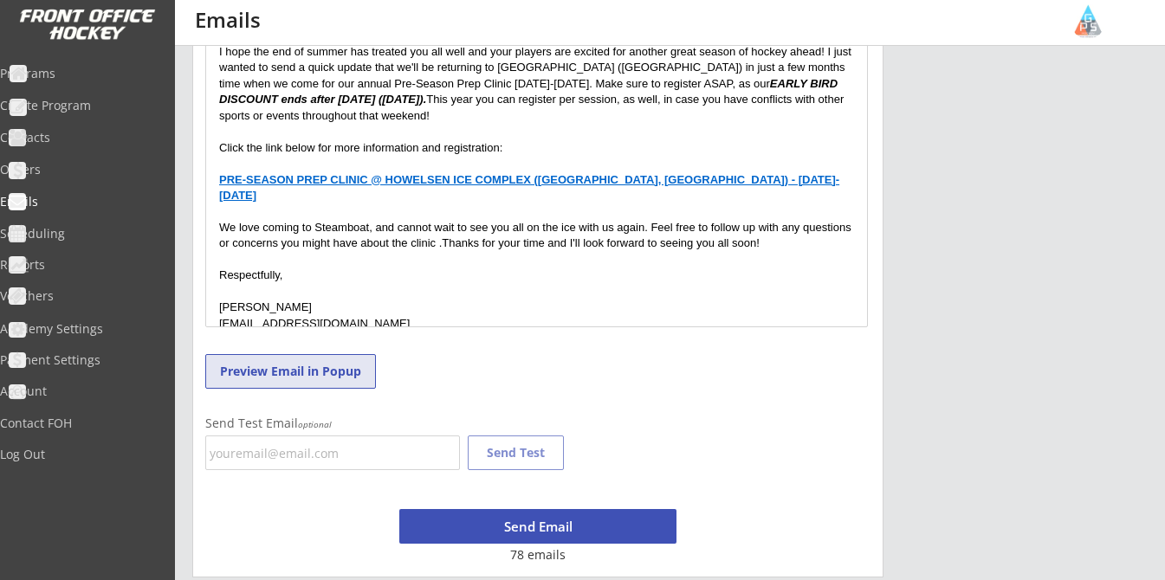
type input "GPS Hockey returns to Steamboat! [DATE]-[DATE] - Register NOW!"
click at [307, 368] on button "Preview Email in Popup" at bounding box center [290, 371] width 171 height 35
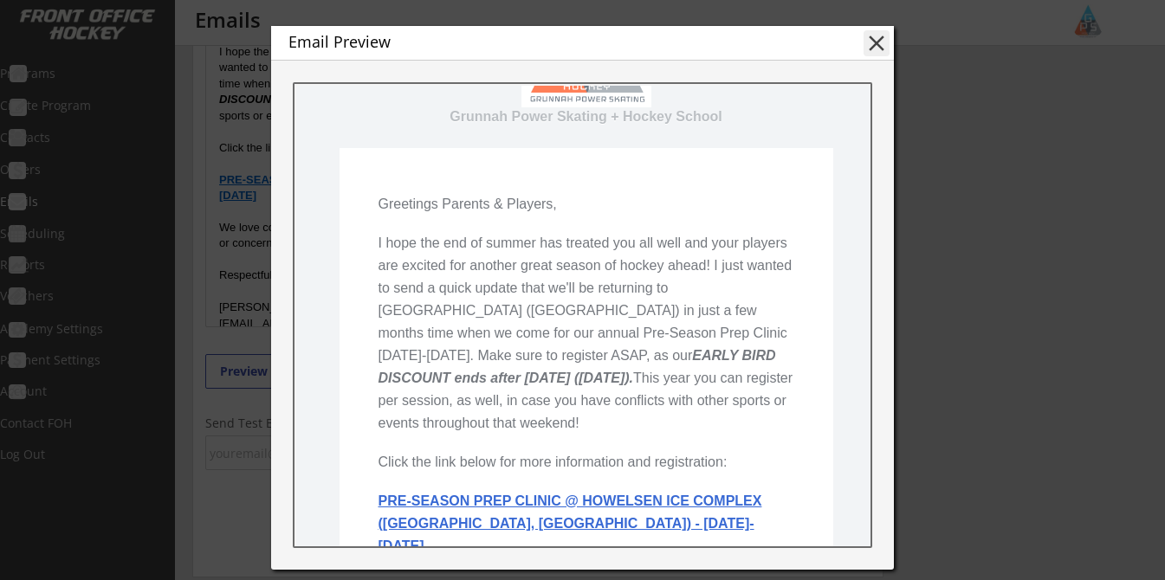
scroll to position [168, 0]
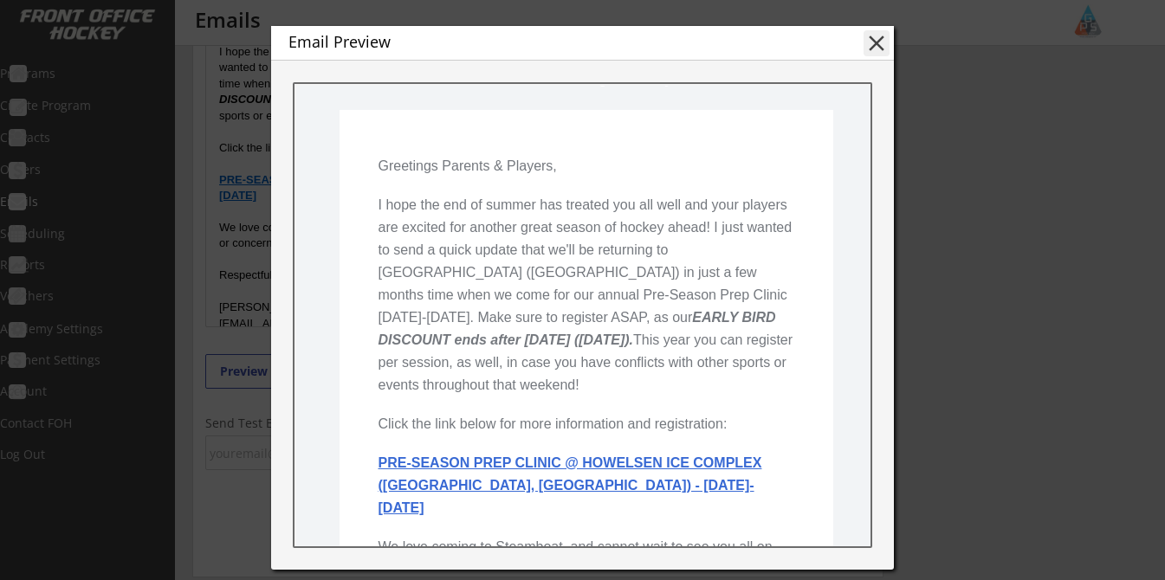
click at [871, 51] on button "close" at bounding box center [877, 43] width 26 height 26
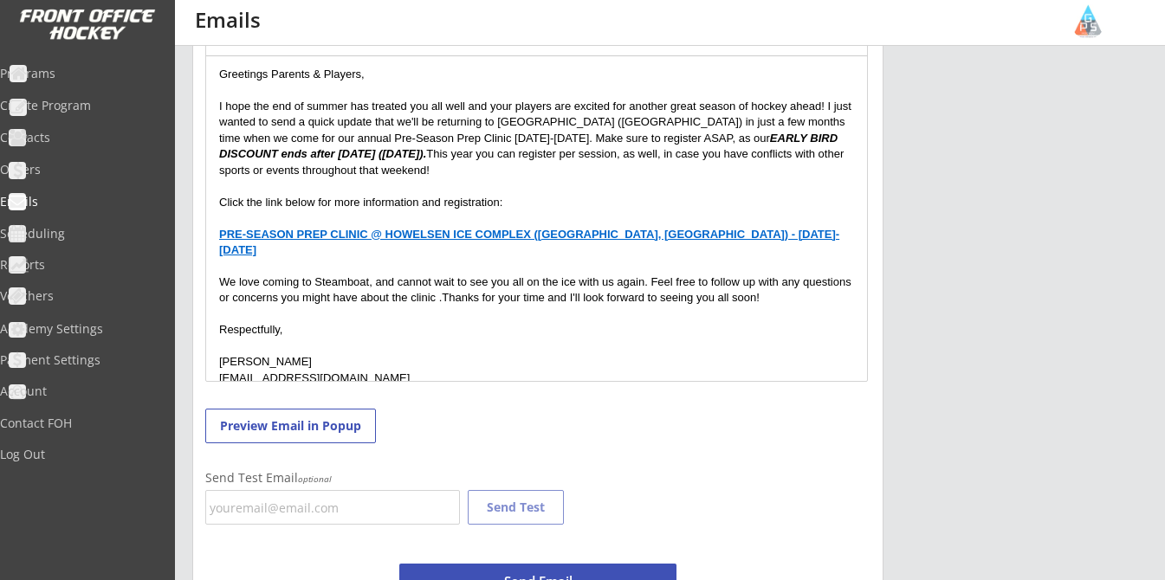
scroll to position [586, 0]
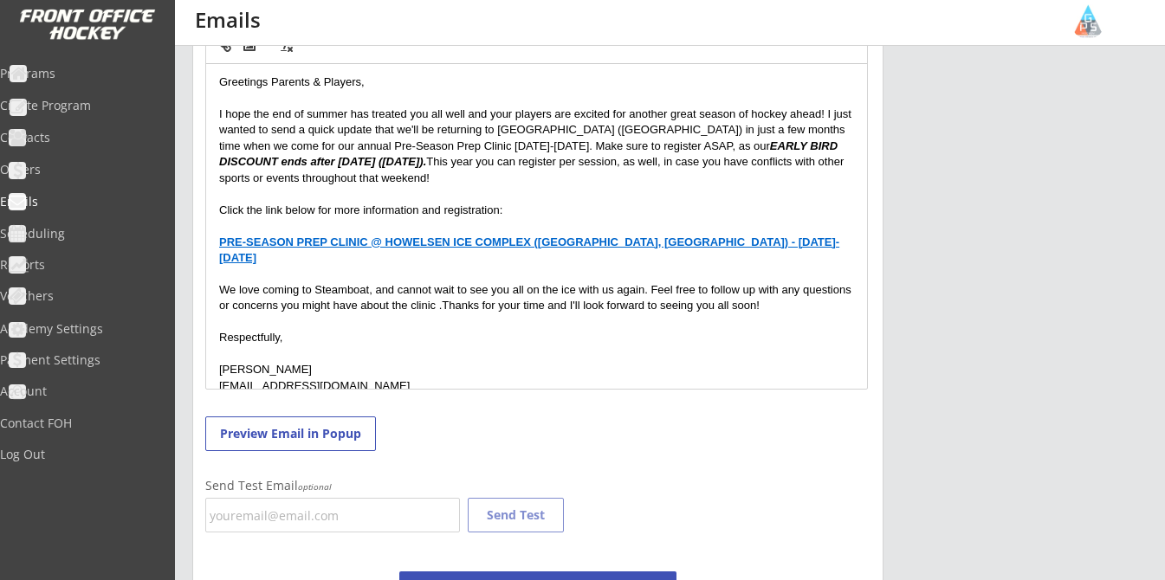
click at [281, 144] on p "I hope the end of summer has treated you all well and your players are excited …" at bounding box center [536, 147] width 635 height 80
click at [296, 143] on p "I hope the end of summer has treated you all well and your players are excited …" at bounding box center [536, 147] width 635 height 80
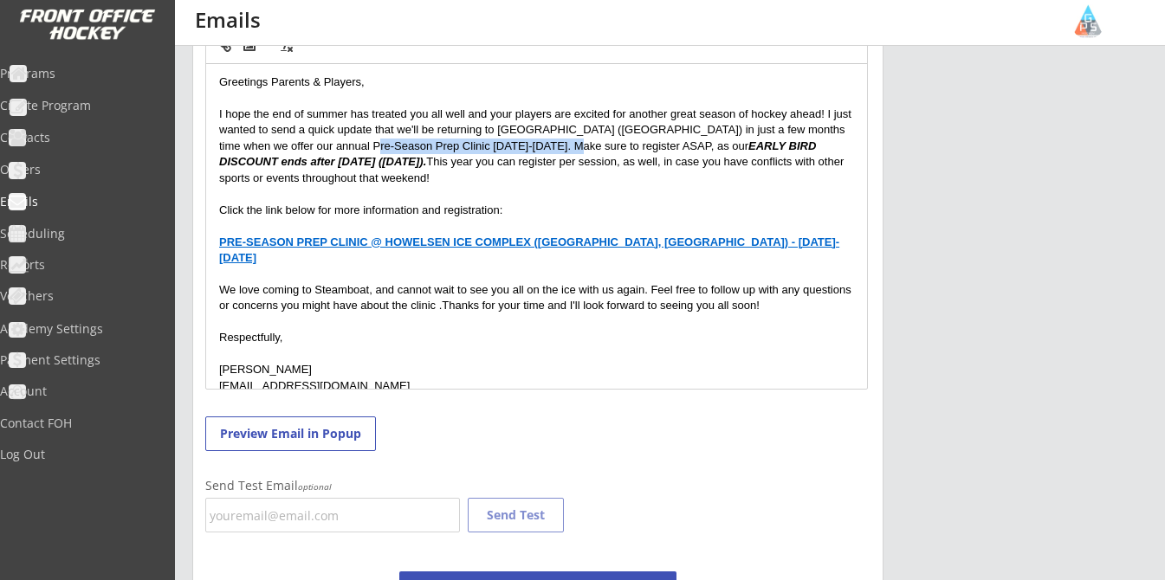
drag, startPoint x: 349, startPoint y: 146, endPoint x: 550, endPoint y: 139, distance: 201.1
click at [550, 139] on p "I hope the end of summer has treated you all well and your players are excited …" at bounding box center [536, 147] width 635 height 80
click at [633, 163] on p "I hope the end of summer has treated you all well and your players are excited …" at bounding box center [536, 147] width 635 height 80
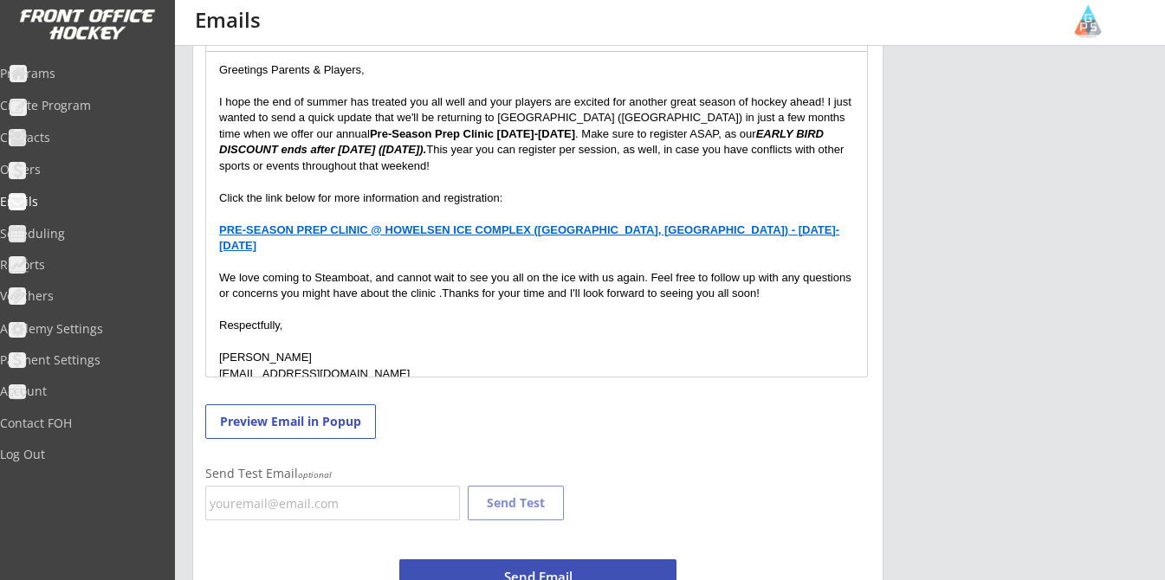
scroll to position [599, 0]
click at [568, 137] on p "I hope the end of summer has treated you all well and your players are excited …" at bounding box center [536, 134] width 635 height 80
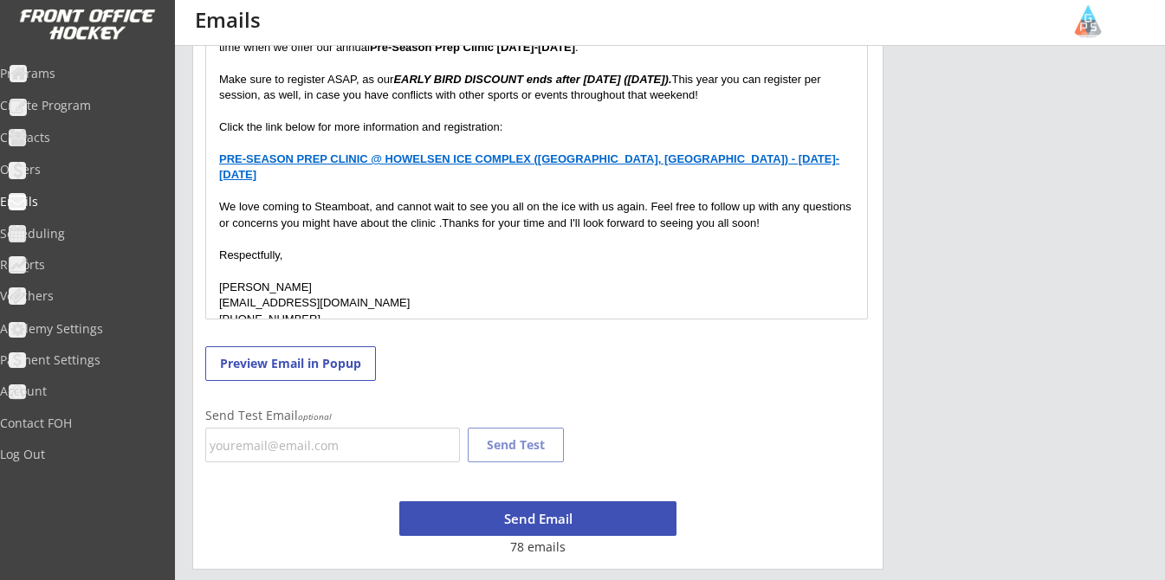
scroll to position [684, 0]
click at [520, 527] on button "Send Email" at bounding box center [537, 518] width 277 height 35
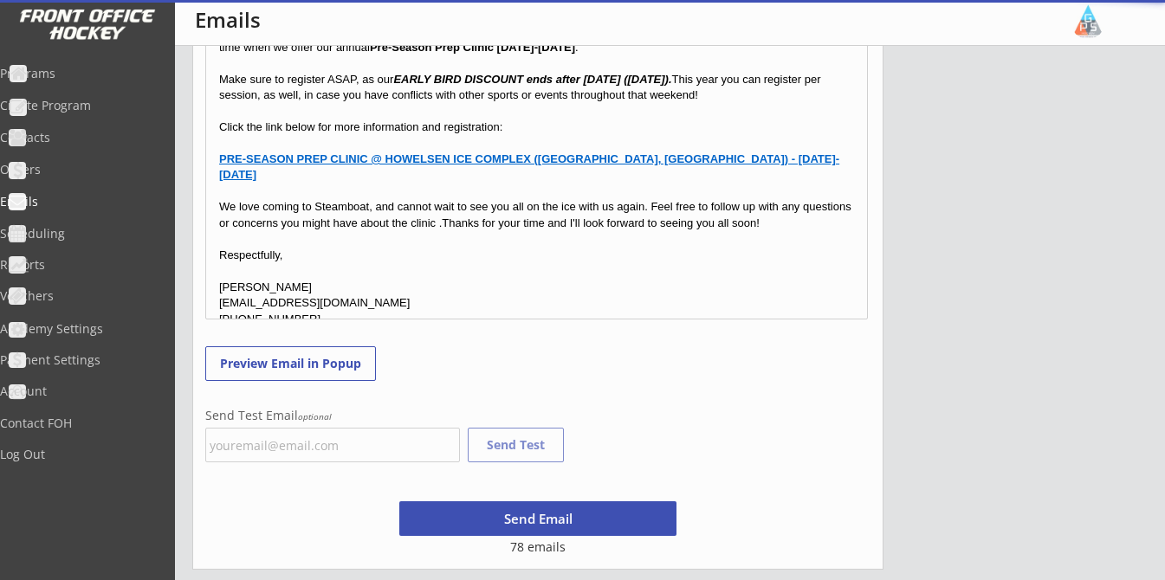
scroll to position [800, 0]
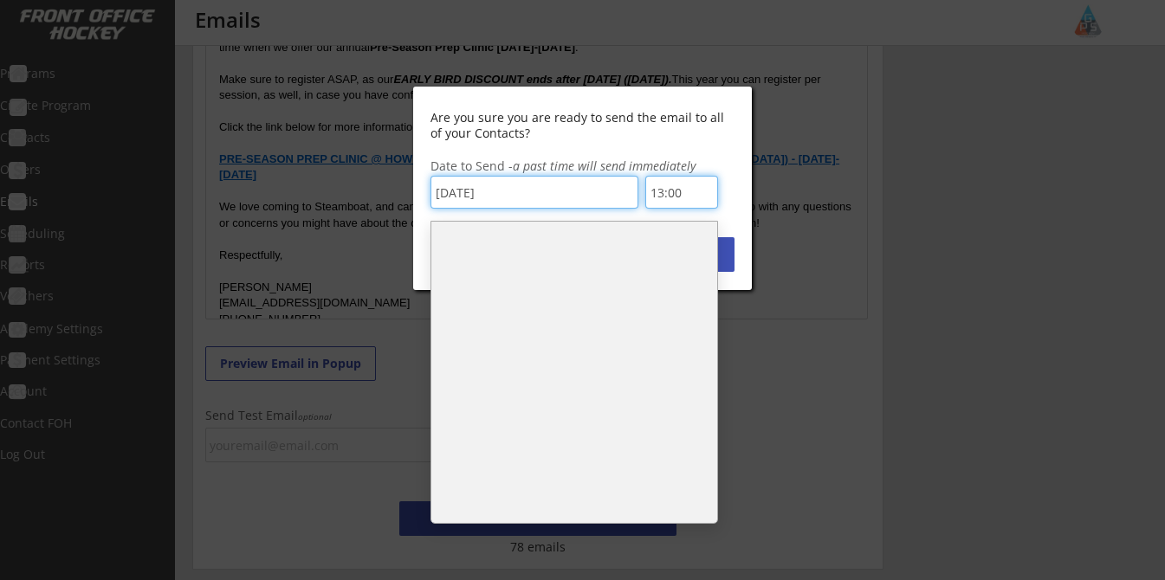
click at [680, 192] on input "13:00" at bounding box center [681, 192] width 73 height 33
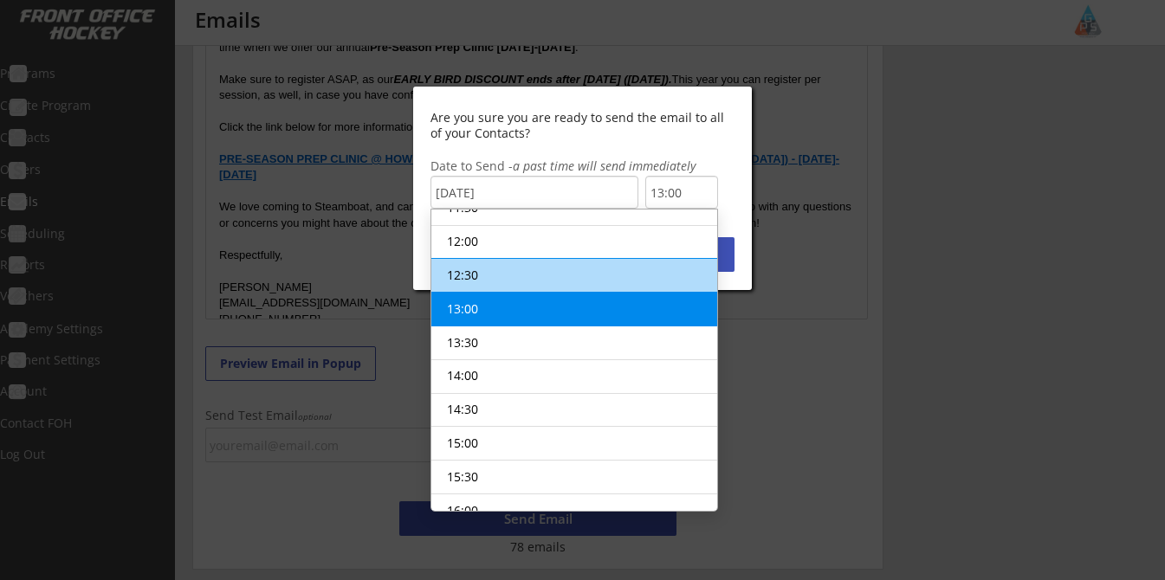
click at [521, 258] on li "12:30" at bounding box center [574, 275] width 286 height 35
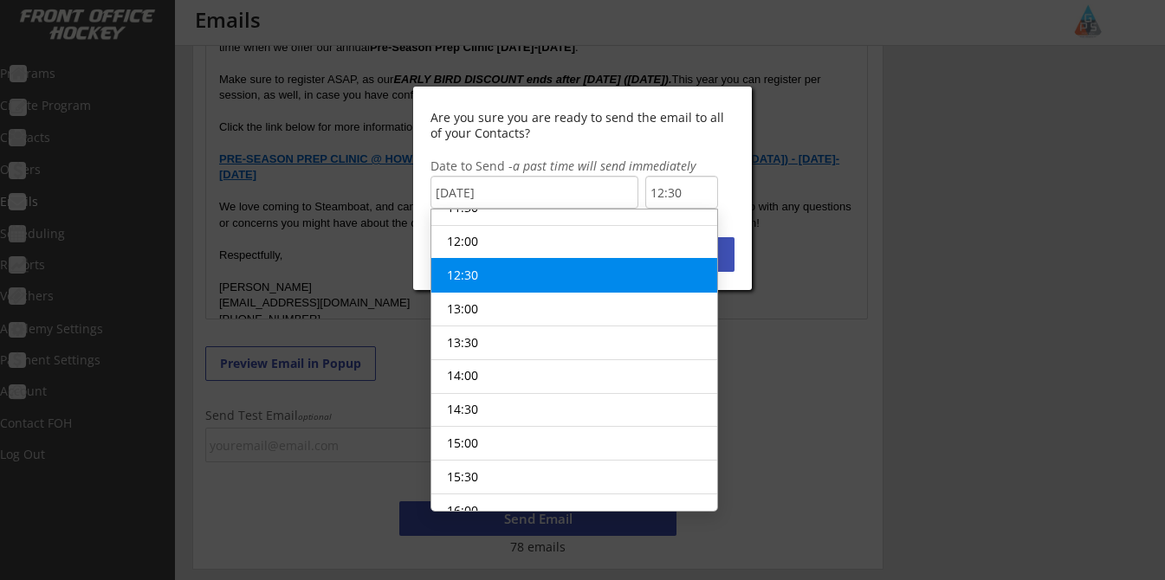
scroll to position [767, 0]
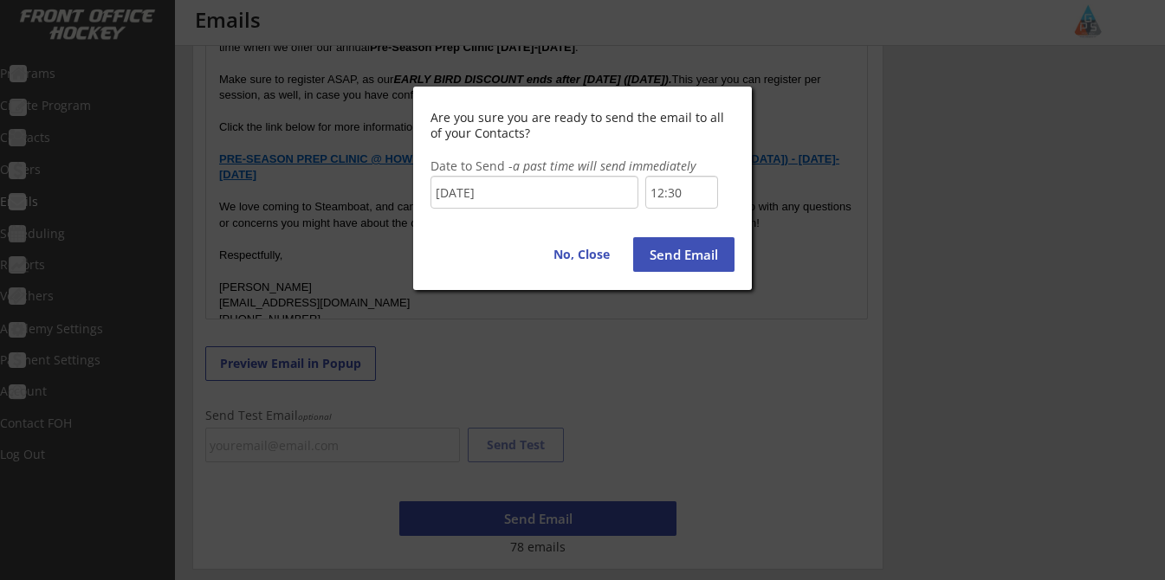
click at [690, 255] on button "Send Email" at bounding box center [683, 254] width 101 height 35
type input "13:00"
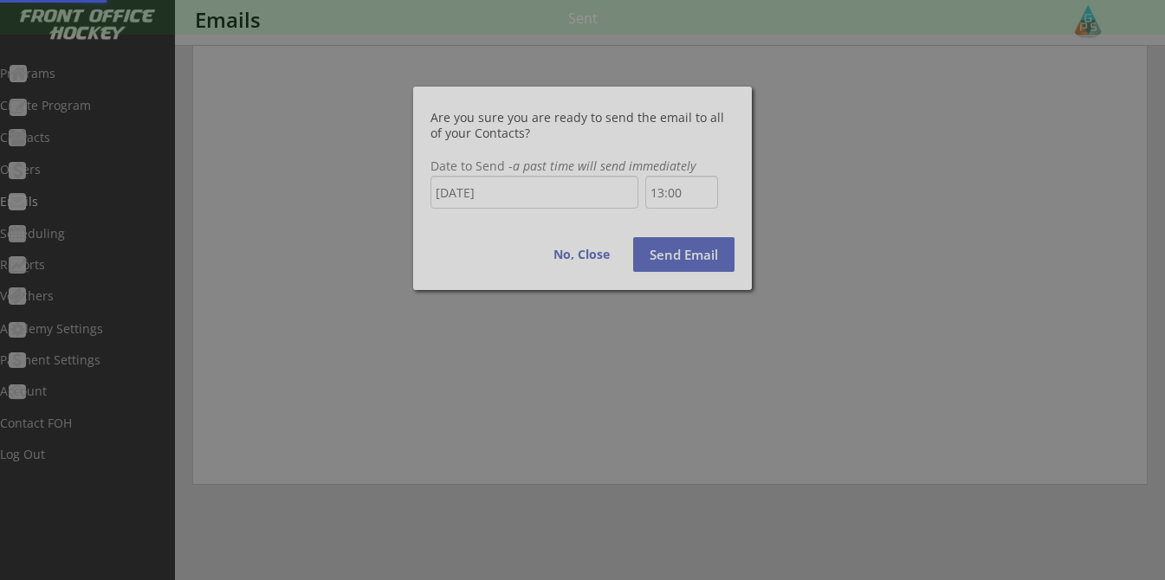
scroll to position [800, 0]
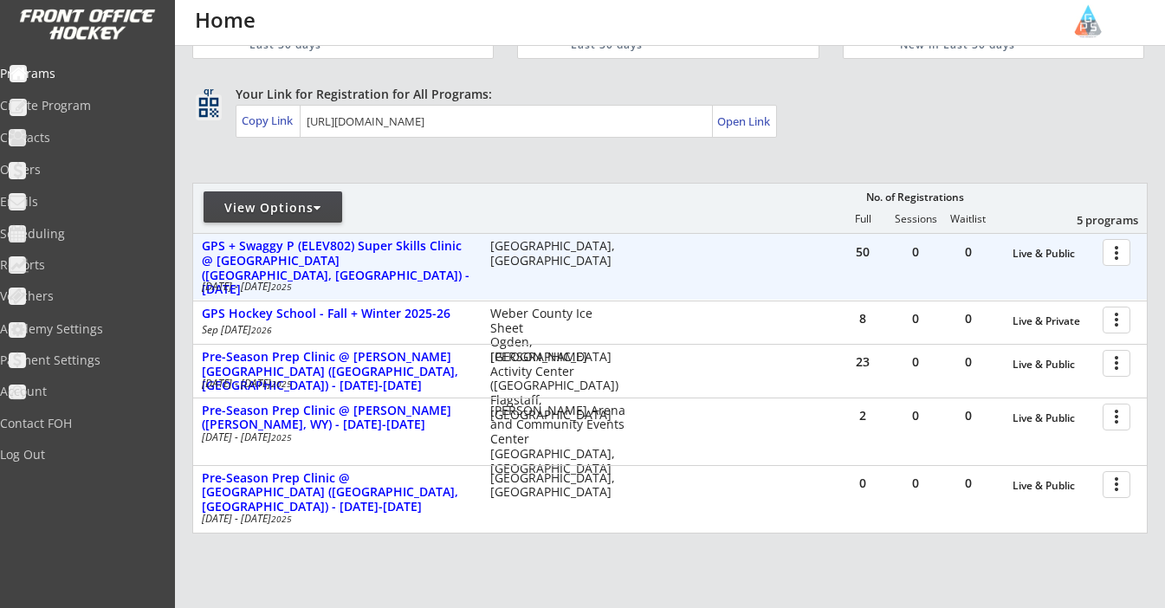
scroll to position [74, 0]
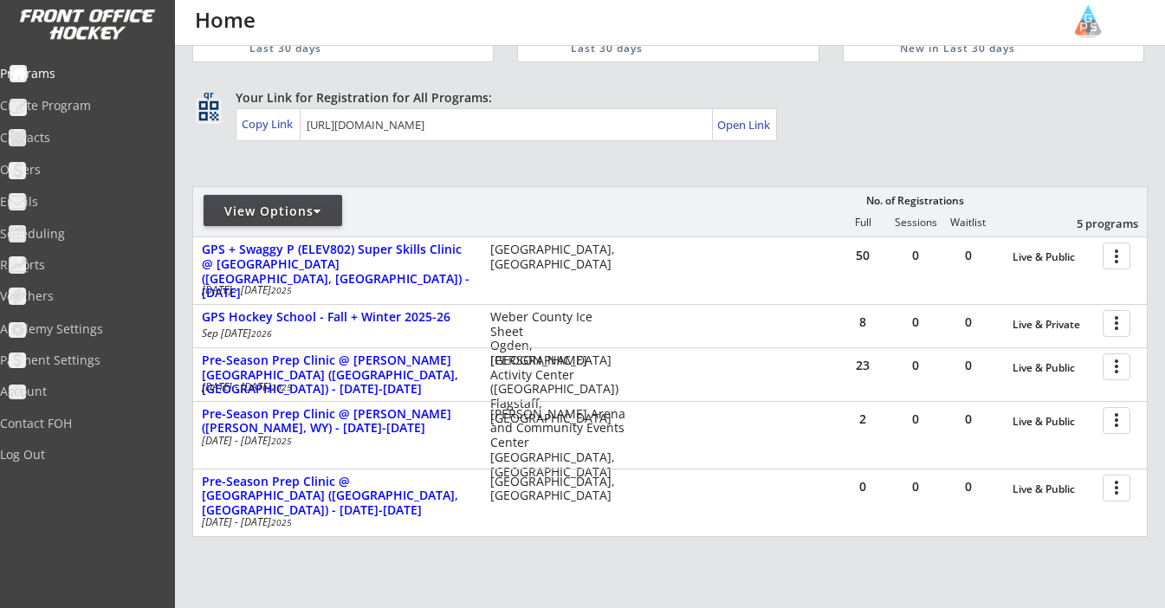
click at [269, 210] on div "View Options" at bounding box center [273, 211] width 139 height 17
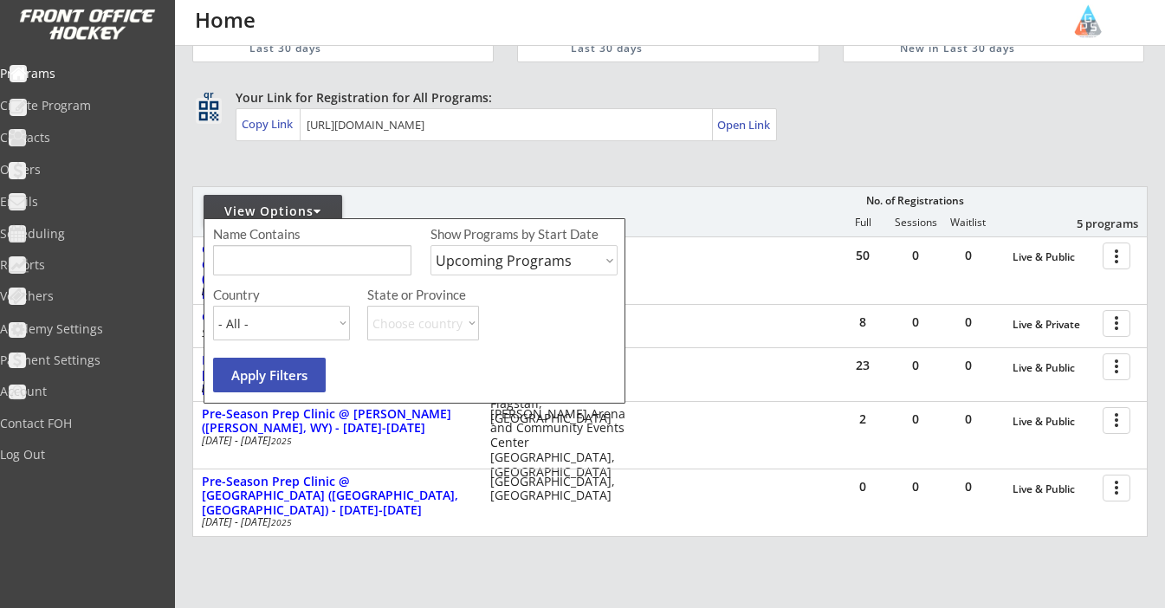
select select ""Past Programs""
type input "HOwelsen"
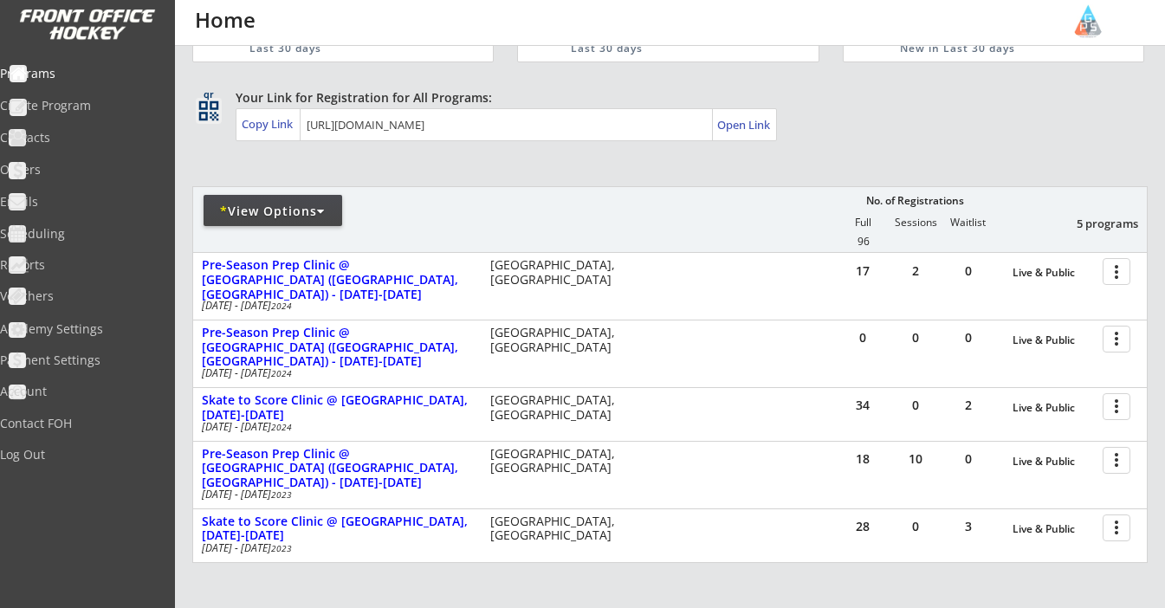
scroll to position [120, 0]
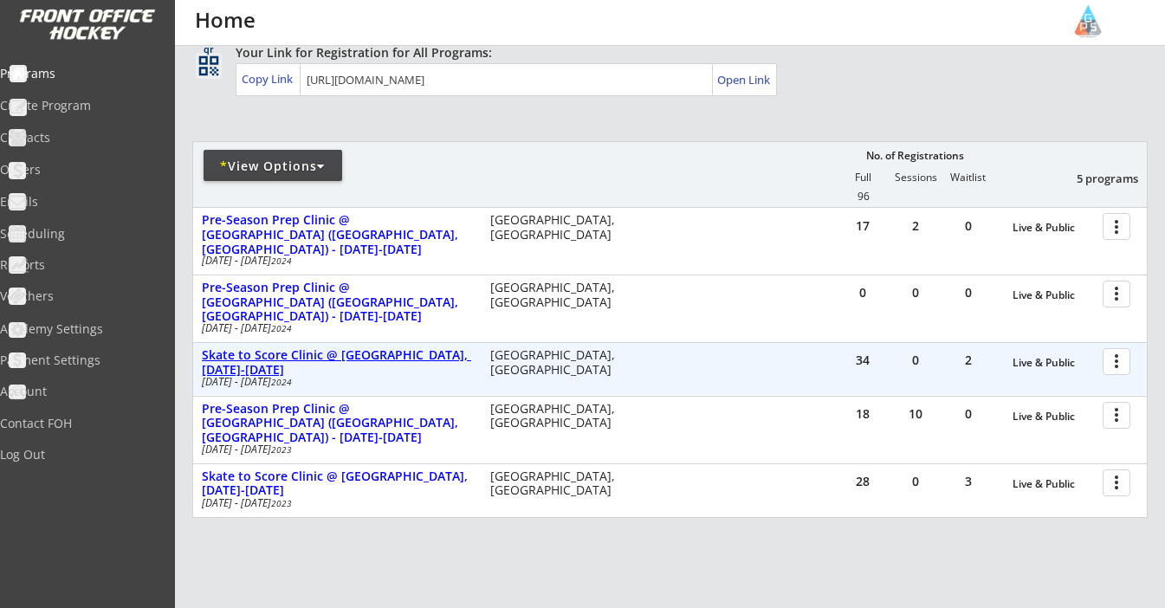
click at [420, 359] on div "Skate to Score Clinic @ [GEOGRAPHIC_DATA], [DATE]-[DATE]" at bounding box center [337, 362] width 270 height 29
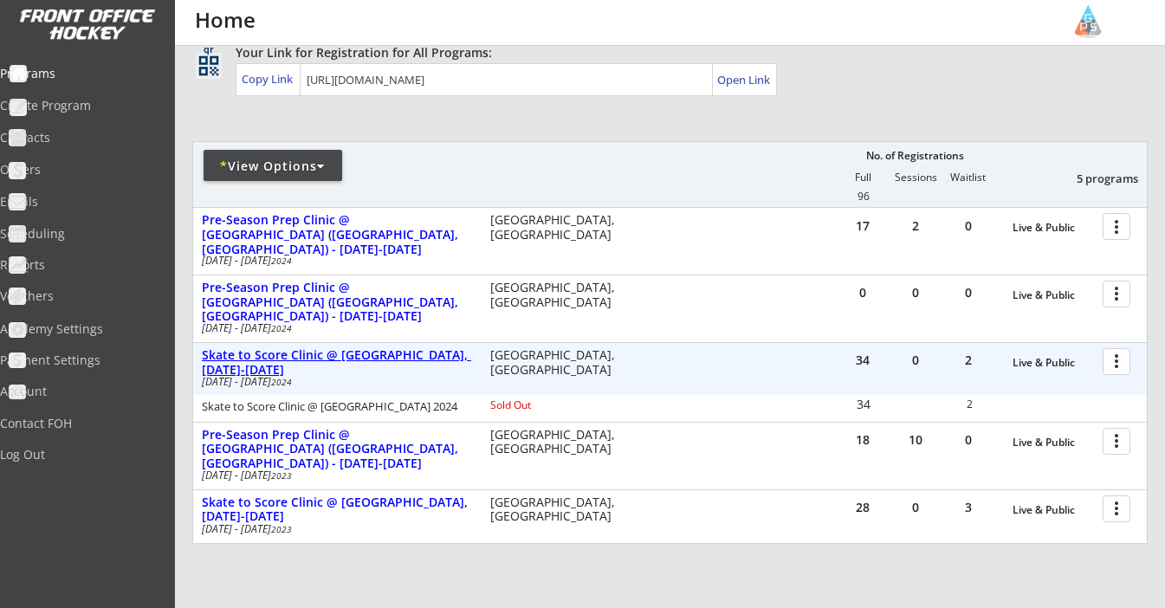
click at [420, 359] on div "Skate to Score Clinic @ [GEOGRAPHIC_DATA], [DATE]-[DATE]" at bounding box center [337, 362] width 270 height 29
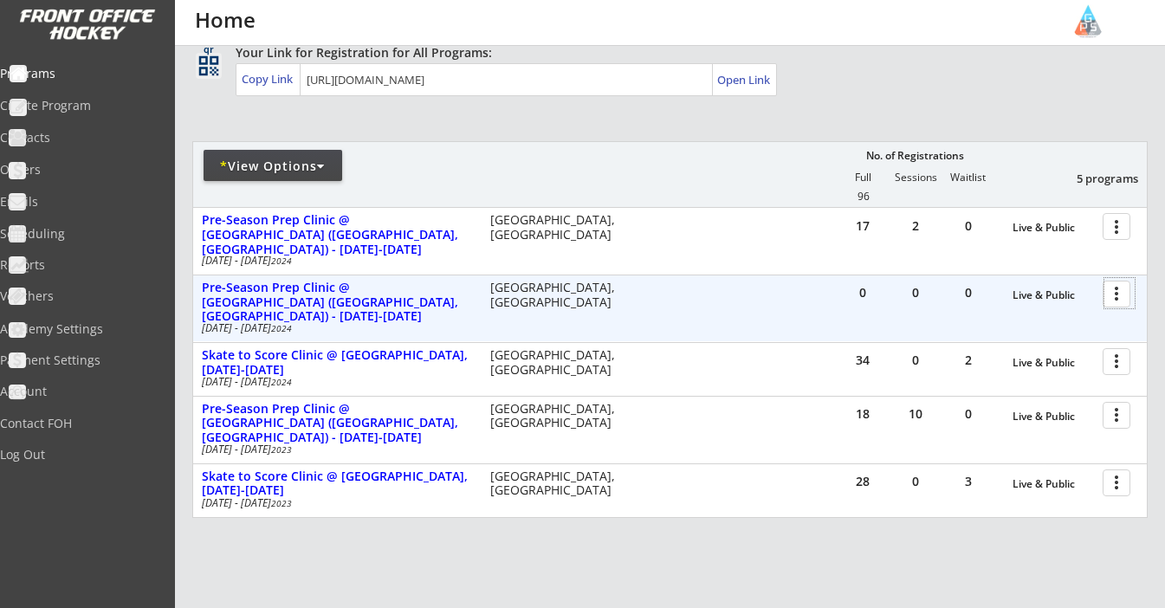
click at [1125, 297] on div at bounding box center [1119, 293] width 30 height 30
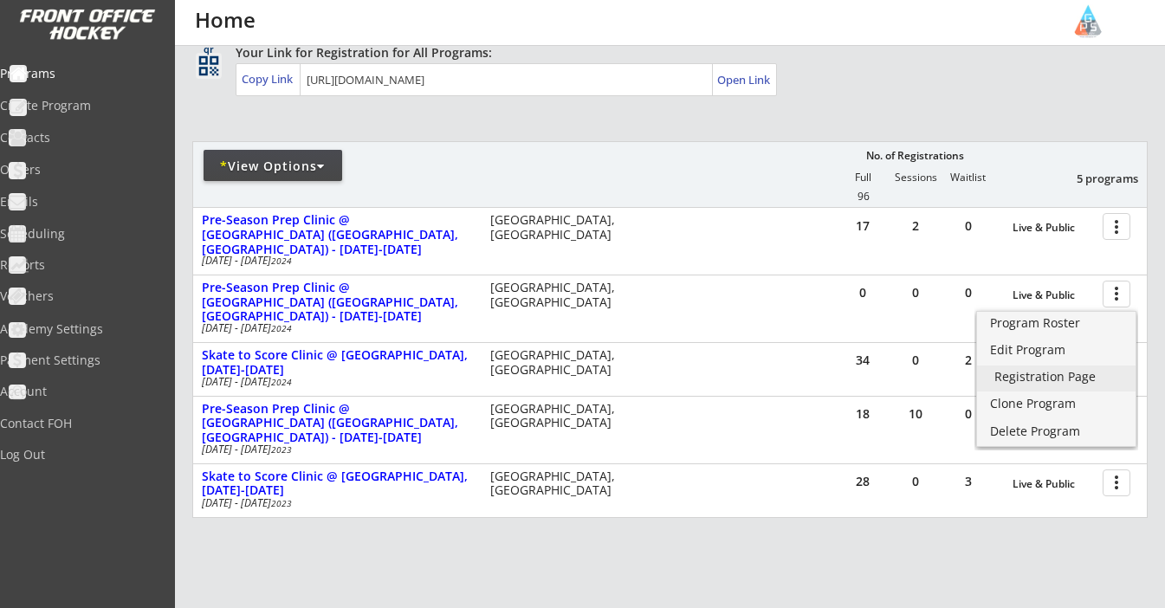
click at [1090, 378] on div "Registration Page" at bounding box center [1056, 377] width 124 height 12
click at [302, 173] on div "* View Options" at bounding box center [273, 166] width 139 height 17
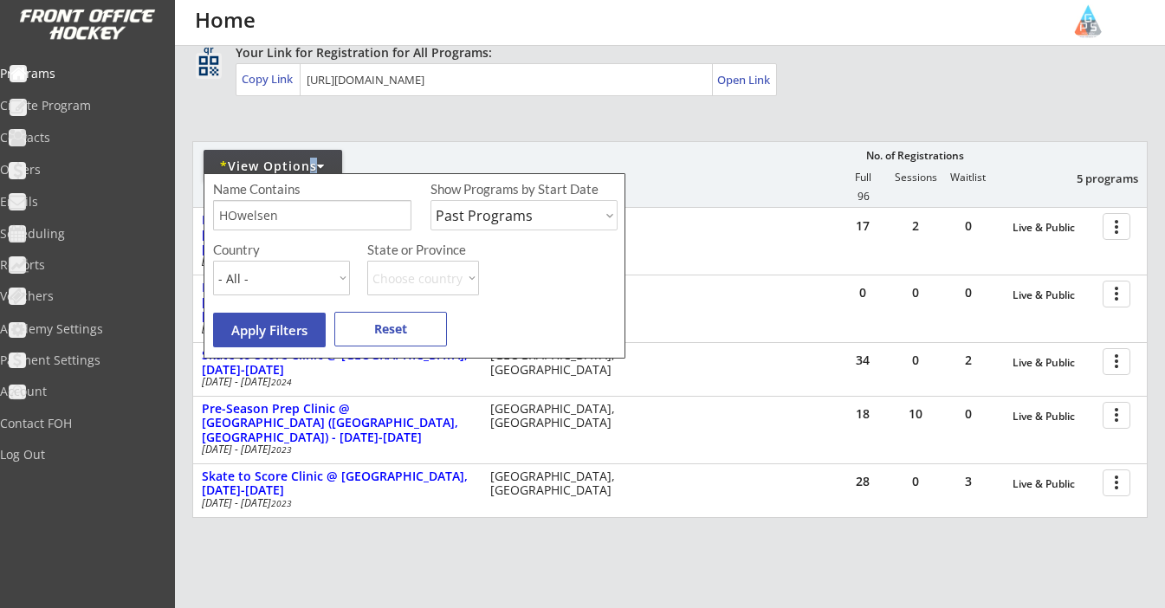
select select ""Upcoming Programs""
click at [286, 220] on input "input" at bounding box center [312, 215] width 198 height 30
click at [293, 314] on button "Apply Filters" at bounding box center [269, 330] width 113 height 35
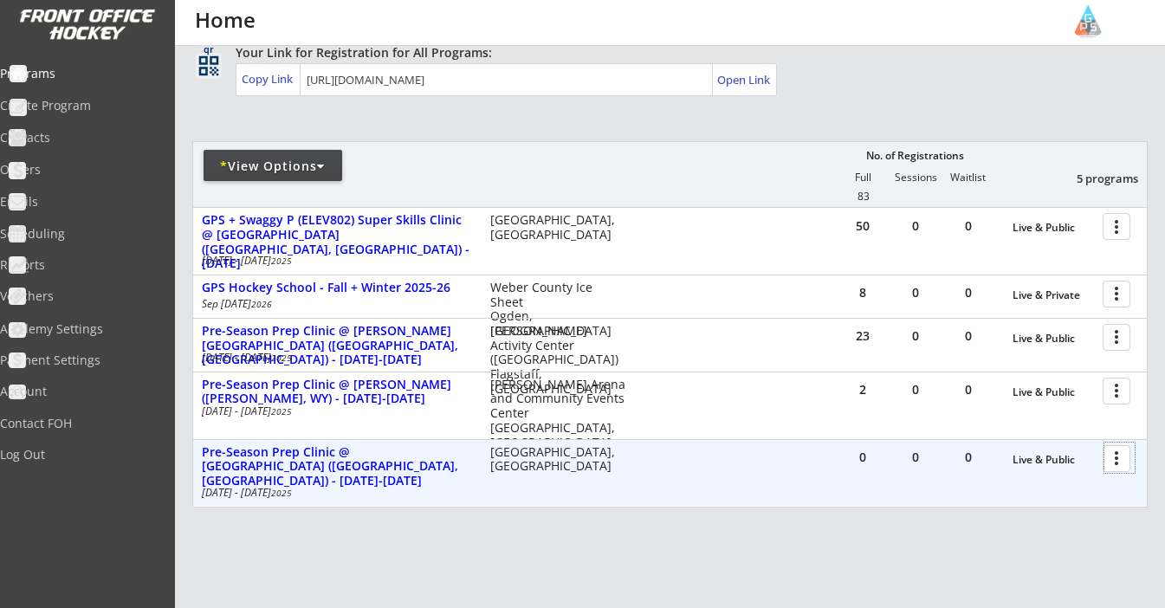
click at [1122, 463] on div at bounding box center [1119, 458] width 30 height 30
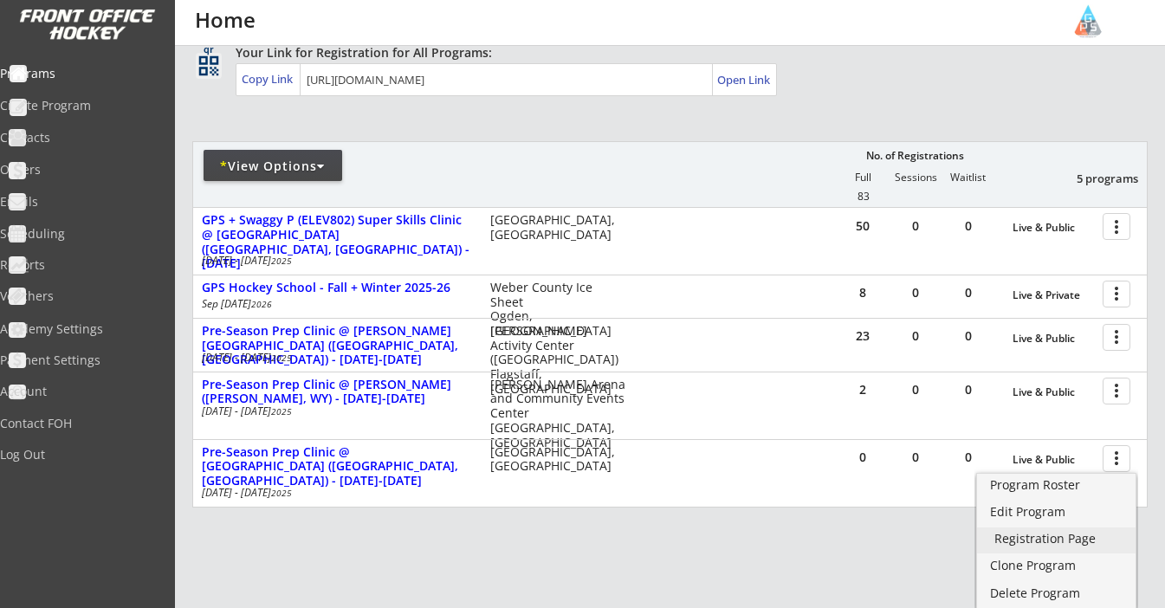
click at [1057, 539] on div "Registration Page" at bounding box center [1056, 539] width 124 height 12
